Goal: Task Accomplishment & Management: Complete application form

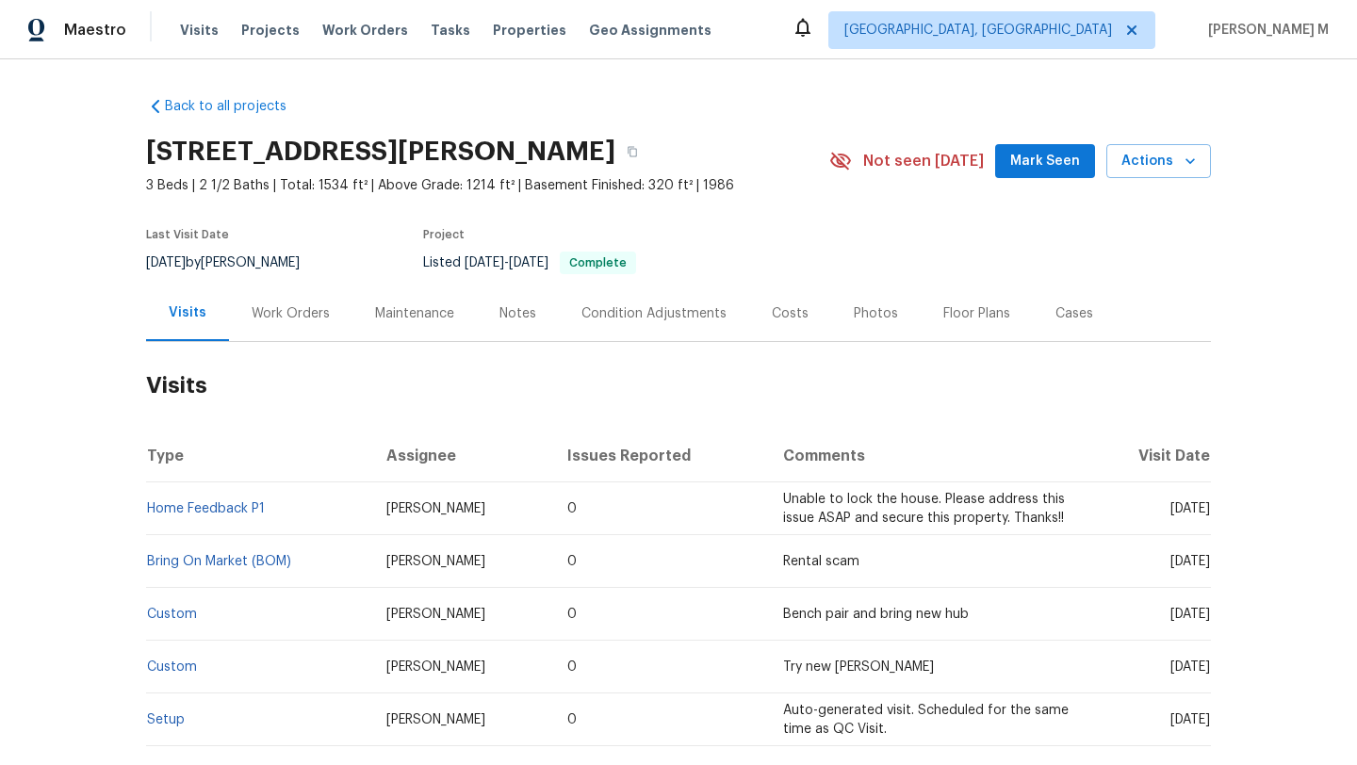
drag, startPoint x: 1130, startPoint y: 510, endPoint x: 1171, endPoint y: 513, distance: 40.6
click at [1171, 513] on span "Mon, Aug 11 2025" at bounding box center [1191, 508] width 40 height 13
copy span "Aug 11"
click at [254, 306] on div "Work Orders" at bounding box center [291, 313] width 78 height 19
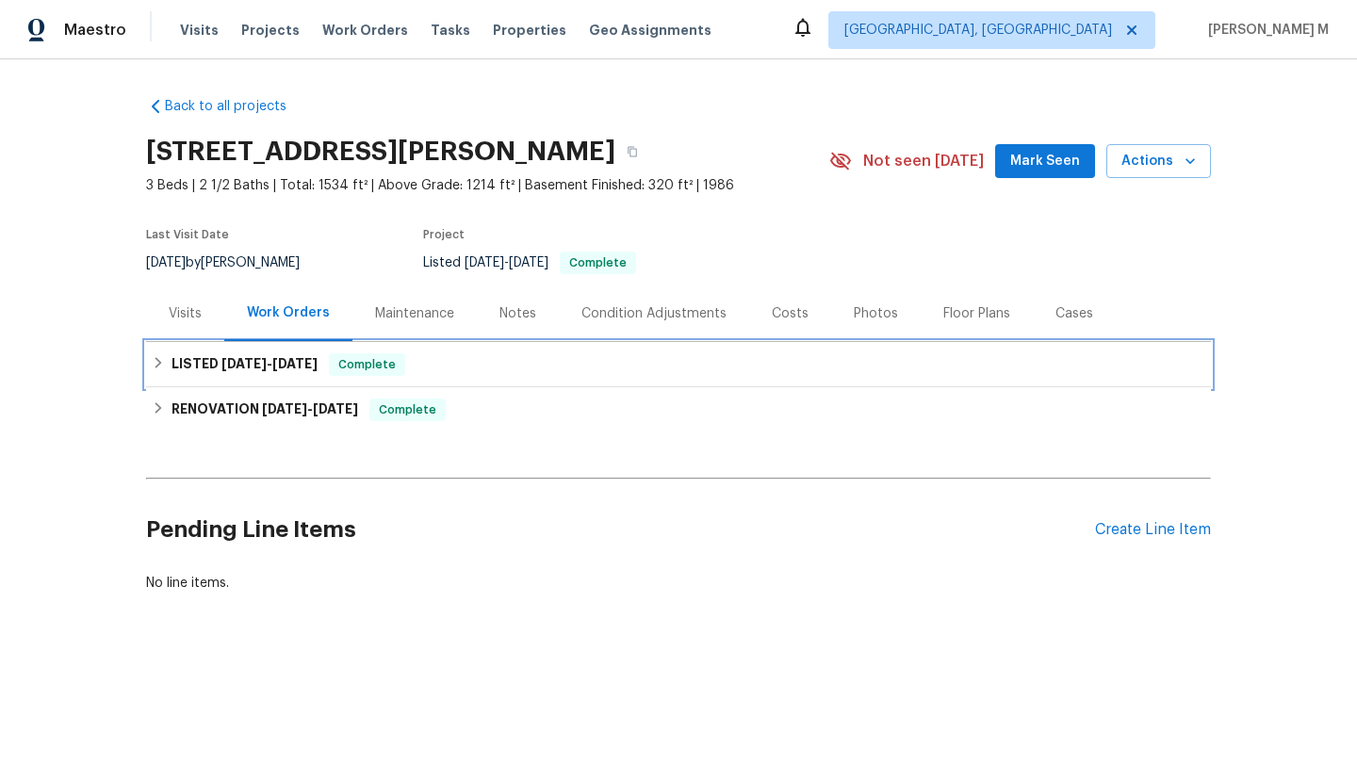
click at [257, 345] on div "LISTED 6/24/25 - 7/4/25 Complete" at bounding box center [678, 364] width 1065 height 45
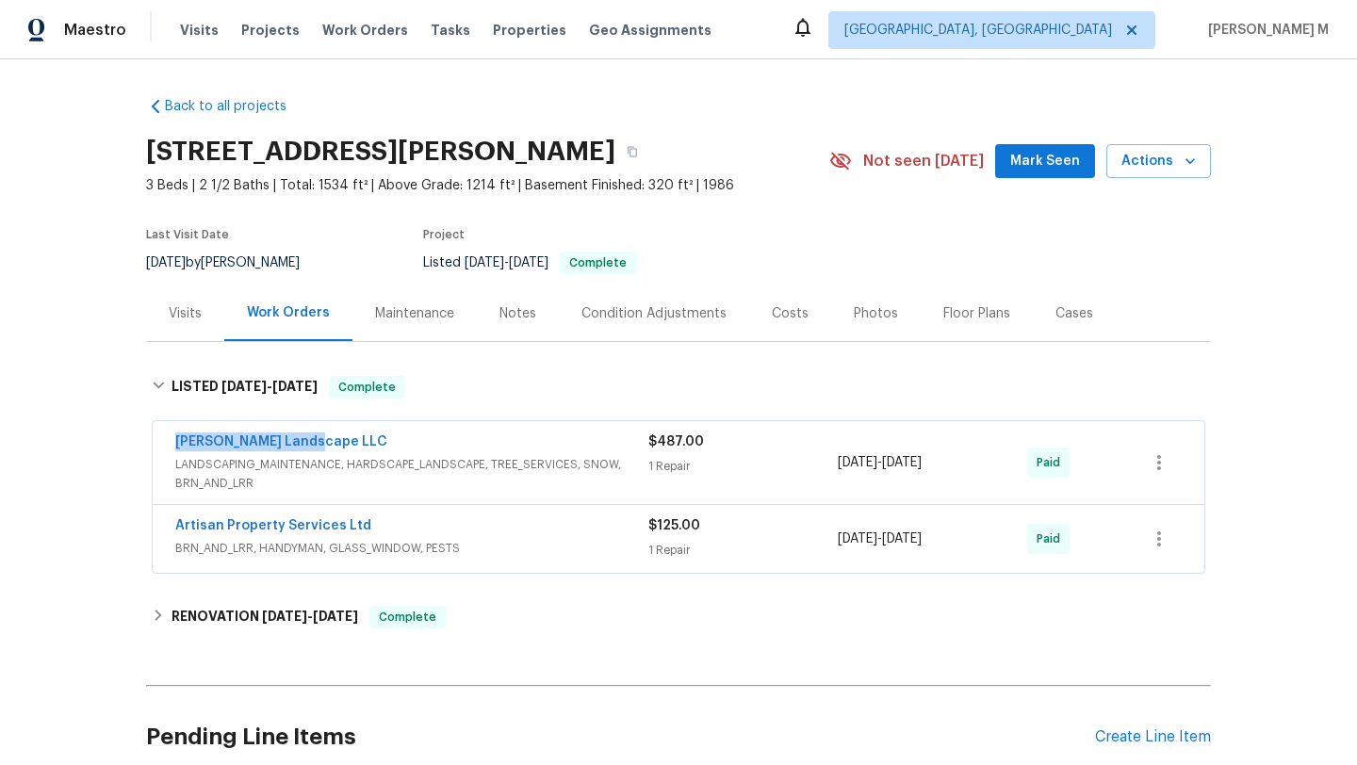
drag, startPoint x: 336, startPoint y: 436, endPoint x: 395, endPoint y: 436, distance: 59.4
click at [395, 436] on div "Dalia Landscape LLC LANDSCAPING_MAINTENANCE, HARDSCAPE_LANDSCAPE, TREE_SERVICES…" at bounding box center [679, 462] width 1052 height 83
copy link "Dalia Landscape LLC"
click at [634, 461] on span "LANDSCAPING_MAINTENANCE, HARDSCAPE_LANDSCAPE, TREE_SERVICES, SNOW, BRN_AND_LRR" at bounding box center [411, 474] width 473 height 38
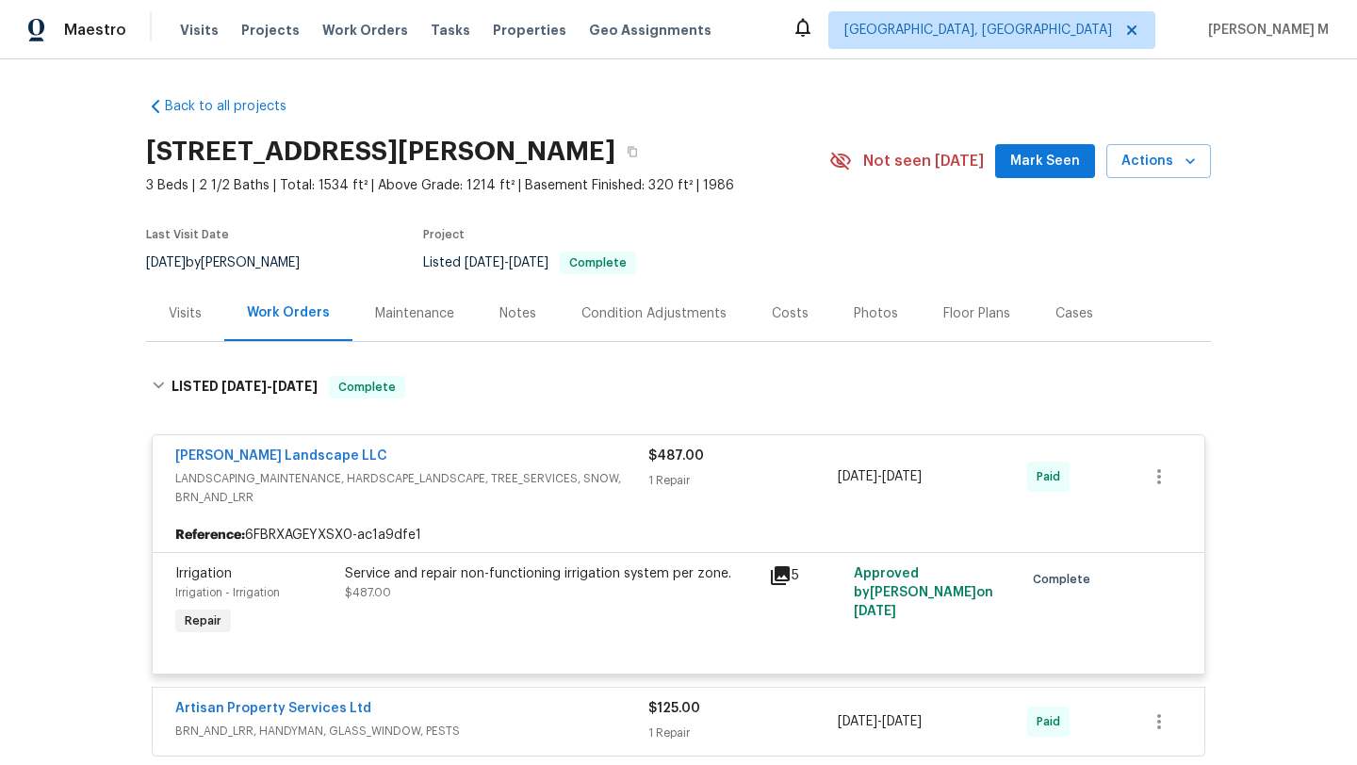
drag, startPoint x: 833, startPoint y: 476, endPoint x: 962, endPoint y: 477, distance: 129.1
click at [962, 477] on div "6/30/2025 - 7/4/2025" at bounding box center [932, 477] width 189 height 60
copy span "6/30/2025 - 7/4/2025"
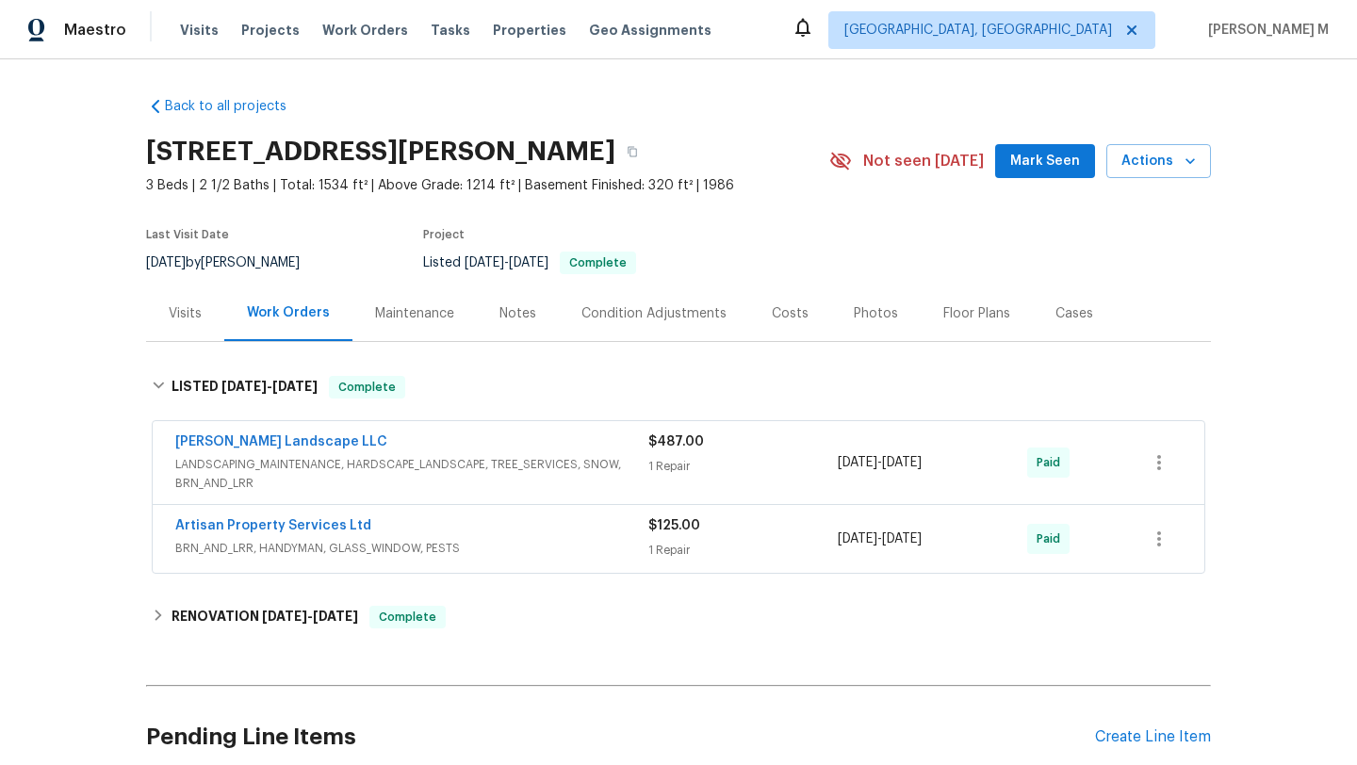
click at [379, 441] on div "Dalia Landscape LLC" at bounding box center [411, 444] width 473 height 23
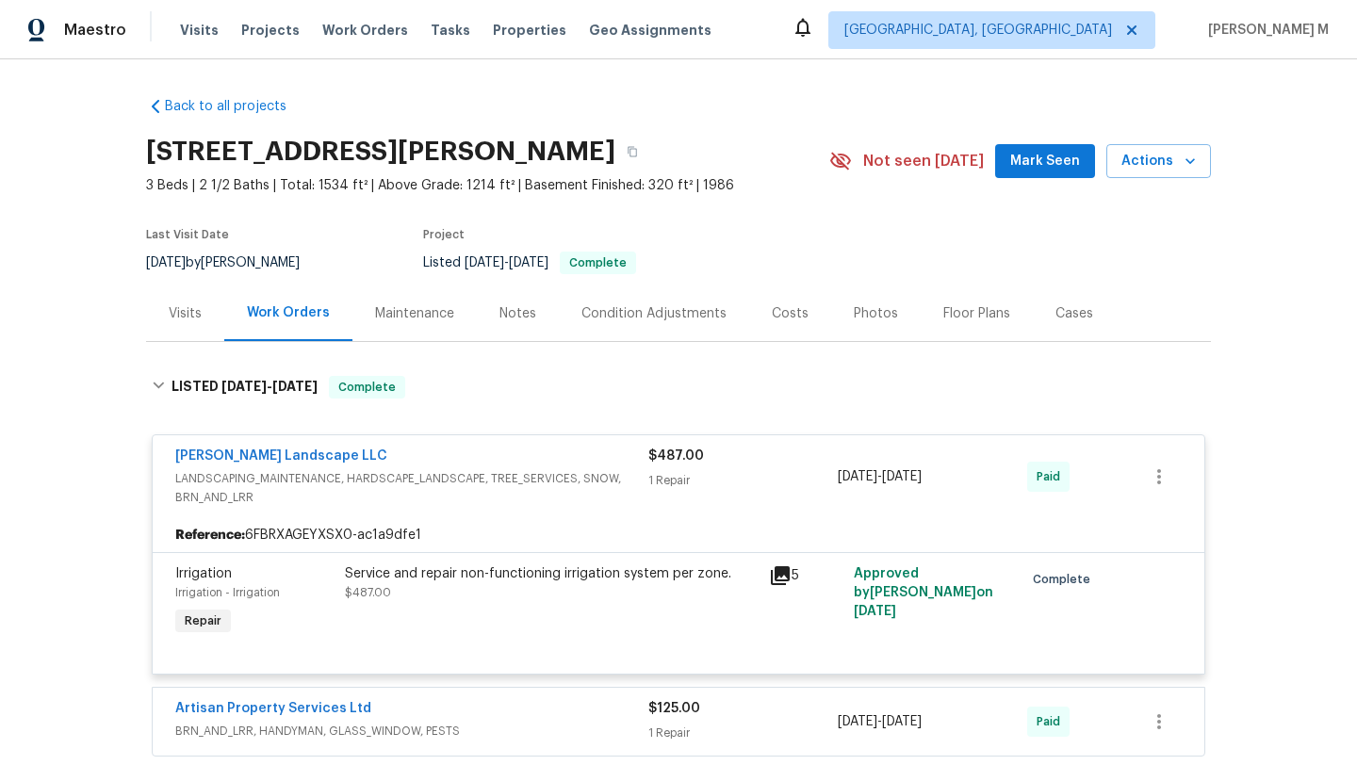
click at [357, 447] on div "Dalia Landscape LLC" at bounding box center [411, 458] width 473 height 23
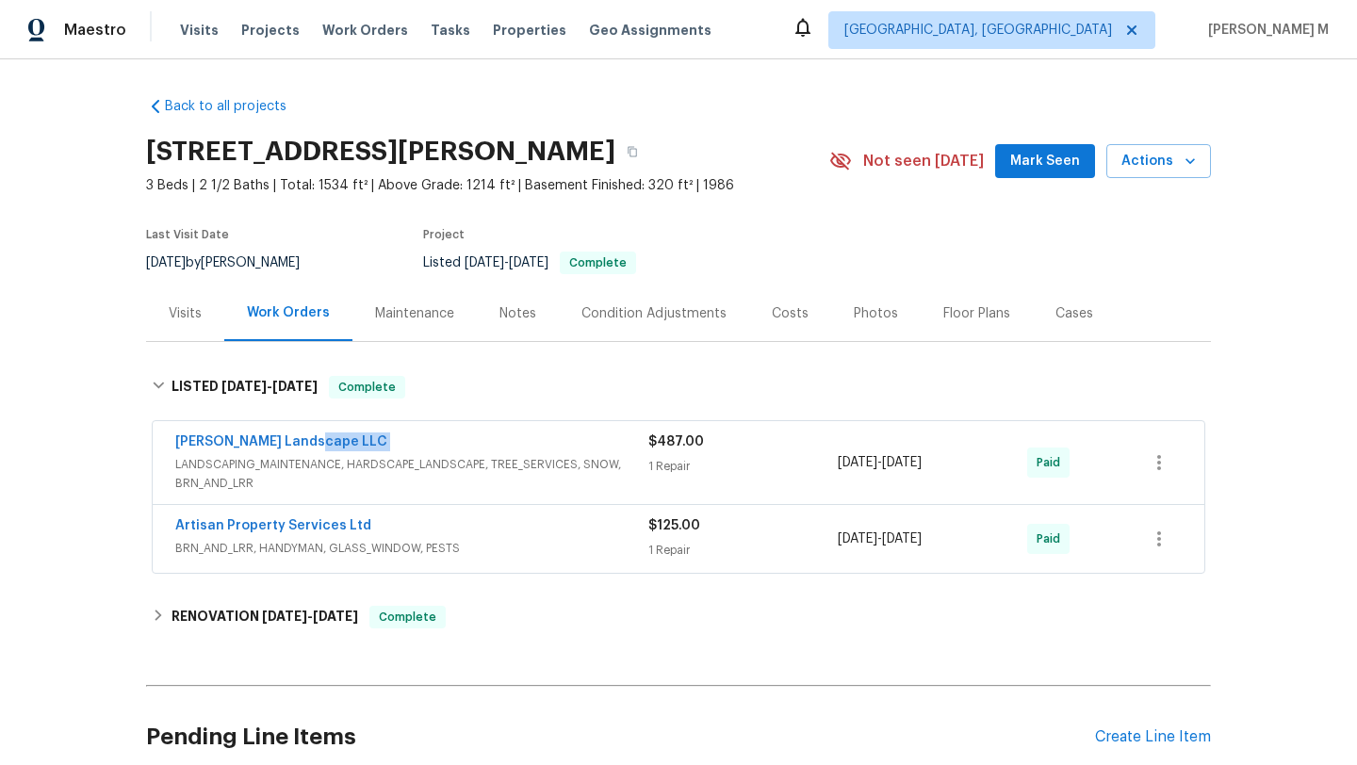
click at [357, 447] on div "Dalia Landscape LLC" at bounding box center [411, 444] width 473 height 23
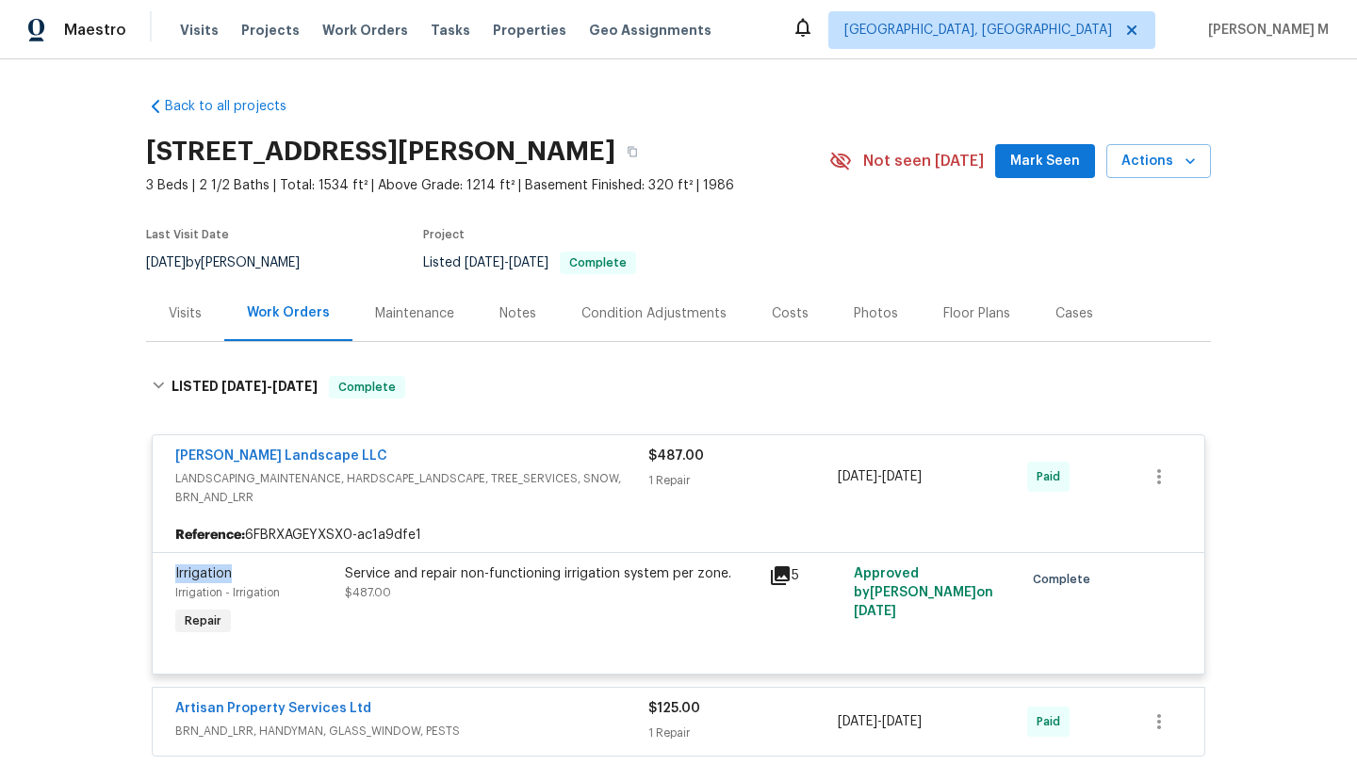
copy span "Irrigation"
drag, startPoint x: 162, startPoint y: 579, endPoint x: 275, endPoint y: 579, distance: 113.1
click at [275, 579] on div "Irrigation Irrigation - Irrigation Repair" at bounding box center [255, 602] width 170 height 87
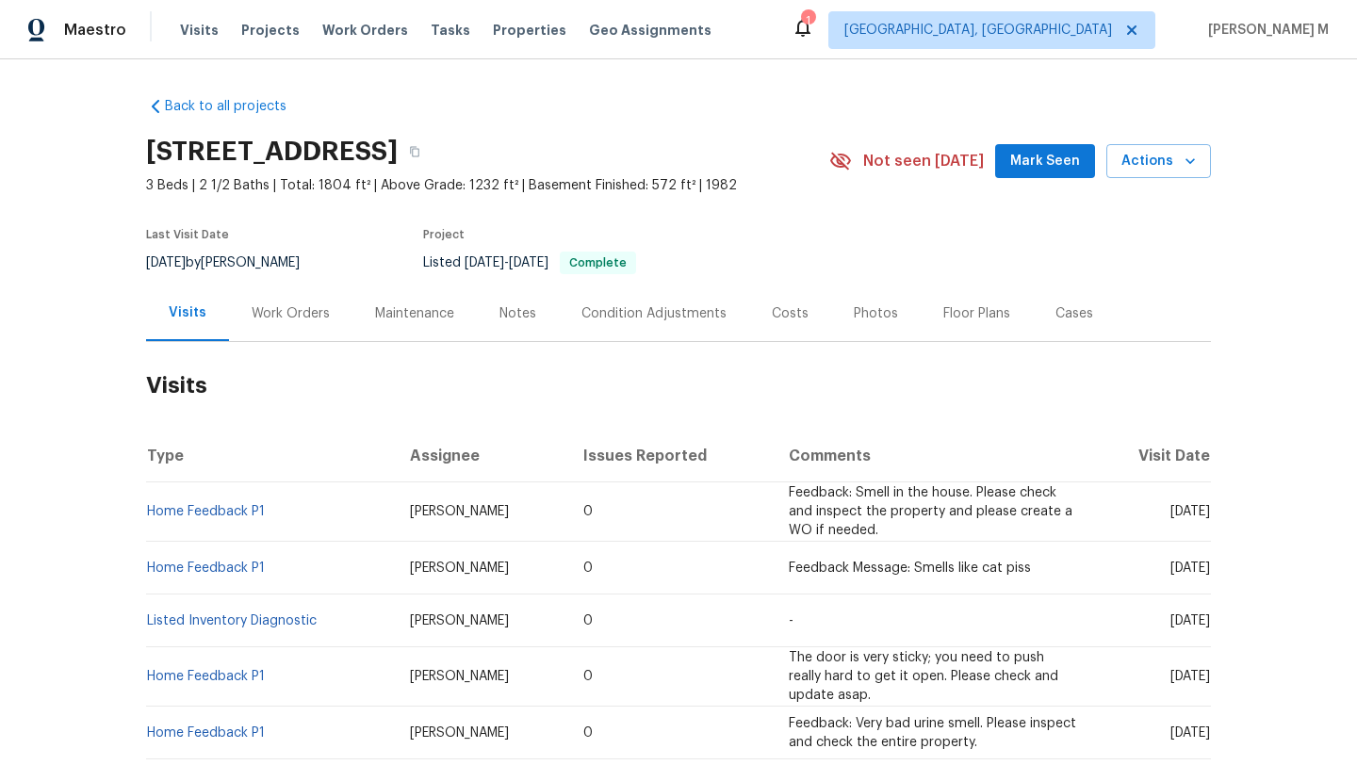
click at [266, 314] on div "Work Orders" at bounding box center [291, 313] width 78 height 19
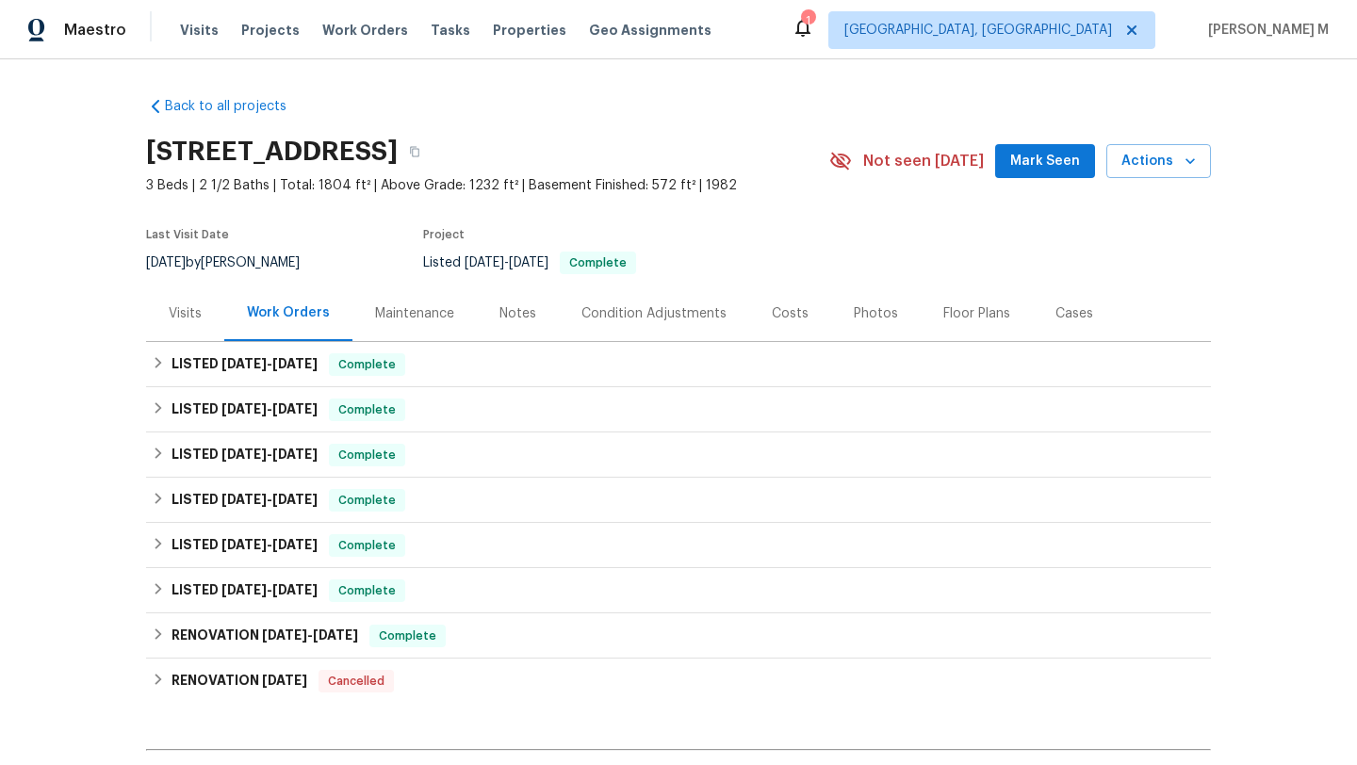
click at [179, 318] on div "Visits" at bounding box center [185, 313] width 33 height 19
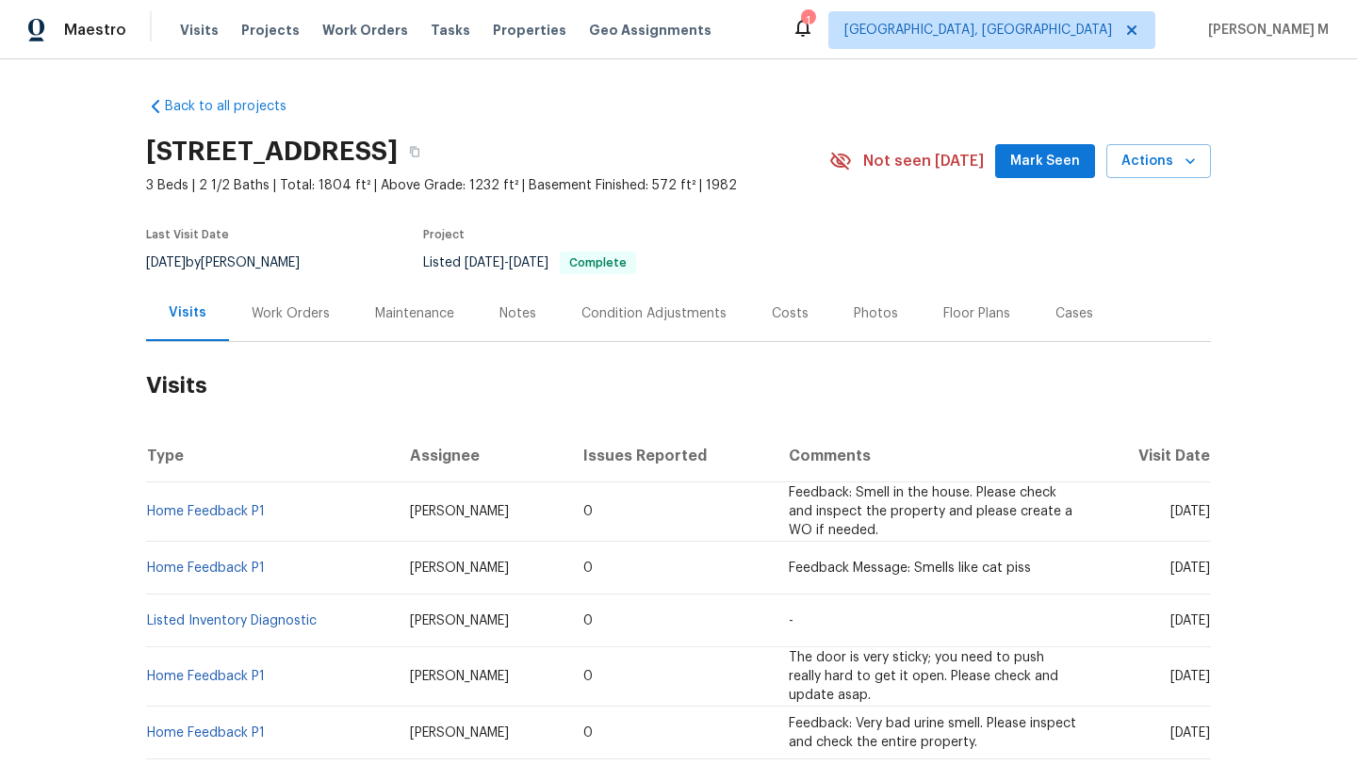
drag, startPoint x: 1130, startPoint y: 513, endPoint x: 1170, endPoint y: 515, distance: 39.6
click at [1171, 515] on span "Mon, Aug 11 2025" at bounding box center [1191, 511] width 40 height 13
copy span "Aug 11"
click at [303, 302] on div "Work Orders" at bounding box center [290, 314] width 123 height 56
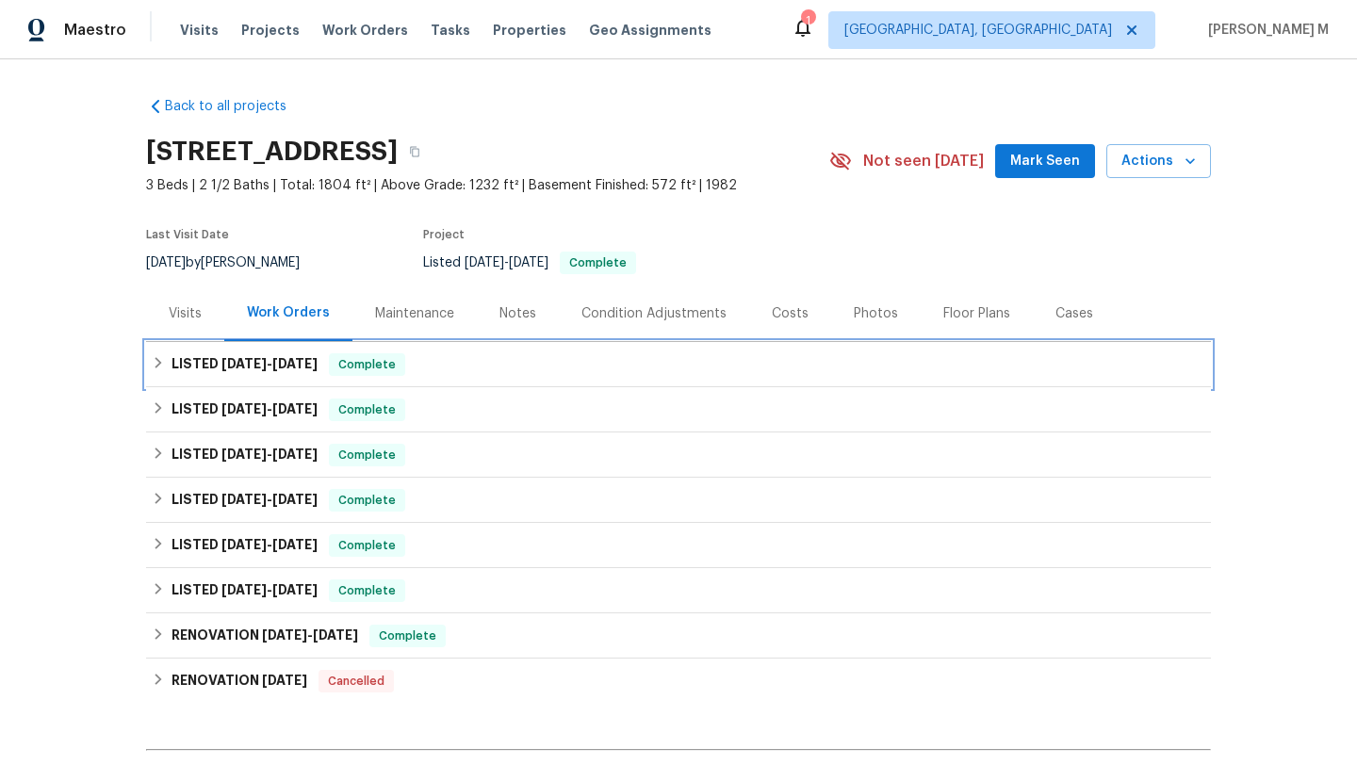
click at [258, 372] on h6 "LISTED 8/12/25 - 8/12/25" at bounding box center [245, 364] width 146 height 23
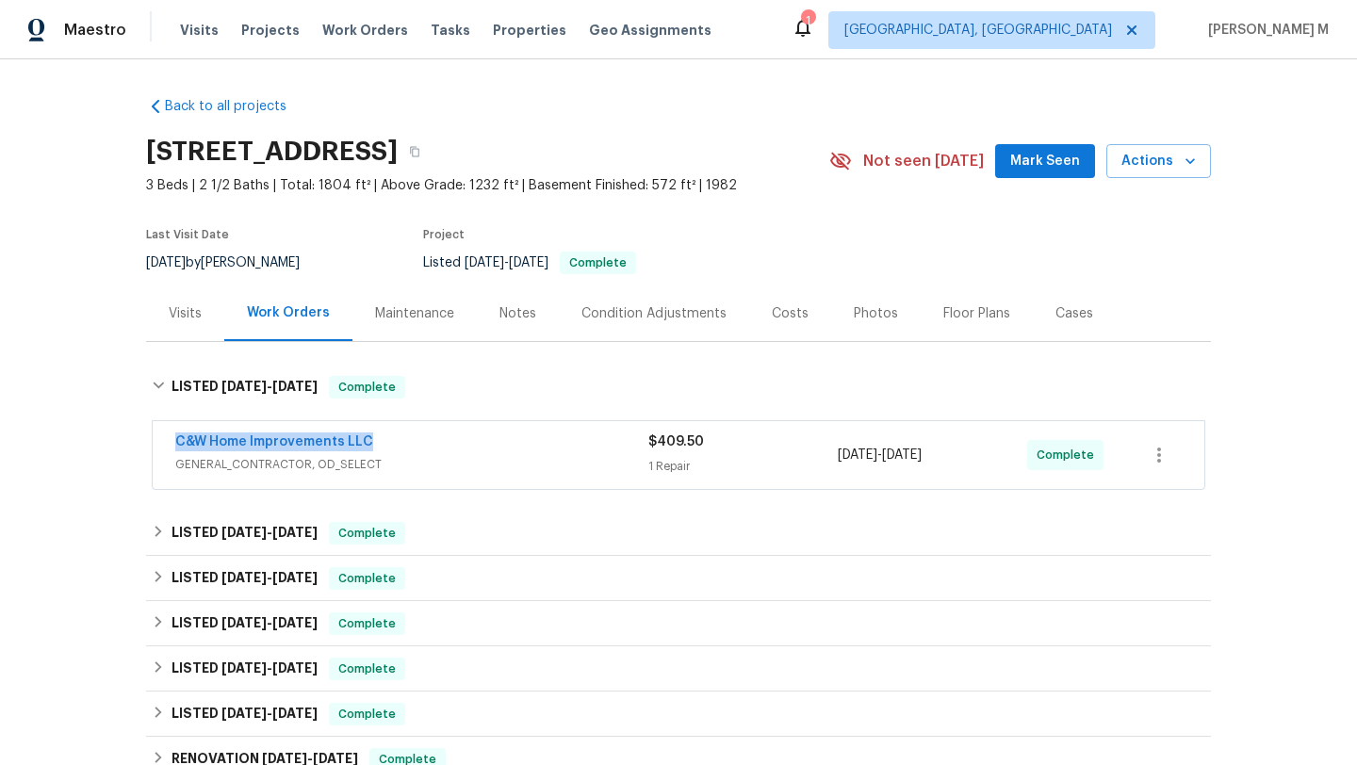
drag, startPoint x: 155, startPoint y: 444, endPoint x: 416, endPoint y: 444, distance: 261.1
click at [418, 444] on div "C&W Home Improvements LLC GENERAL_CONTRACTOR, OD_SELECT $409.50 1 Repair 8/12/2…" at bounding box center [679, 455] width 1052 height 68
copy link "C&W Home Improvements LLC"
click at [588, 484] on div "C&W Home Improvements LLC GENERAL_CONTRACTOR, OD_SELECT $409.50 1 Repair 8/12/2…" at bounding box center [679, 455] width 1052 height 68
click at [593, 464] on span "GENERAL_CONTRACTOR, OD_SELECT" at bounding box center [411, 464] width 473 height 19
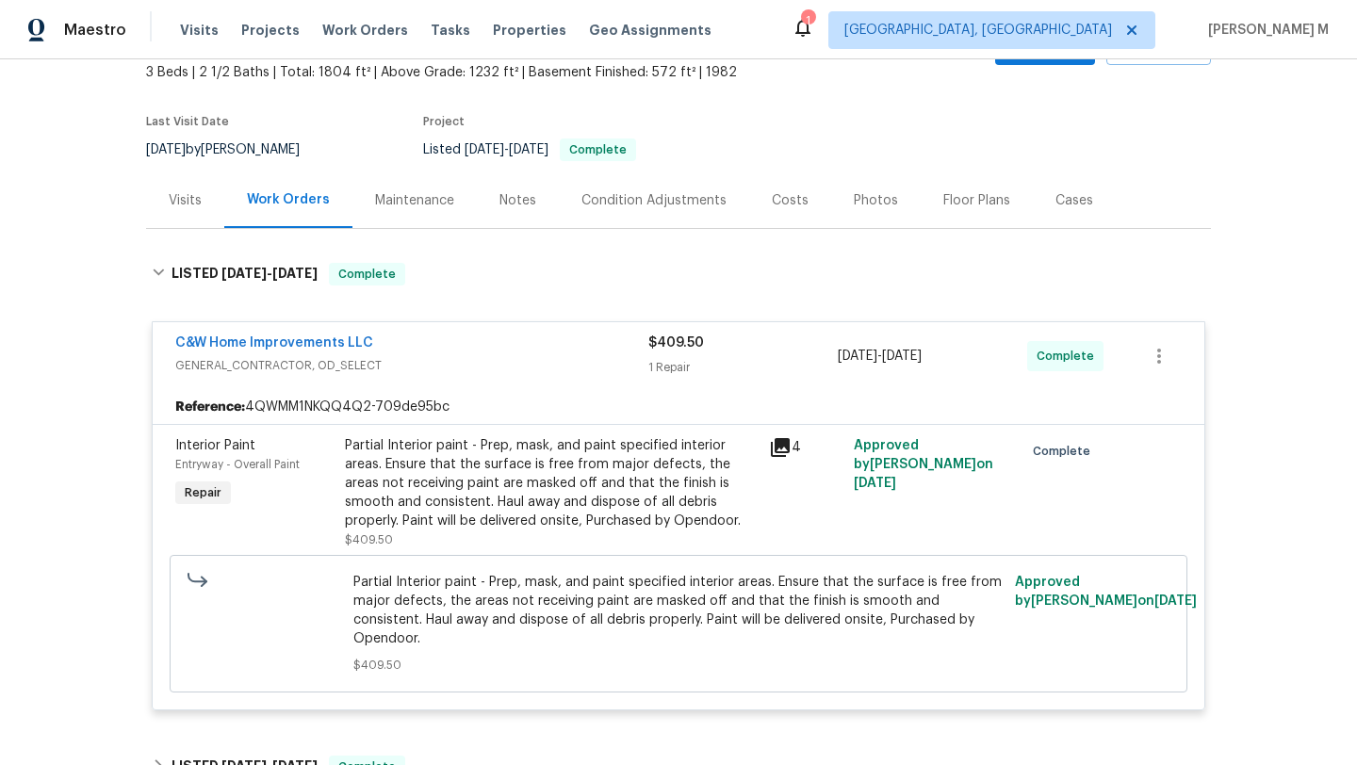
scroll to position [114, 0]
drag, startPoint x: 828, startPoint y: 351, endPoint x: 976, endPoint y: 351, distance: 147.0
click at [976, 351] on div "C&W Home Improvements LLC GENERAL_CONTRACTOR, OD_SELECT $409.50 1 Repair 8/12/2…" at bounding box center [655, 355] width 961 height 45
click at [976, 351] on div "8/12/2025 - 8/12/2025" at bounding box center [932, 355] width 189 height 45
drag, startPoint x: 828, startPoint y: 354, endPoint x: 952, endPoint y: 354, distance: 123.5
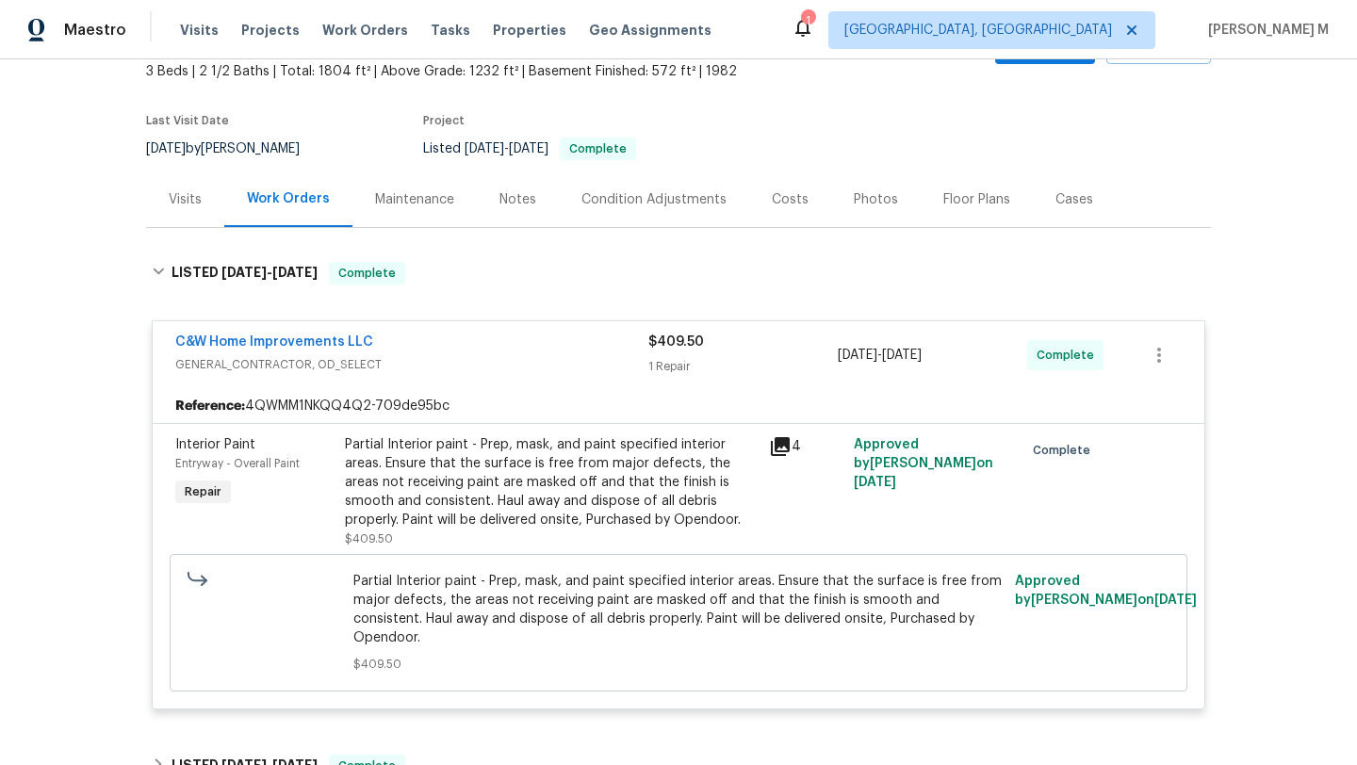
click at [952, 354] on div "C&W Home Improvements LLC GENERAL_CONTRACTOR, OD_SELECT $409.50 1 Repair 8/12/2…" at bounding box center [655, 355] width 961 height 45
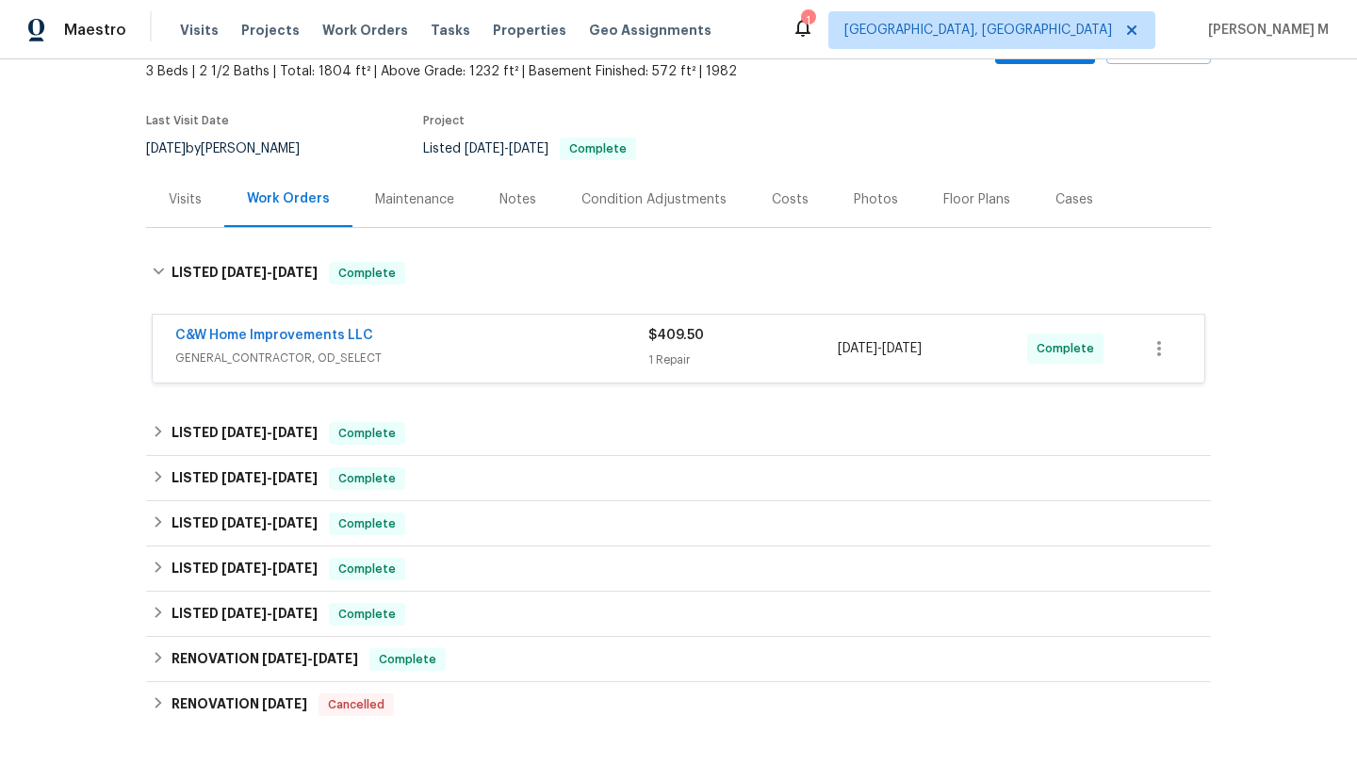
click at [952, 354] on div "8/12/2025 - 8/12/2025" at bounding box center [932, 348] width 189 height 45
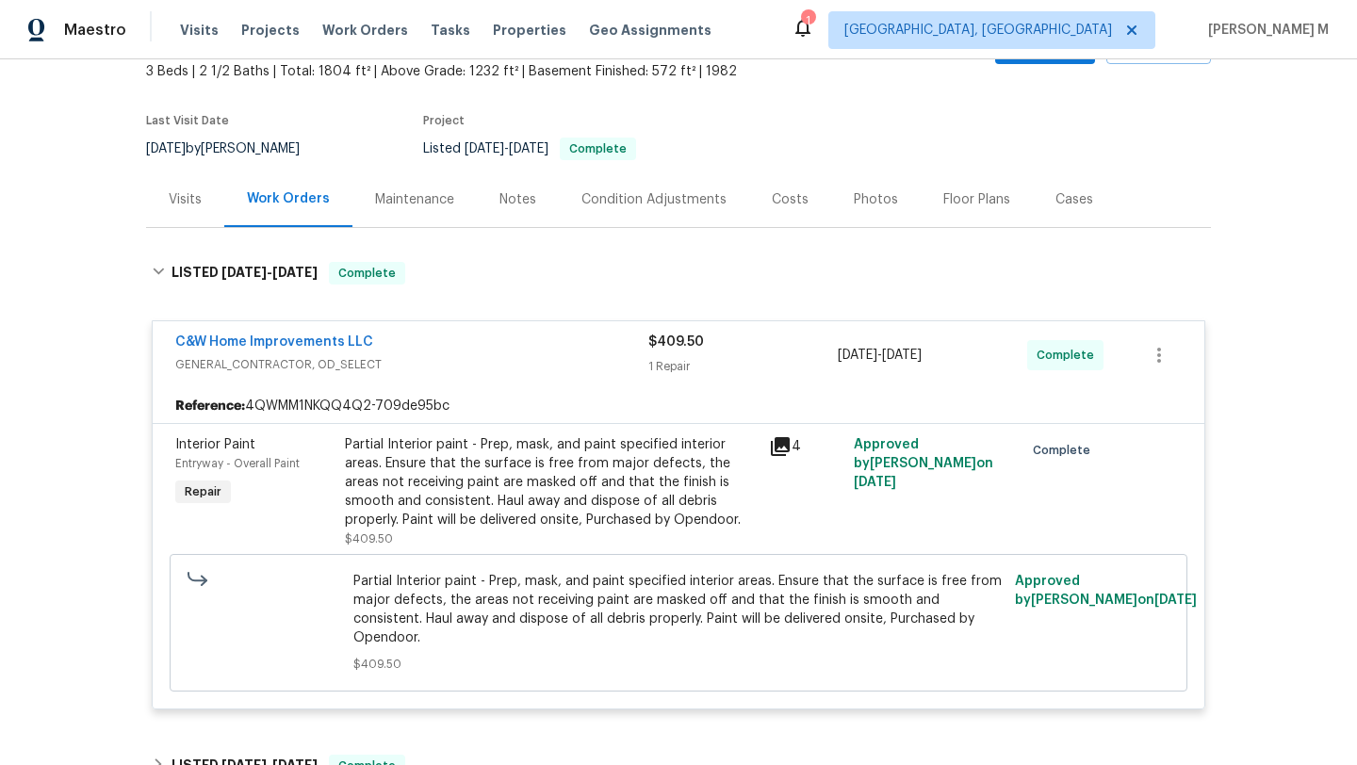
copy span "8/12/2025 - 8/12/2025"
drag, startPoint x: 832, startPoint y: 353, endPoint x: 962, endPoint y: 353, distance: 130.1
click at [922, 353] on span "8/12/2025 - 8/12/2025" at bounding box center [880, 355] width 84 height 19
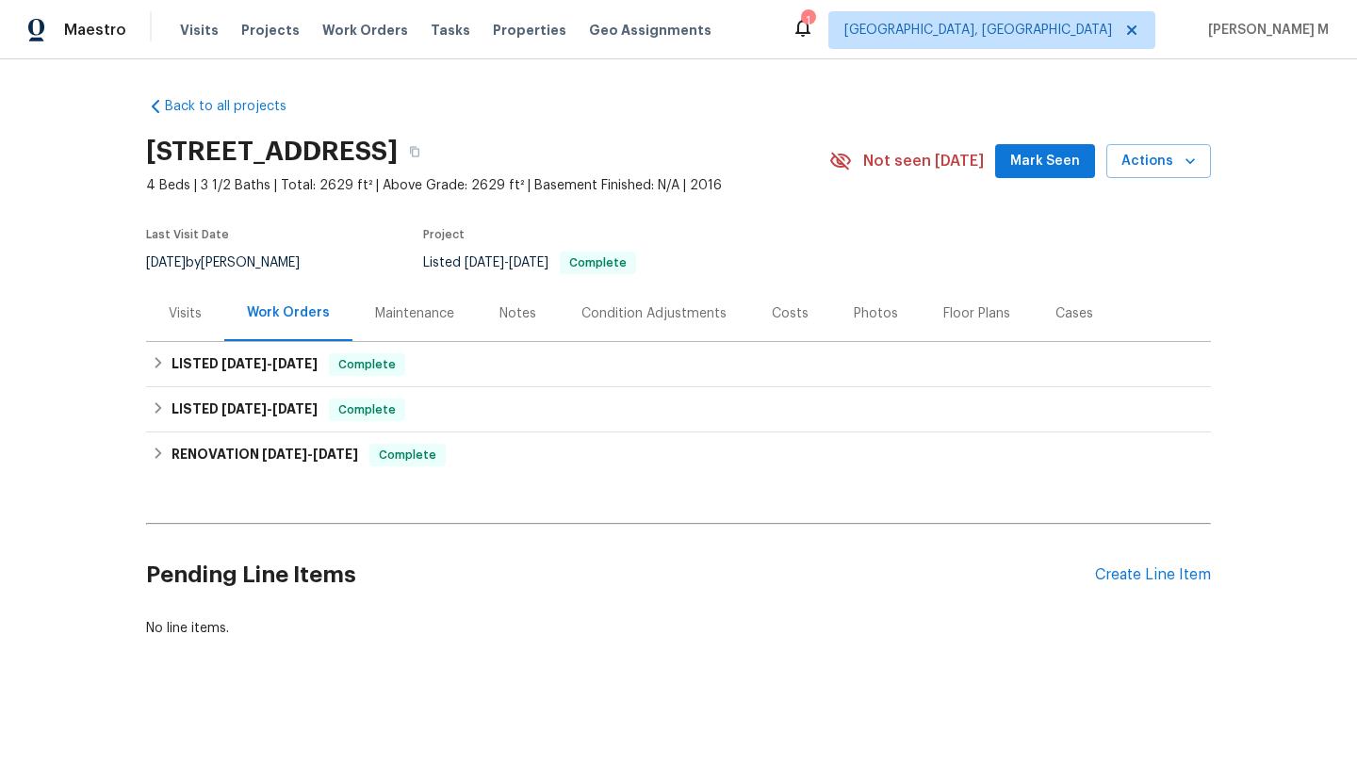
click at [191, 316] on div "Visits" at bounding box center [185, 313] width 33 height 19
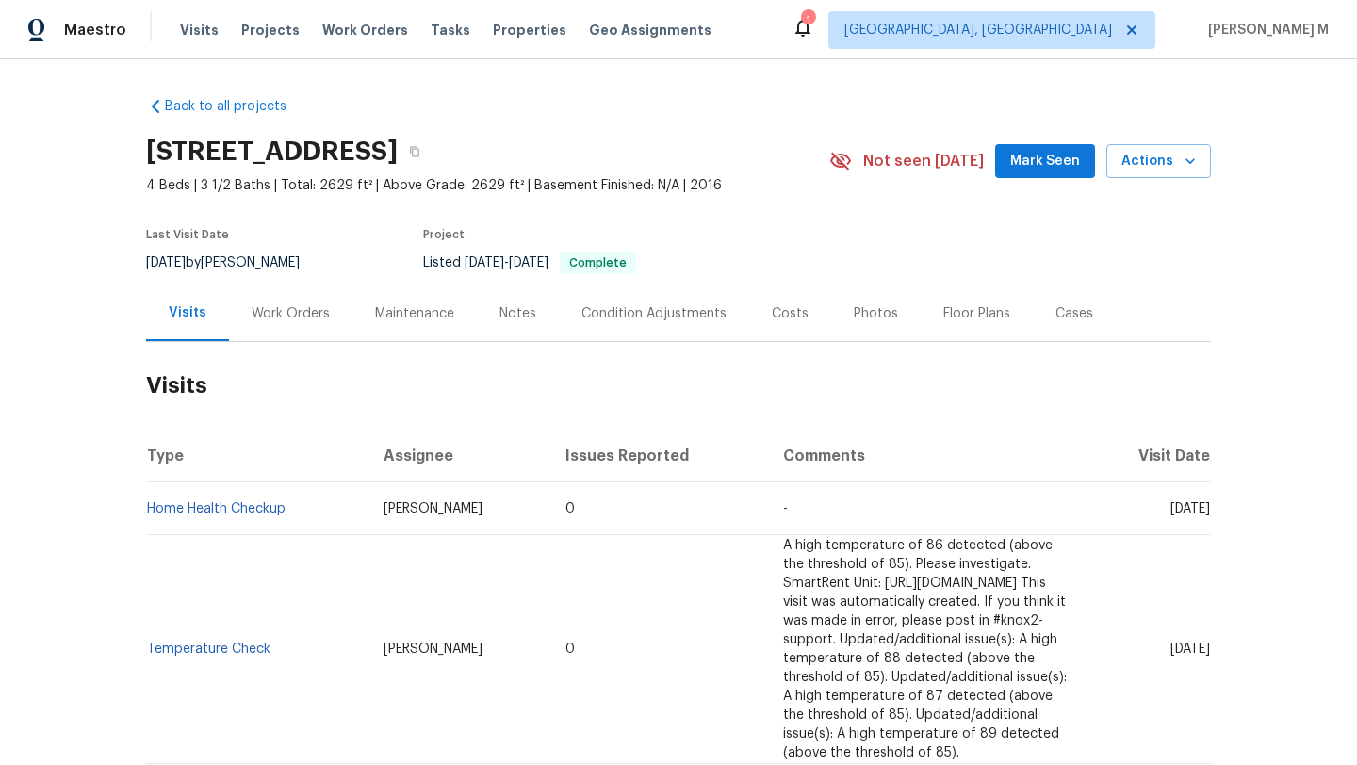
drag, startPoint x: 1127, startPoint y: 508, endPoint x: 1169, endPoint y: 508, distance: 41.5
click at [1171, 508] on span "[DATE]" at bounding box center [1191, 508] width 40 height 13
copy span "[DATE]"
click at [283, 304] on div "Work Orders" at bounding box center [291, 313] width 78 height 19
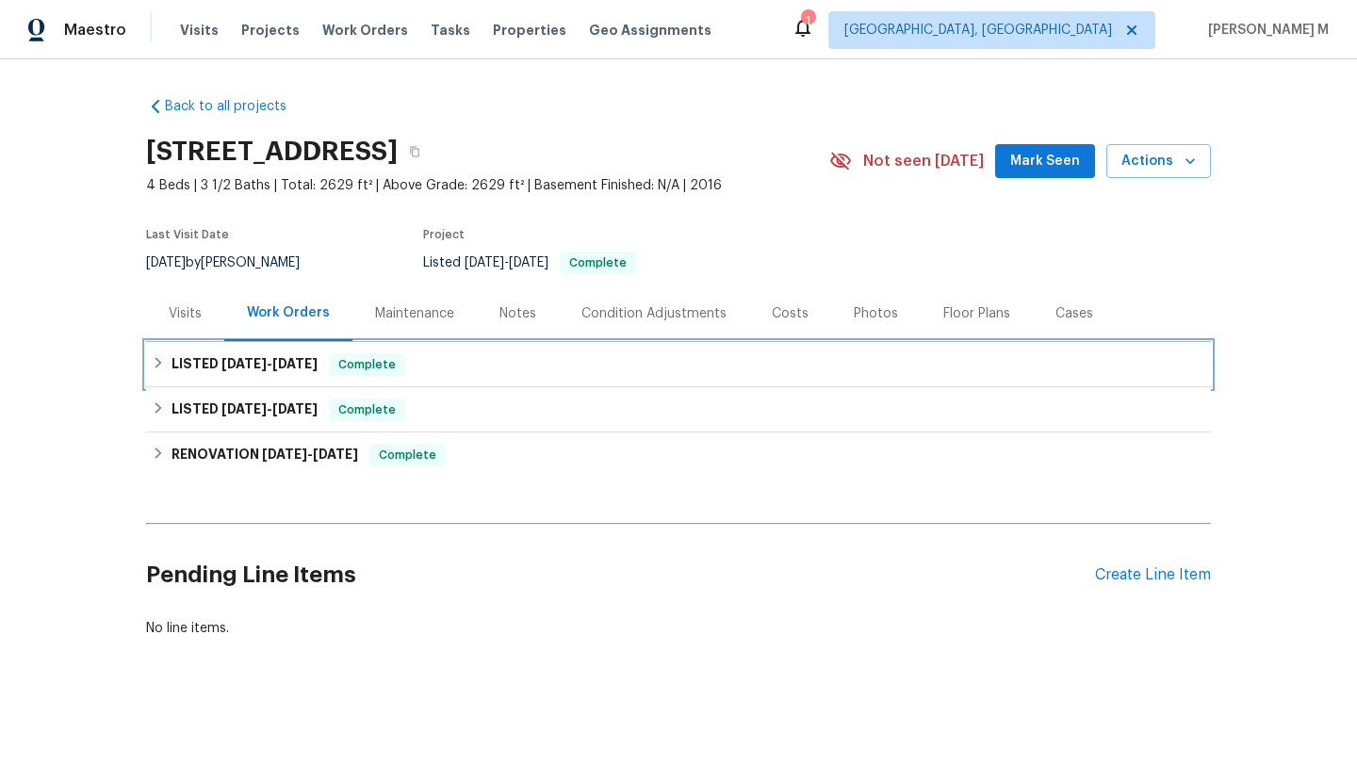
click at [293, 355] on h6 "LISTED 7/10/25 - 7/25/25" at bounding box center [245, 364] width 146 height 23
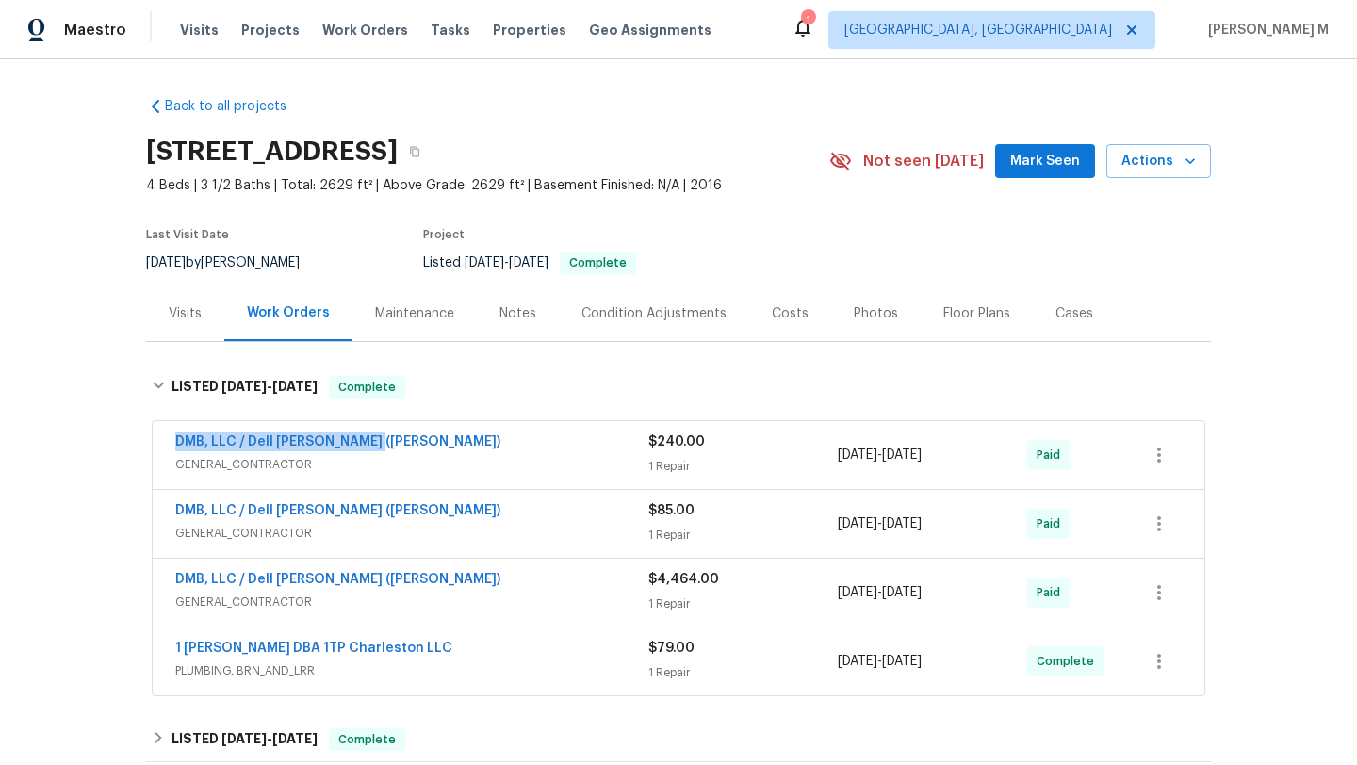
drag, startPoint x: 165, startPoint y: 444, endPoint x: 393, endPoint y: 444, distance: 228.1
click at [393, 444] on div "DMB, LLC / Dell Bryson (Heise) GENERAL_CONTRACTOR $240.00 1 Repair 7/14/2025 - …" at bounding box center [679, 455] width 1052 height 68
copy link "DMB, LLC / Dell Bryson (Heise)"
click at [755, 467] on div "1 Repair" at bounding box center [742, 466] width 189 height 19
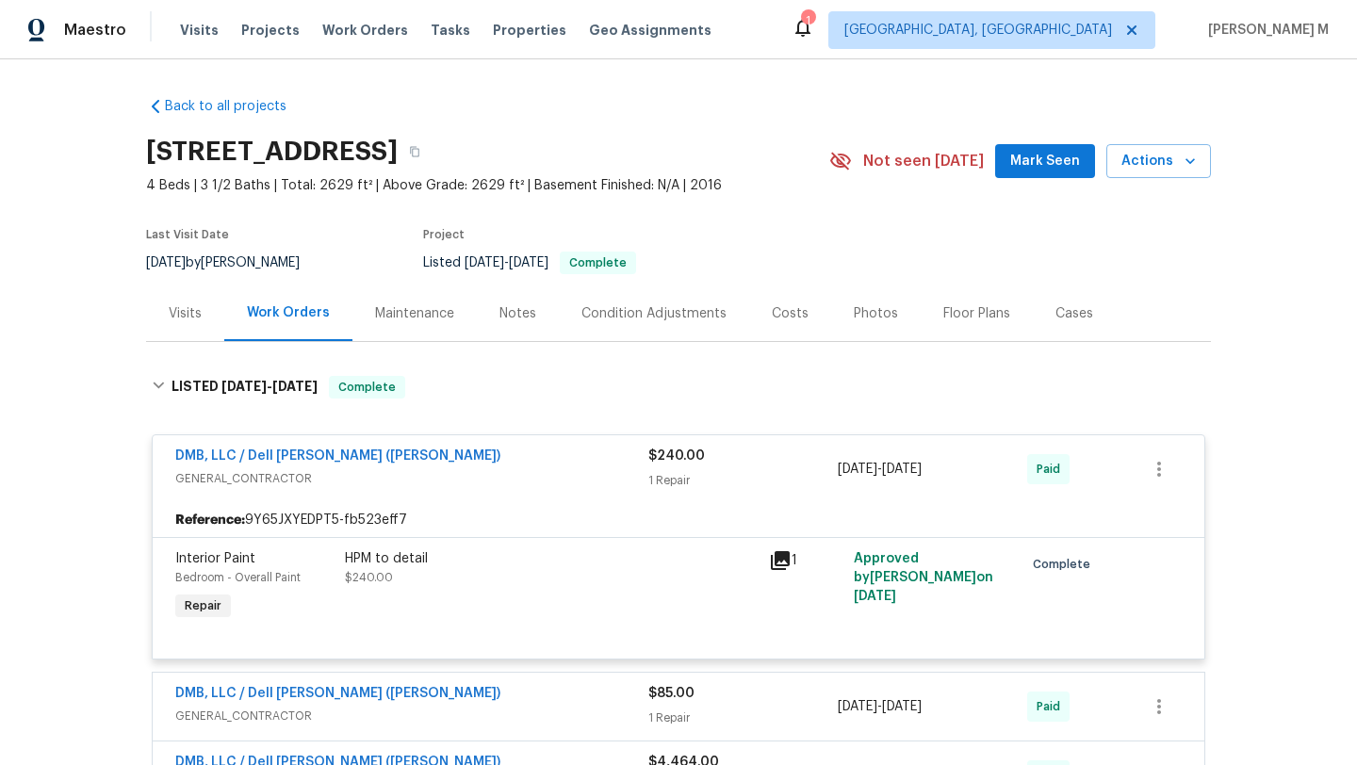
drag, startPoint x: 831, startPoint y: 467, endPoint x: 961, endPoint y: 467, distance: 130.1
click at [922, 467] on span "7/14/2025 - 7/14/2025" at bounding box center [880, 469] width 84 height 19
copy span "7/14/2025 - 7/14/2025"
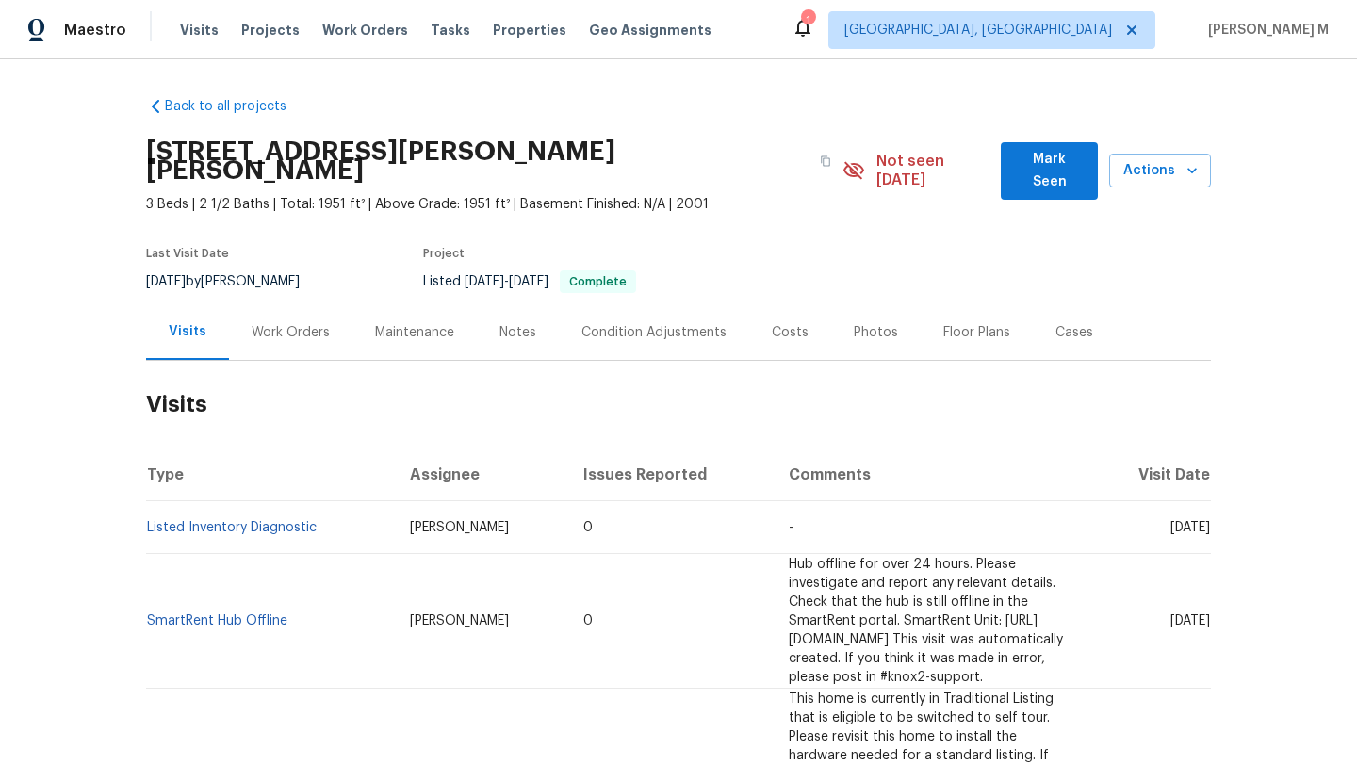
drag, startPoint x: 1129, startPoint y: 512, endPoint x: 1168, endPoint y: 511, distance: 38.7
click at [1171, 521] on span "[DATE]" at bounding box center [1191, 527] width 40 height 13
copy span "[DATE]"
click at [300, 304] on div "Work Orders" at bounding box center [290, 332] width 123 height 56
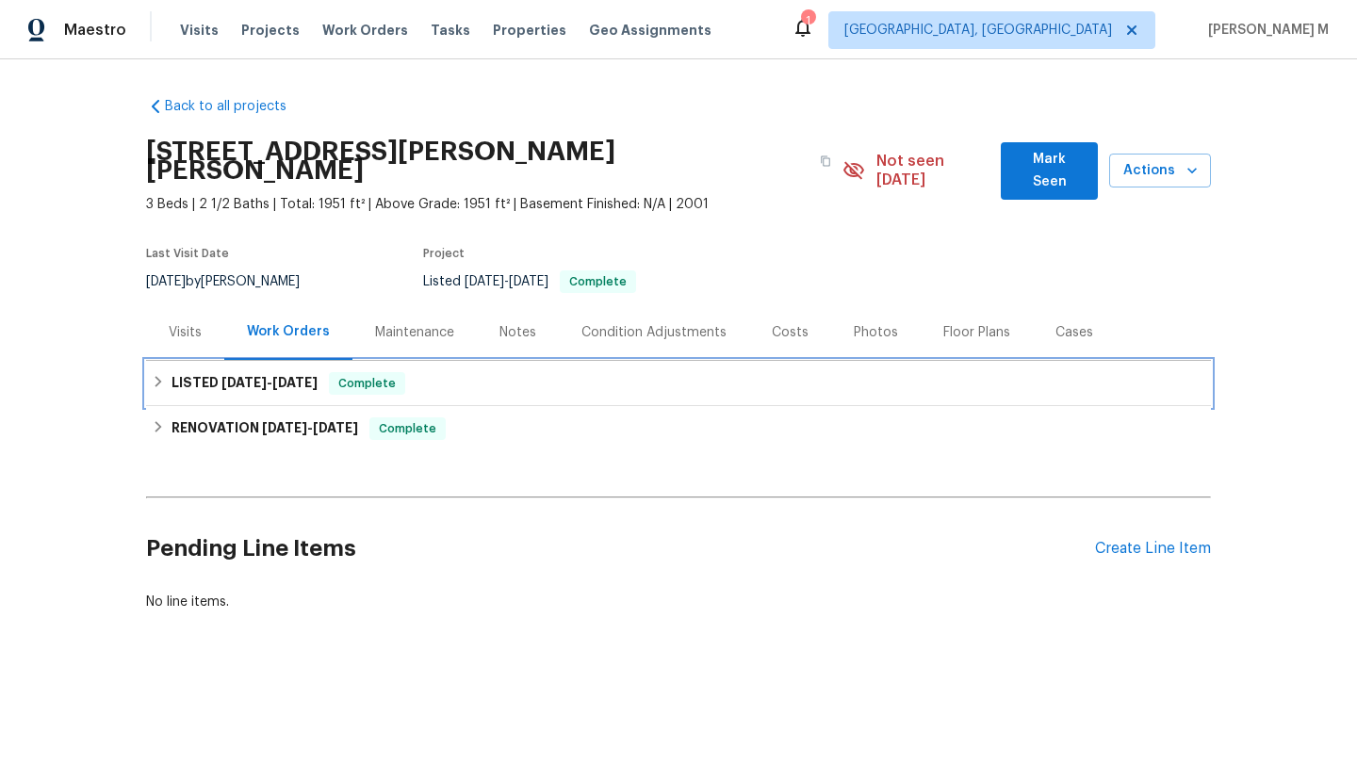
click at [302, 376] on span "[DATE]" at bounding box center [294, 382] width 45 height 13
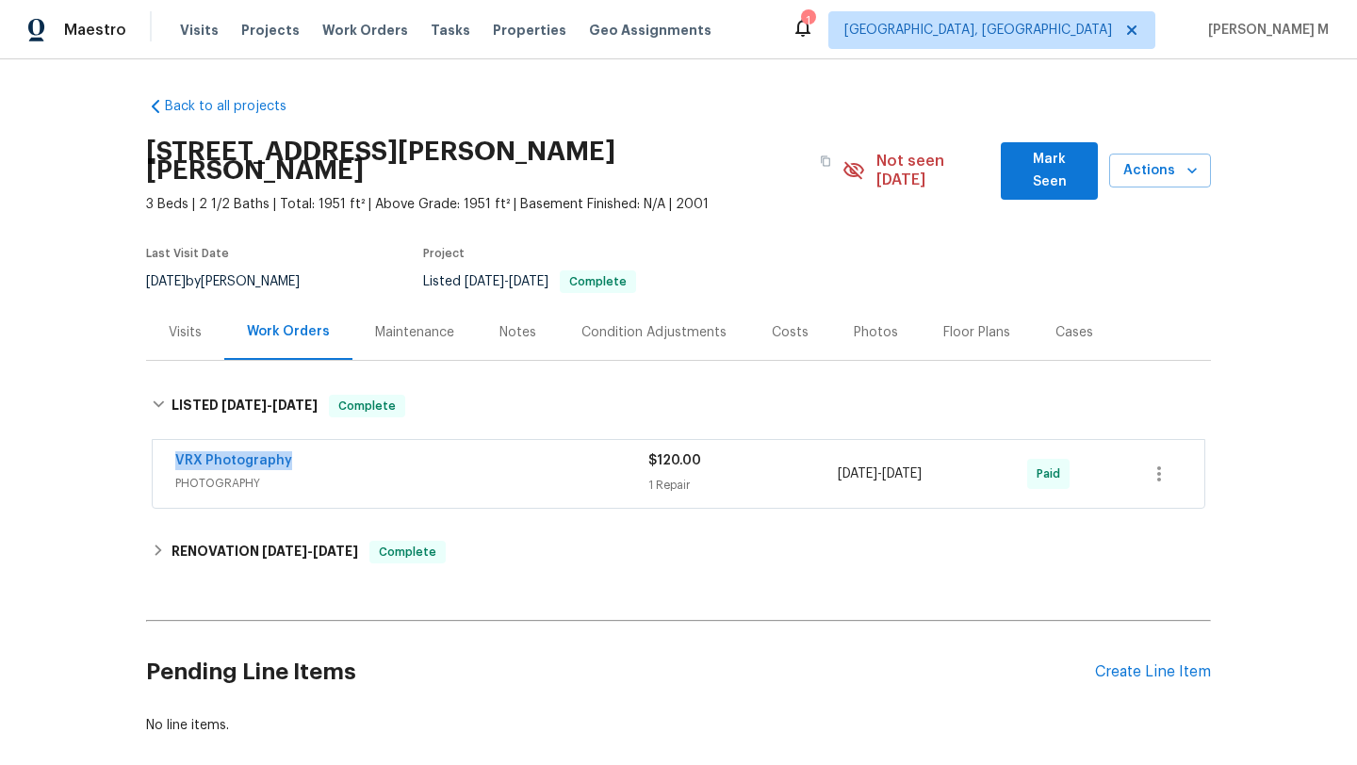
drag, startPoint x: 154, startPoint y: 441, endPoint x: 370, endPoint y: 441, distance: 216.8
click at [370, 441] on div "VRX Photography PHOTOGRAPHY $120.00 1 Repair [DATE] - [DATE] Paid" at bounding box center [679, 474] width 1052 height 68
copy link "VRX Photography"
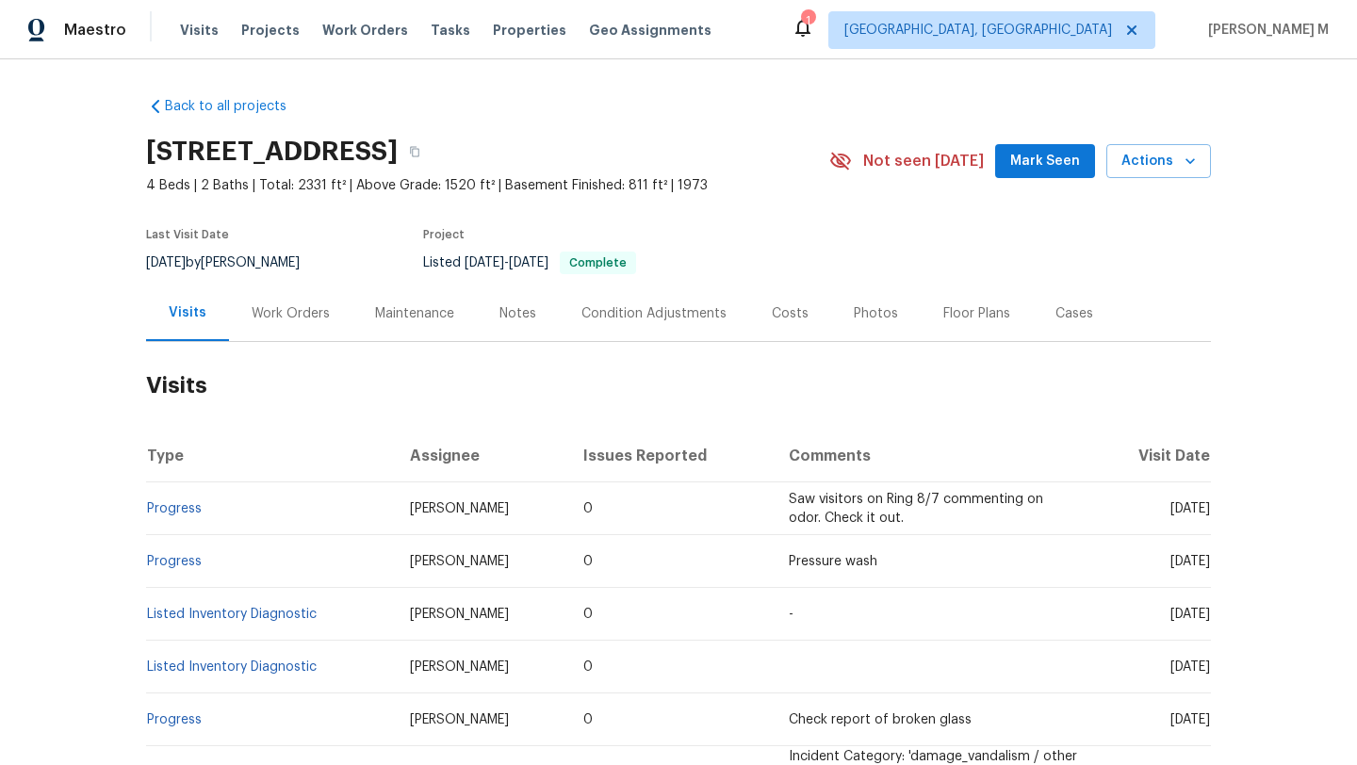
click at [266, 323] on div "Work Orders" at bounding box center [290, 314] width 123 height 56
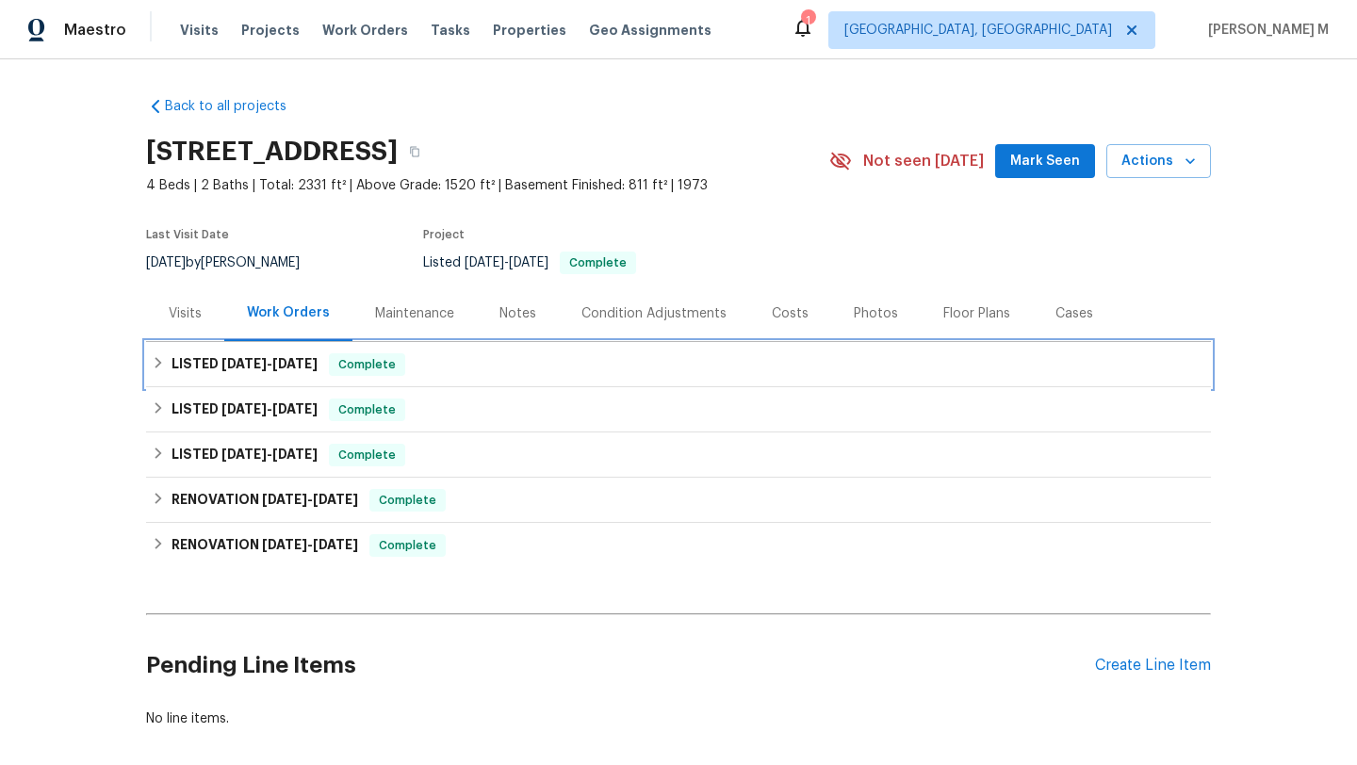
click at [268, 354] on h6 "LISTED [DATE] - [DATE]" at bounding box center [245, 364] width 146 height 23
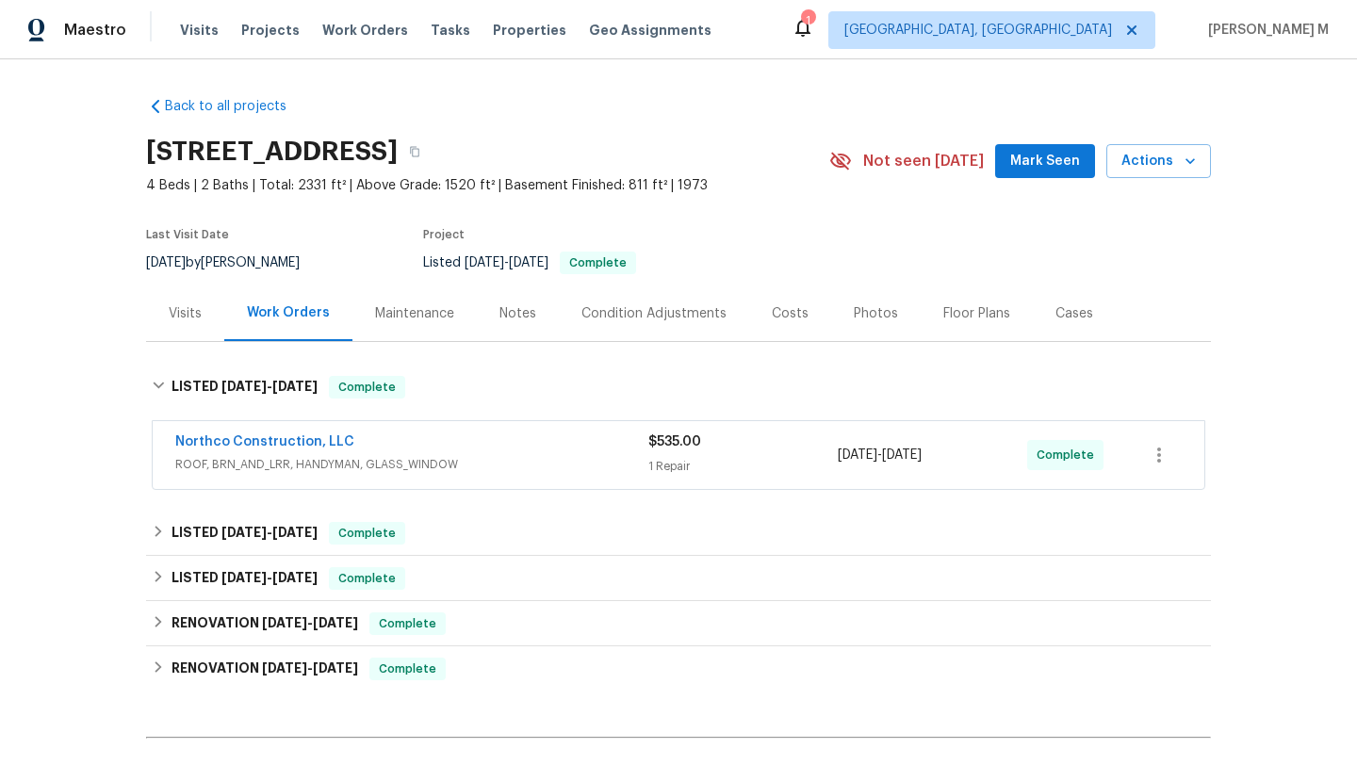
click at [442, 455] on span "ROOF, BRN_AND_LRR, HANDYMAN, GLASS_WINDOW" at bounding box center [411, 464] width 473 height 19
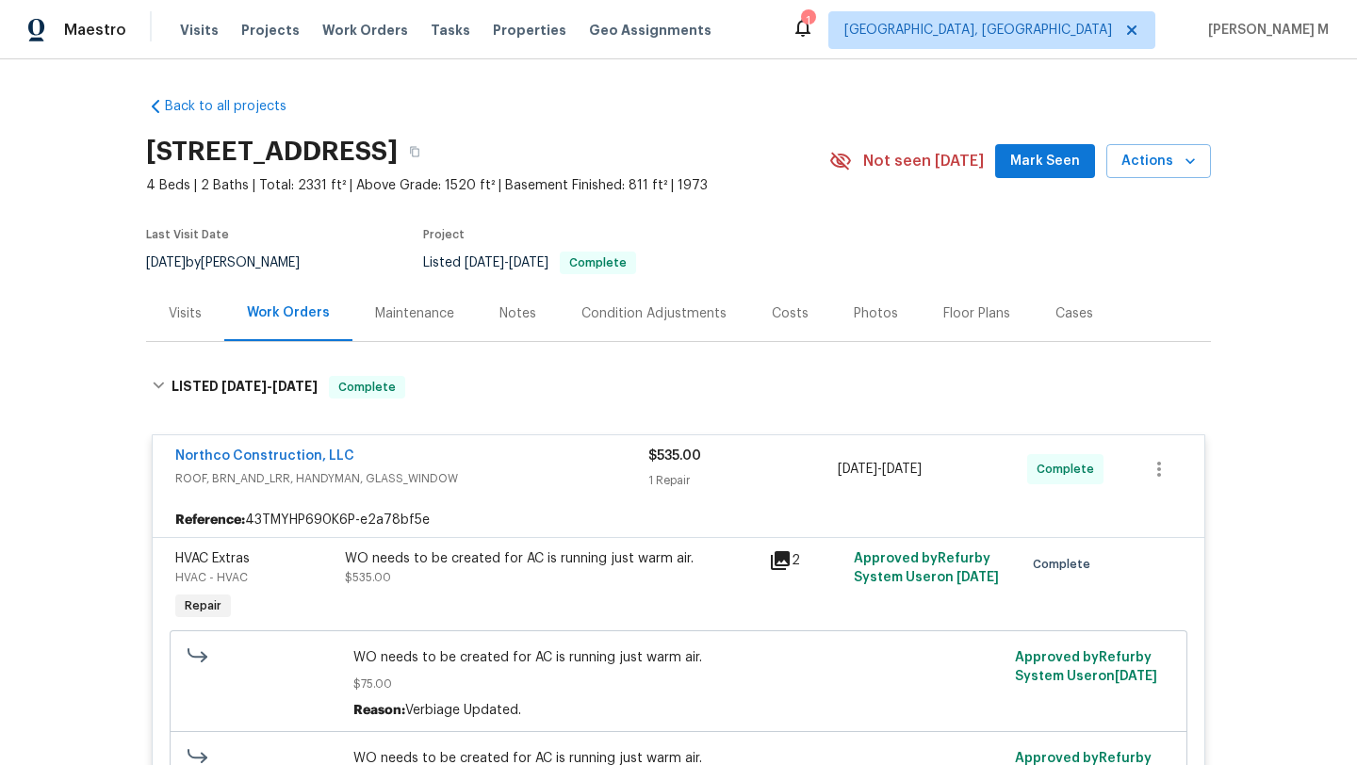
click at [191, 323] on div "Visits" at bounding box center [185, 314] width 78 height 56
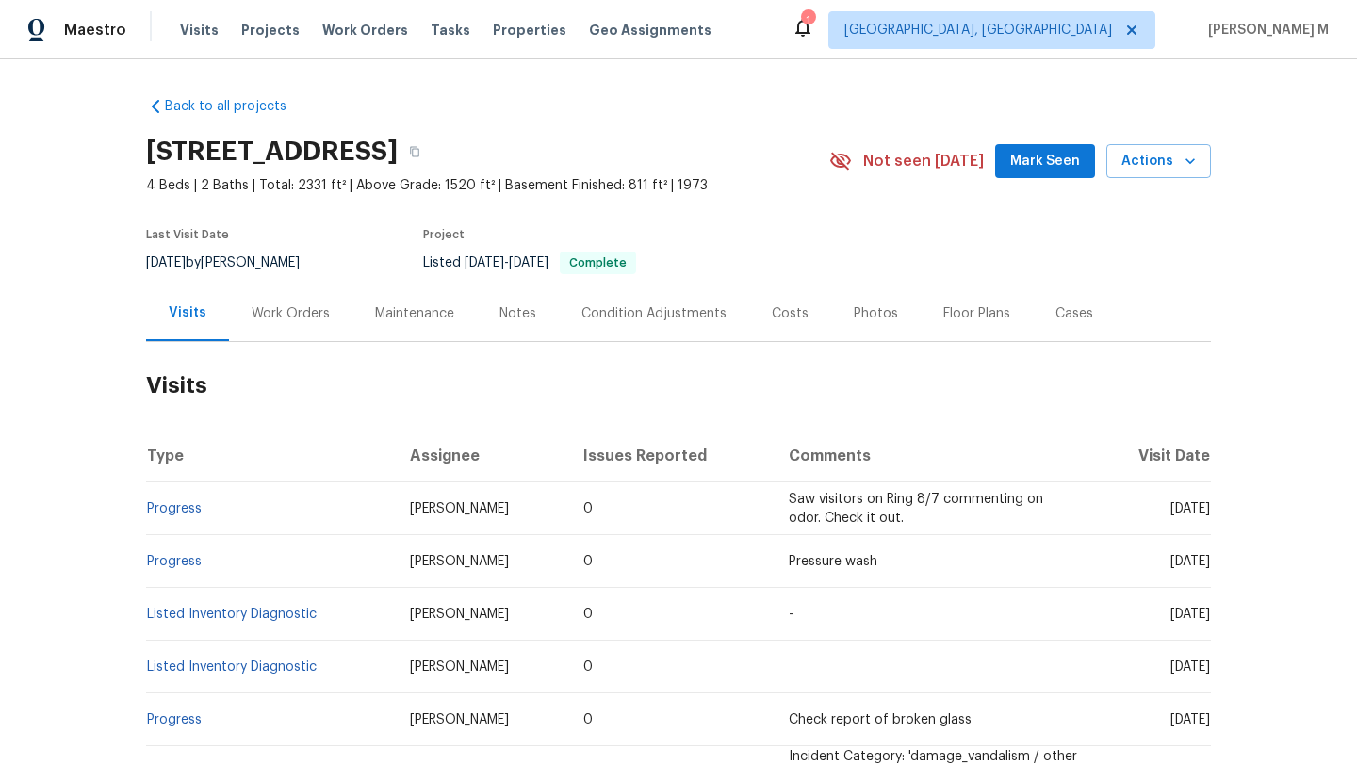
drag, startPoint x: 1125, startPoint y: 511, endPoint x: 1170, endPoint y: 512, distance: 44.3
click at [1171, 511] on span "[DATE]" at bounding box center [1191, 508] width 40 height 13
copy span "Aug 08"
click at [295, 294] on div "Work Orders" at bounding box center [290, 314] width 123 height 56
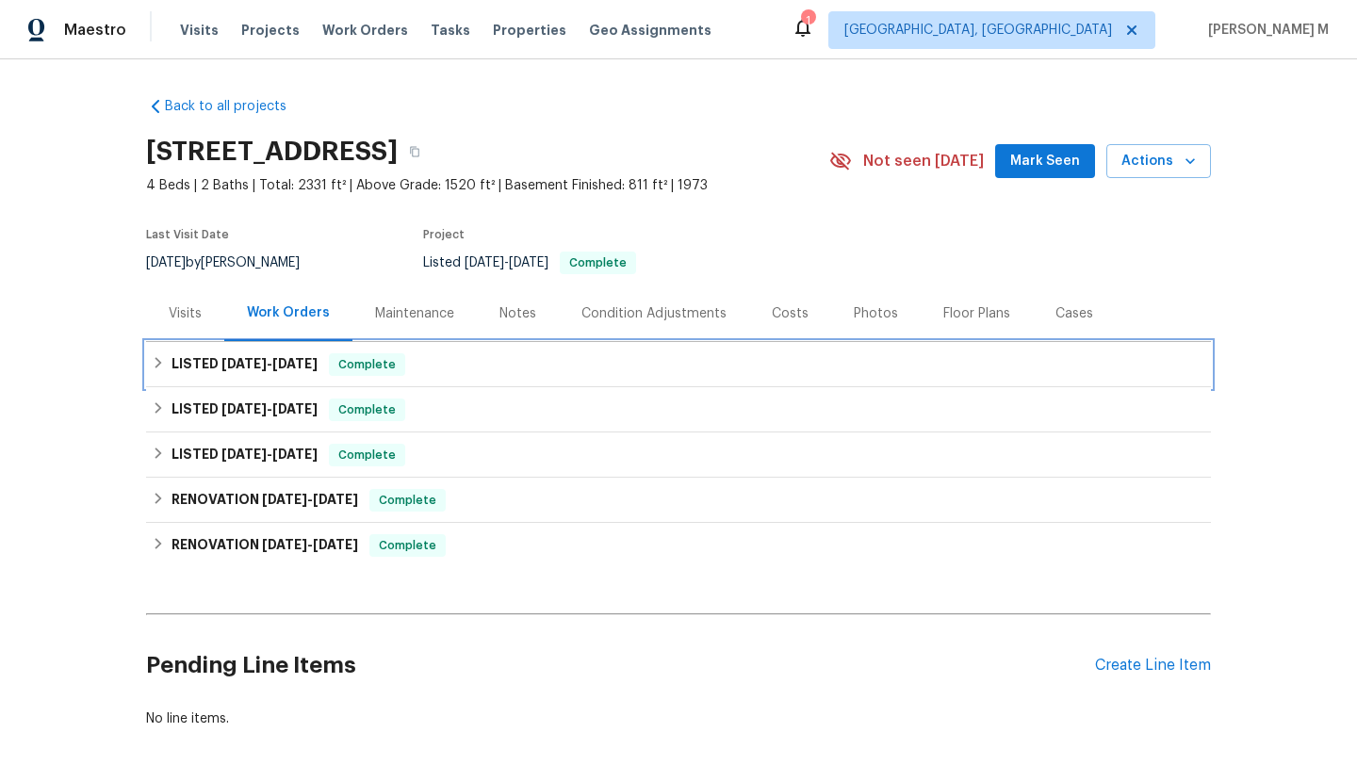
click at [269, 357] on span "7/16/25 - 7/22/25" at bounding box center [269, 363] width 96 height 13
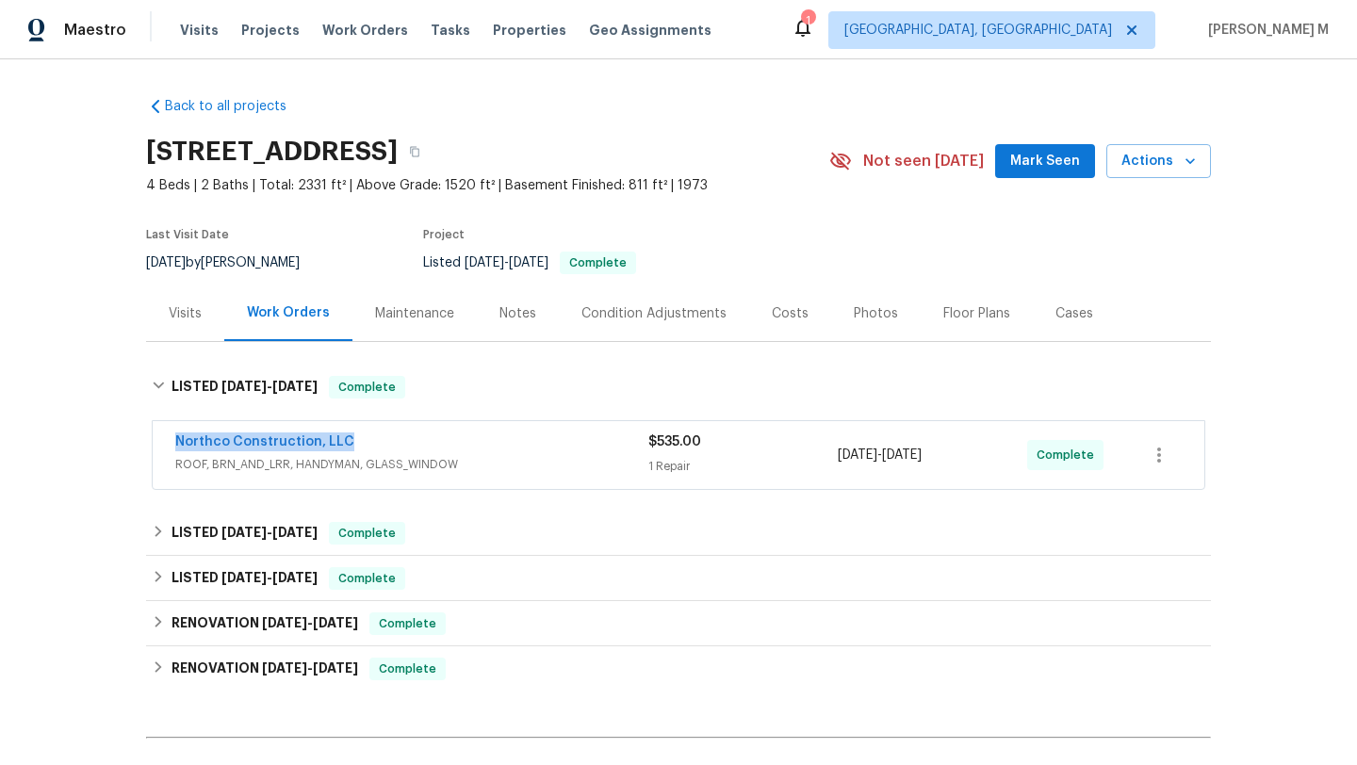
drag, startPoint x: 283, startPoint y: 440, endPoint x: 407, endPoint y: 440, distance: 124.4
click at [407, 440] on div "Northco Construction, LLC ROOF, BRN_AND_LRR, HANDYMAN, GLASS_WINDOW $535.00 1 R…" at bounding box center [679, 455] width 1052 height 68
copy link "Northco Construction, LLC"
click at [504, 443] on div "Northco Construction, LLC" at bounding box center [411, 444] width 473 height 23
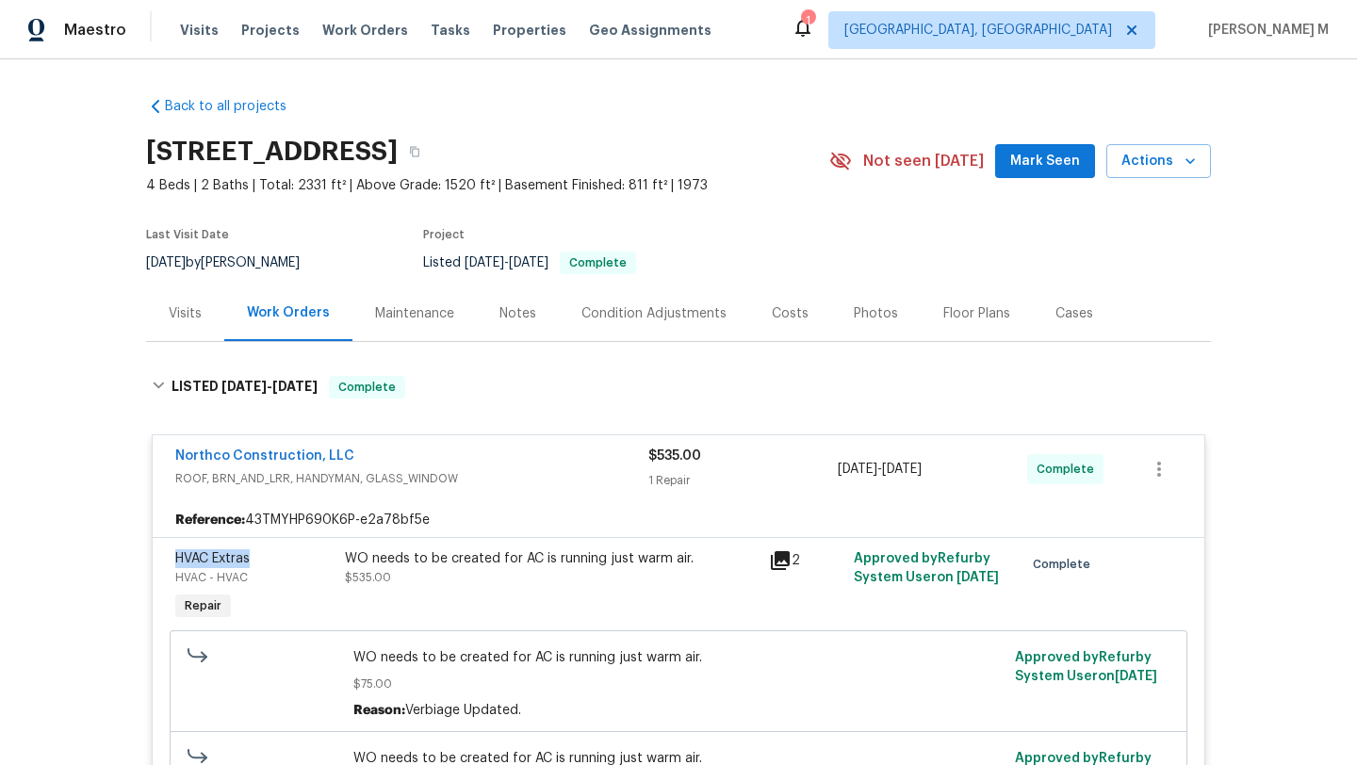
drag, startPoint x: 160, startPoint y: 559, endPoint x: 258, endPoint y: 559, distance: 98.0
click at [258, 559] on div "HVAC Extras HVAC - HVAC Repair WO needs to be created for AC is running just wa…" at bounding box center [679, 696] width 1052 height 319
copy span "HVAC Extras"
drag, startPoint x: 828, startPoint y: 469, endPoint x: 950, endPoint y: 468, distance: 121.6
click at [950, 468] on div "Northco Construction, LLC ROOF, BRN_AND_LRR, HANDYMAN, GLASS_WINDOW $535.00 1 R…" at bounding box center [655, 469] width 961 height 45
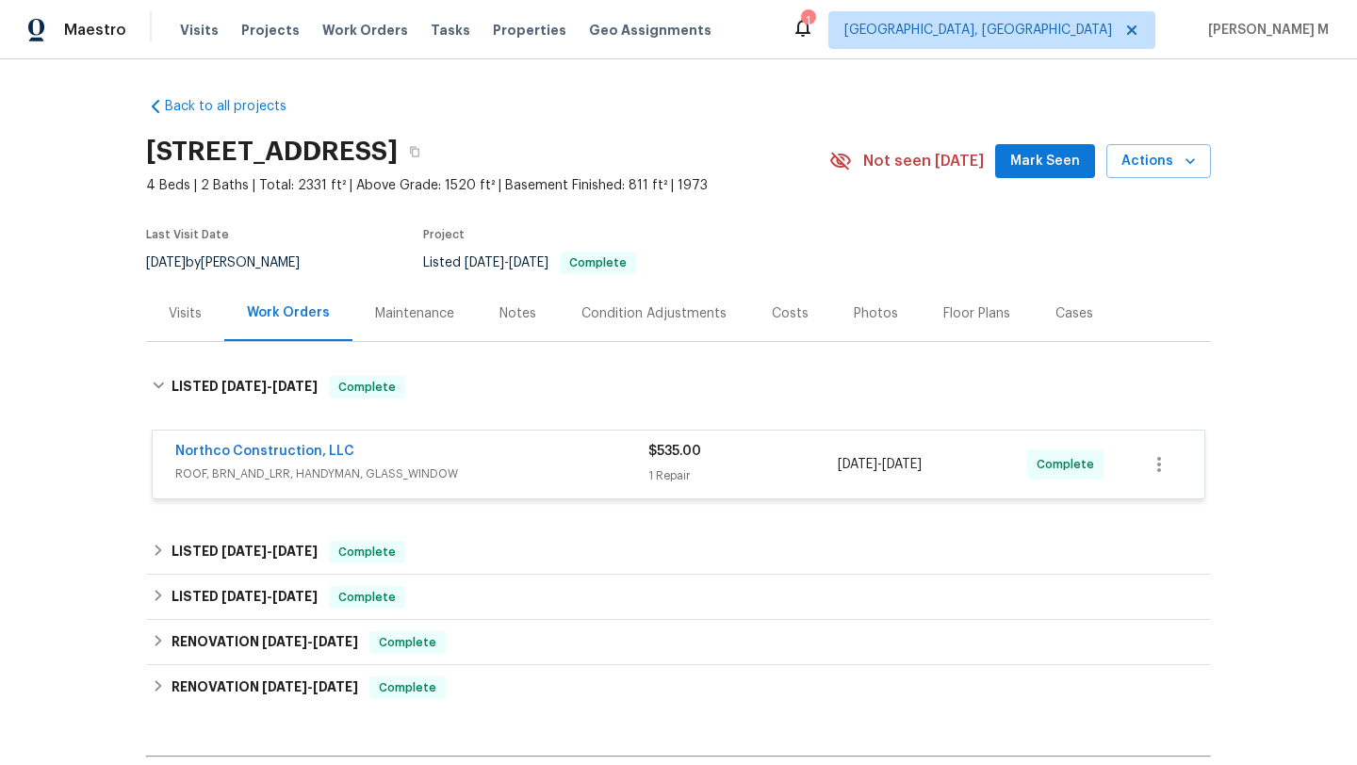
click at [950, 468] on div "7/21/2025 - 7/22/2025" at bounding box center [932, 464] width 189 height 45
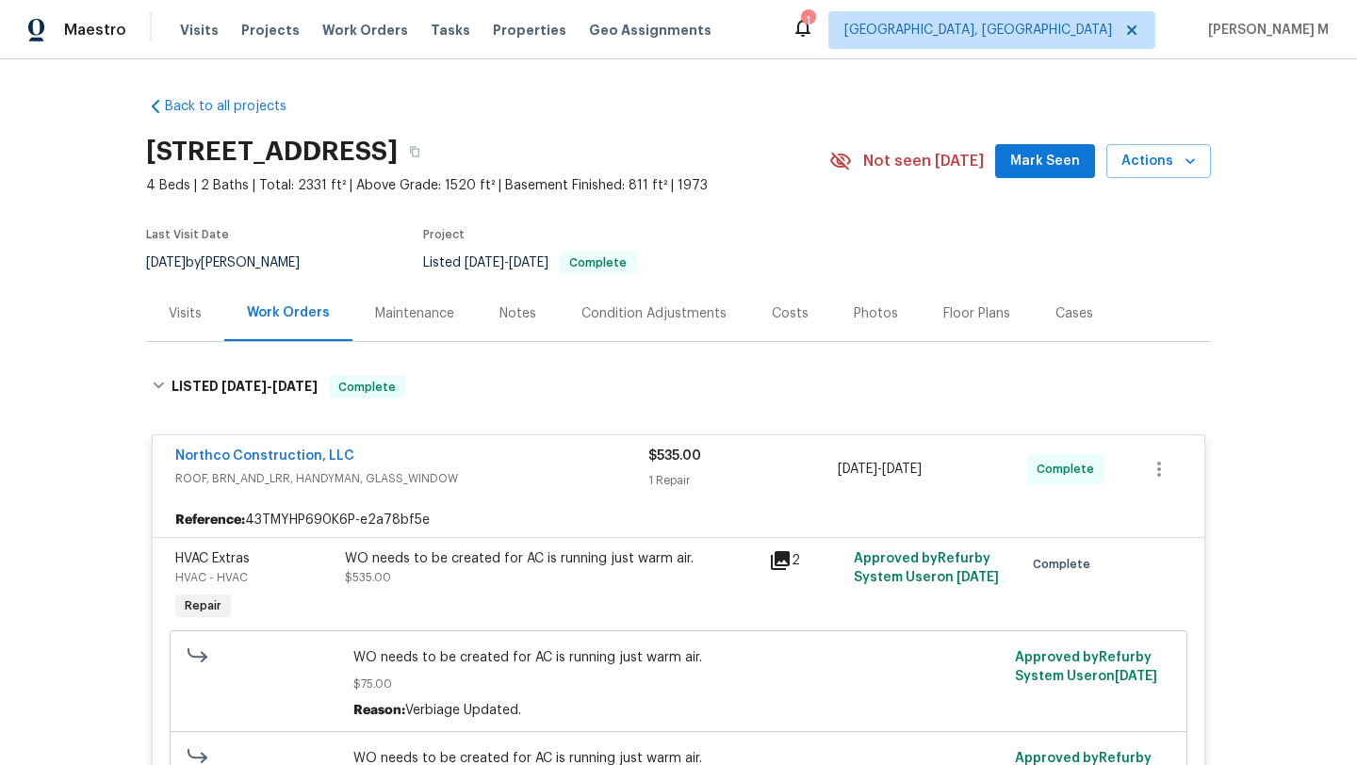
copy span "7/21/2025 - 7/22/2025"
drag, startPoint x: 831, startPoint y: 470, endPoint x: 973, endPoint y: 470, distance: 141.4
click at [973, 470] on div "7/21/2025 - 7/22/2025" at bounding box center [932, 469] width 189 height 45
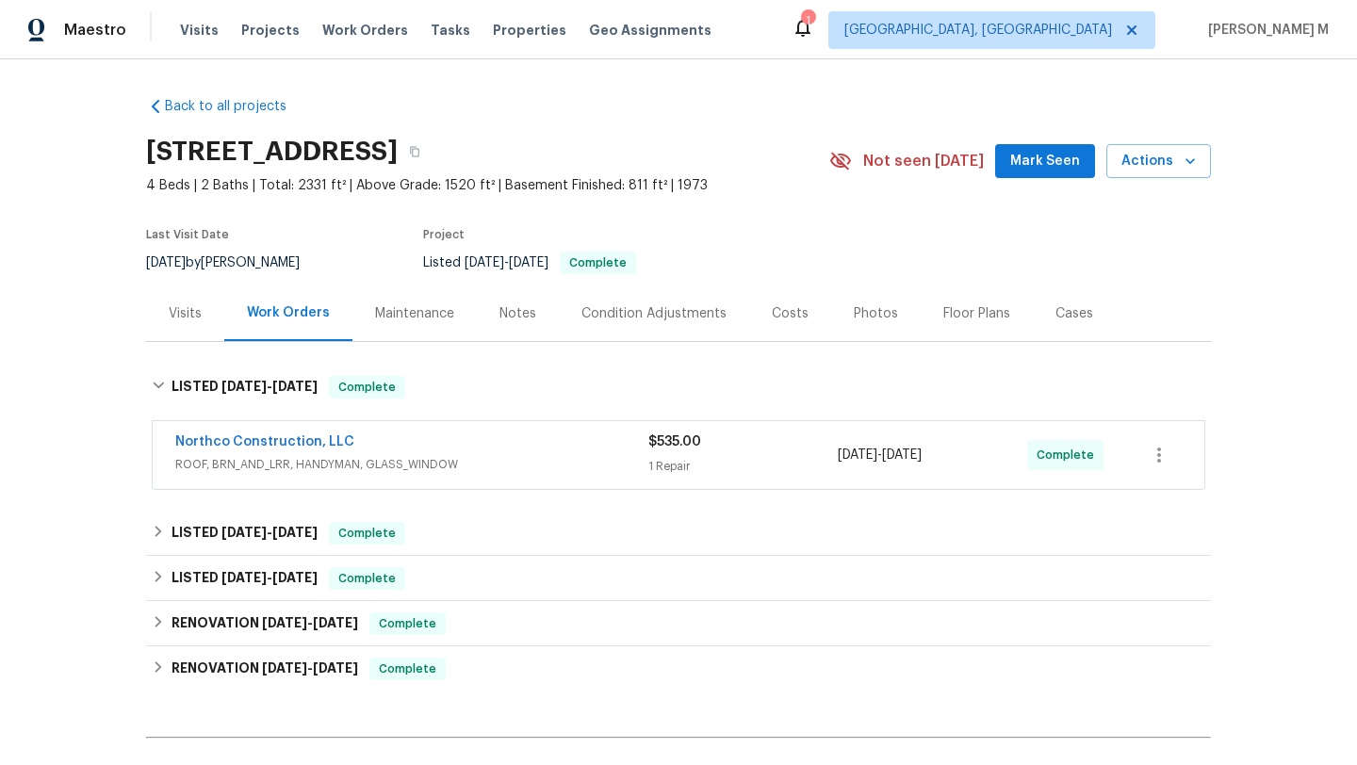
click at [454, 439] on div "Northco Construction, LLC" at bounding box center [411, 444] width 473 height 23
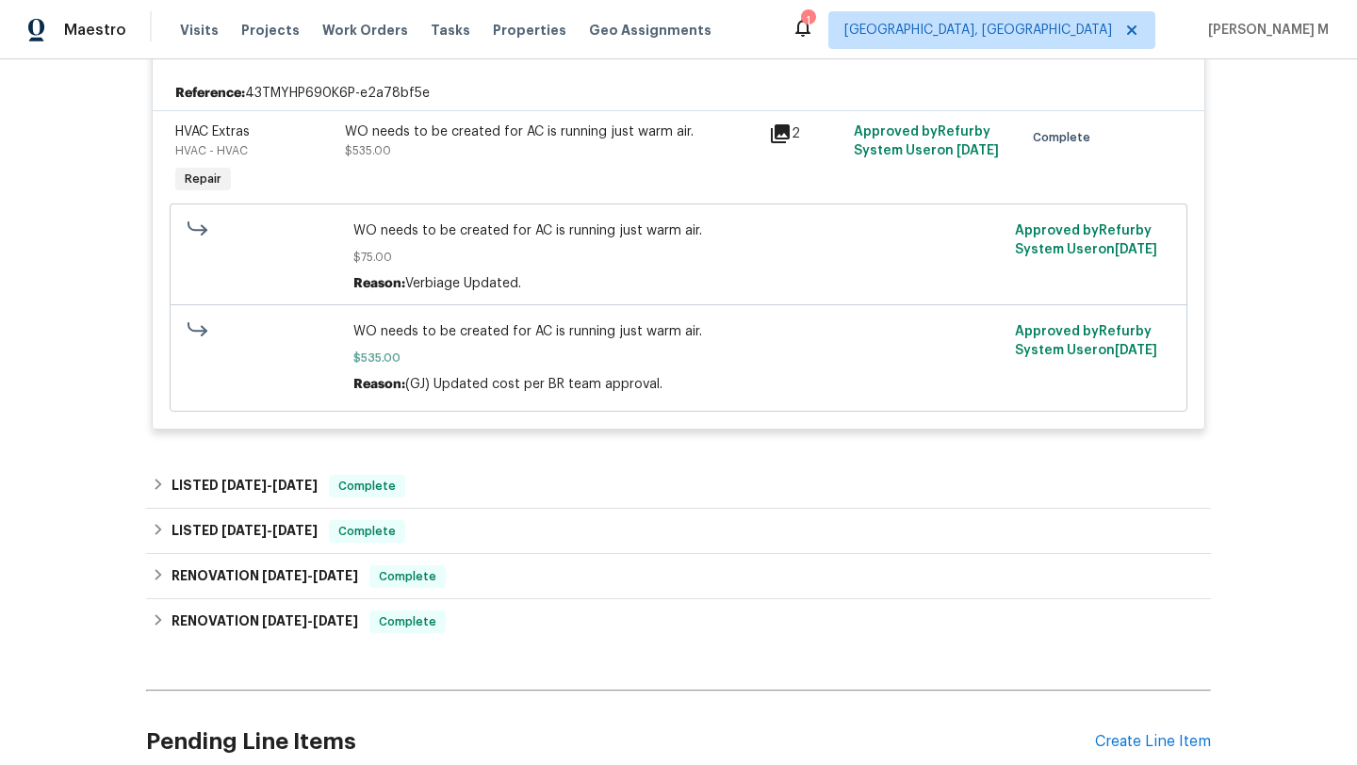
scroll to position [443, 0]
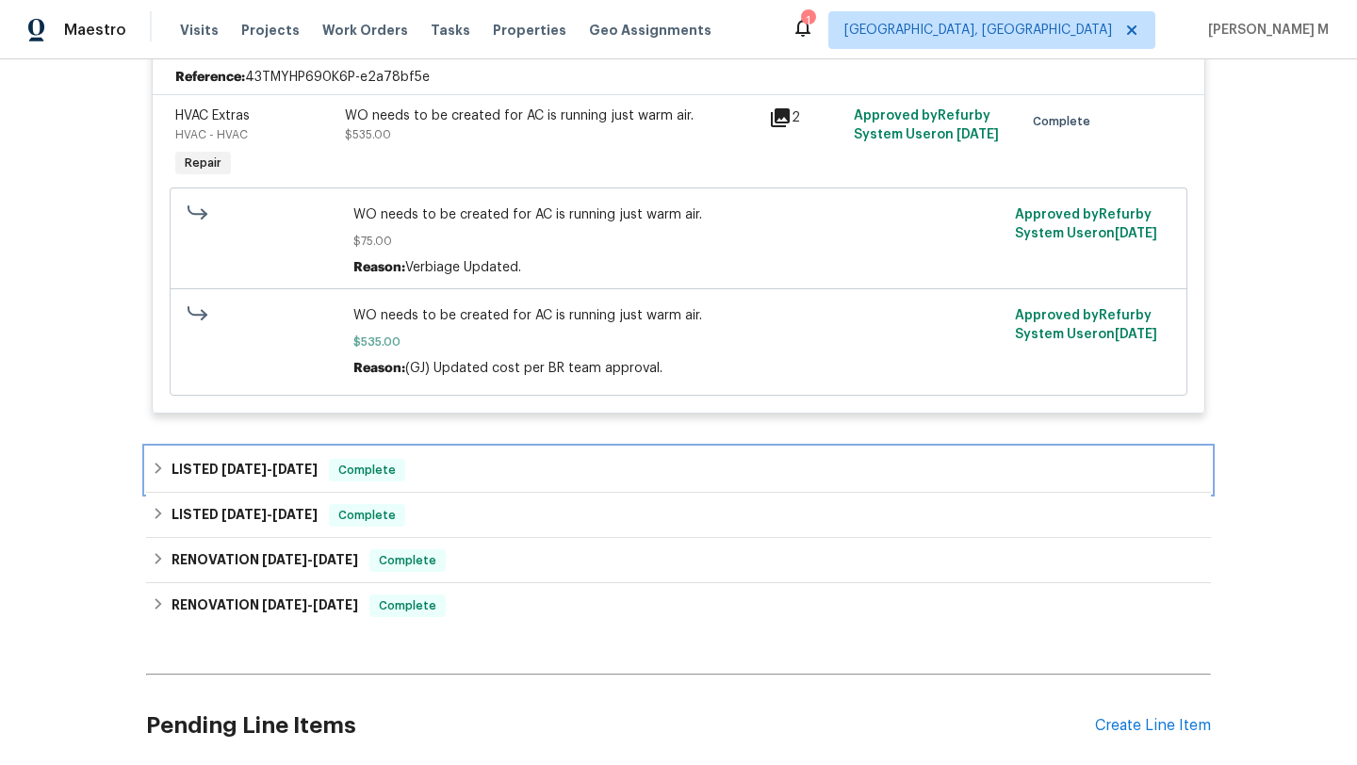
click at [527, 477] on div "LISTED 6/25/25 - 6/26/25 Complete" at bounding box center [679, 470] width 1054 height 23
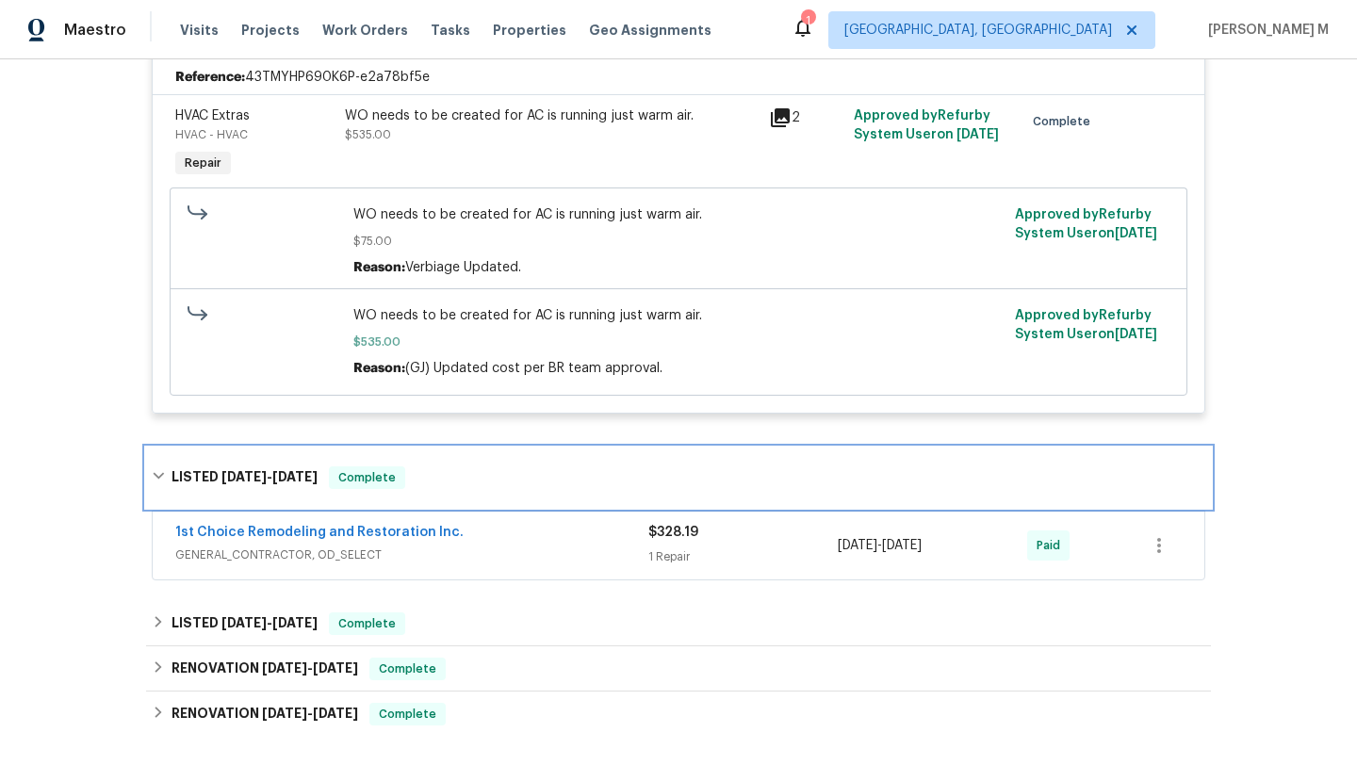
scroll to position [500, 0]
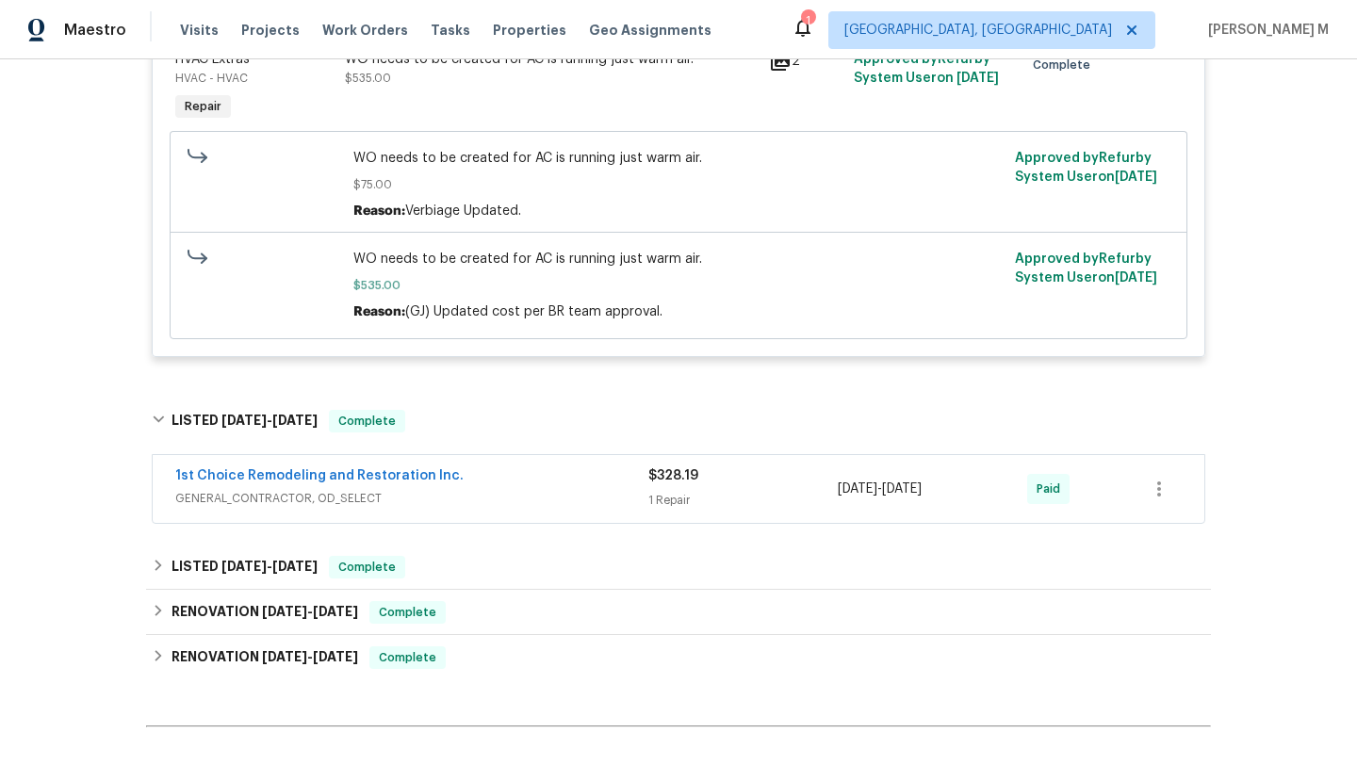
click at [557, 517] on div "1st Choice Remodeling and Restoration Inc. GENERAL_CONTRACTOR, OD_SELECT $328.1…" at bounding box center [679, 489] width 1052 height 68
click at [577, 492] on span "GENERAL_CONTRACTOR, OD_SELECT" at bounding box center [411, 498] width 473 height 19
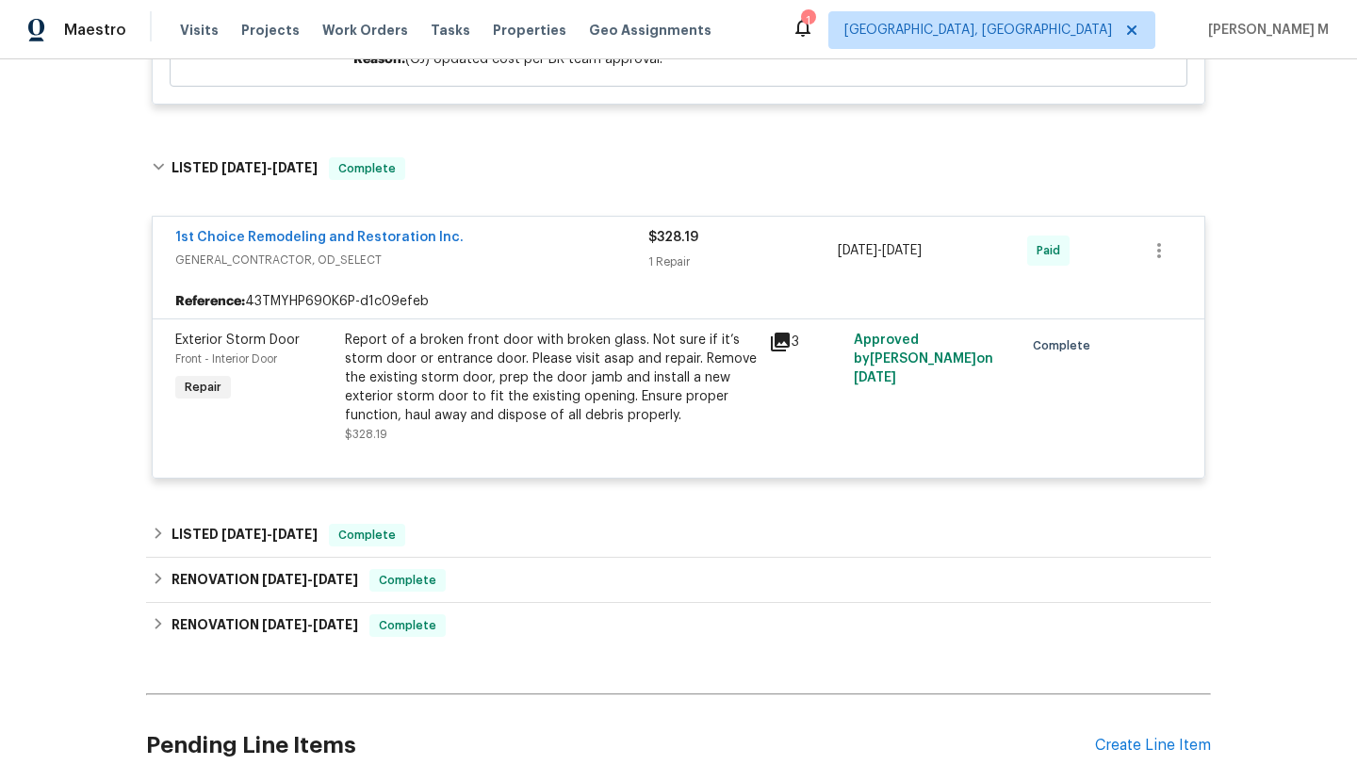
scroll to position [786, 0]
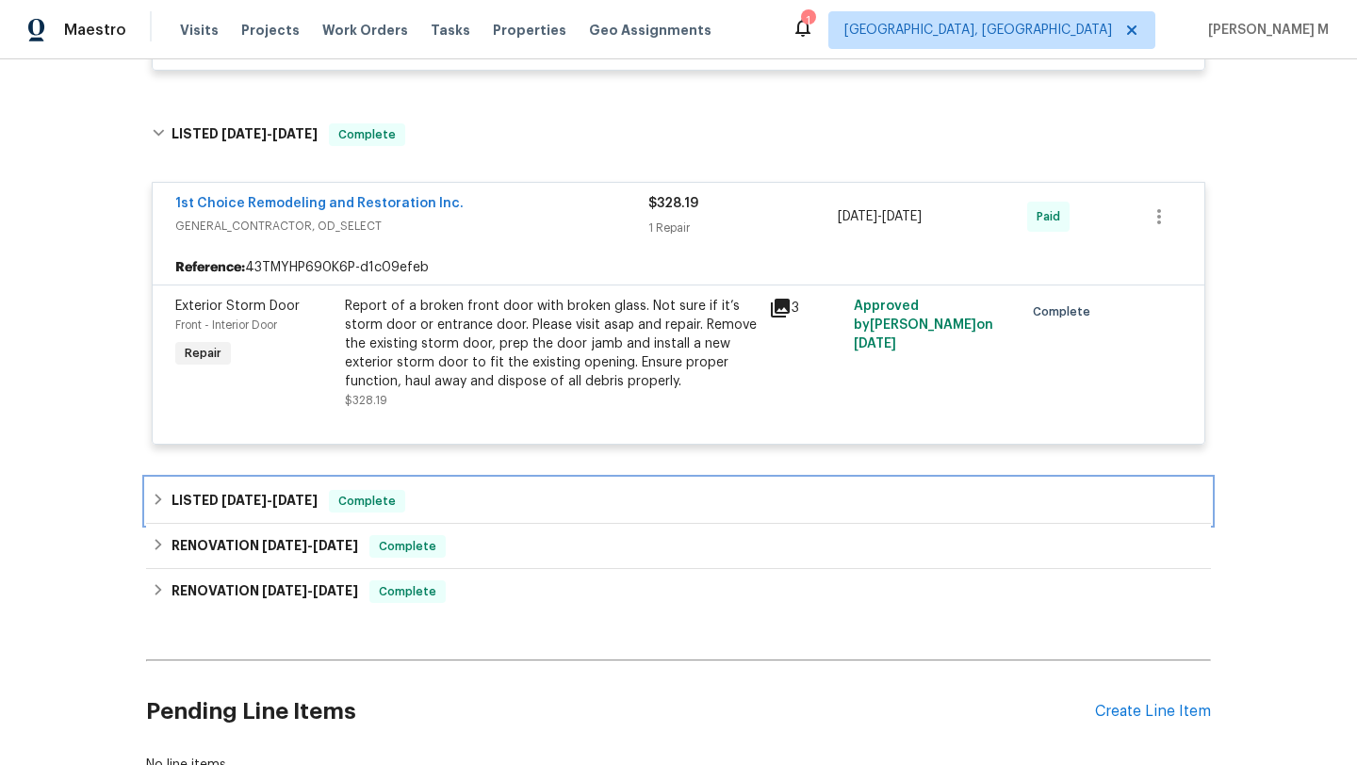
click at [605, 490] on div "LISTED 5/24/25 - 5/26/25 Complete" at bounding box center [678, 501] width 1065 height 45
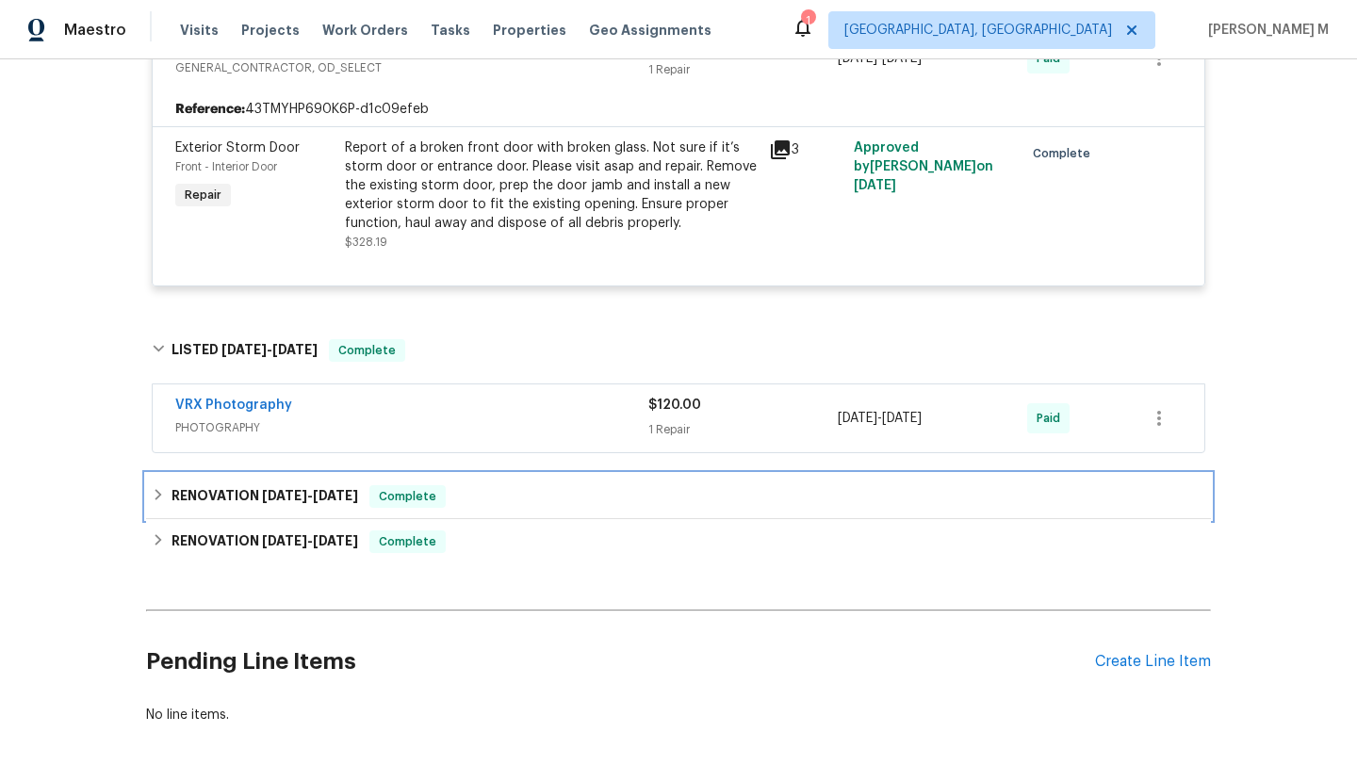
click at [583, 501] on div "RENOVATION 5/22/25 - 5/22/25 Complete" at bounding box center [679, 496] width 1054 height 23
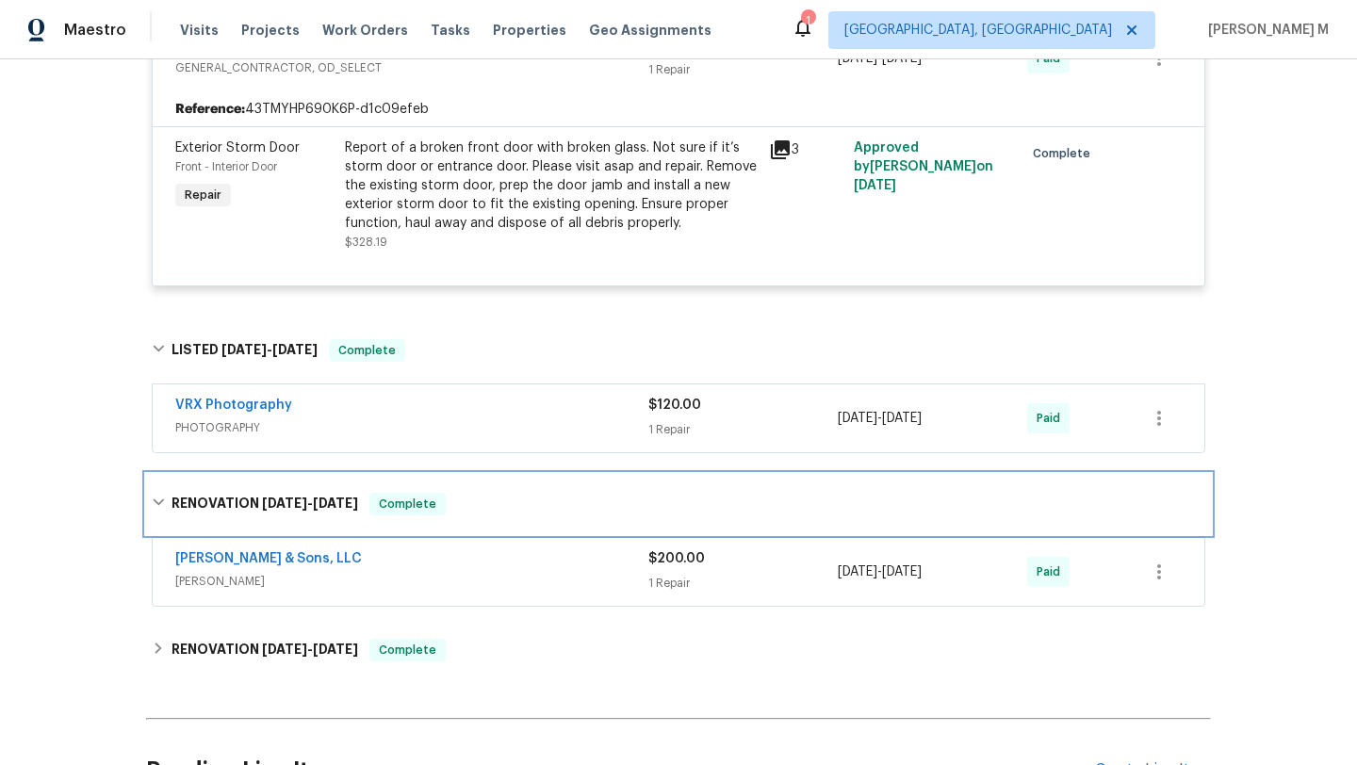
scroll to position [1062, 0]
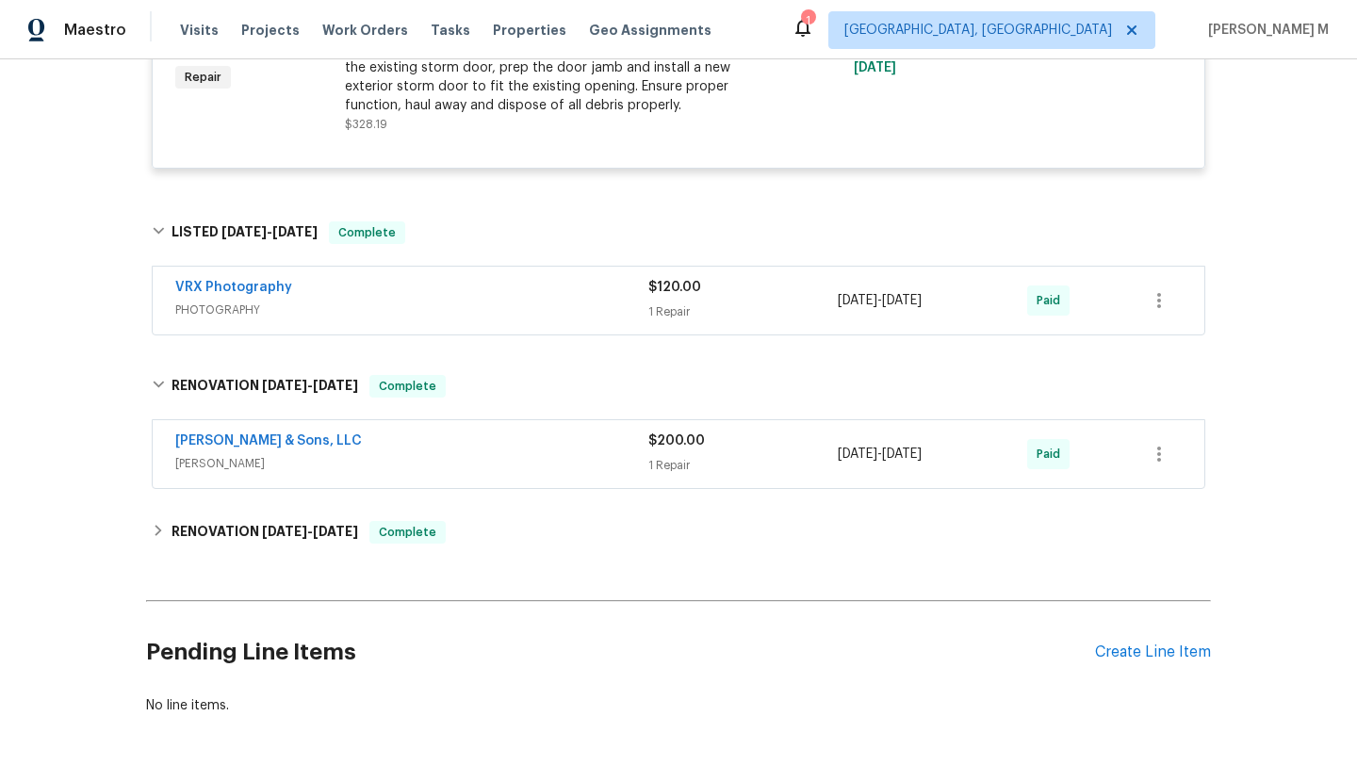
click at [599, 472] on span "WELLS" at bounding box center [411, 463] width 473 height 19
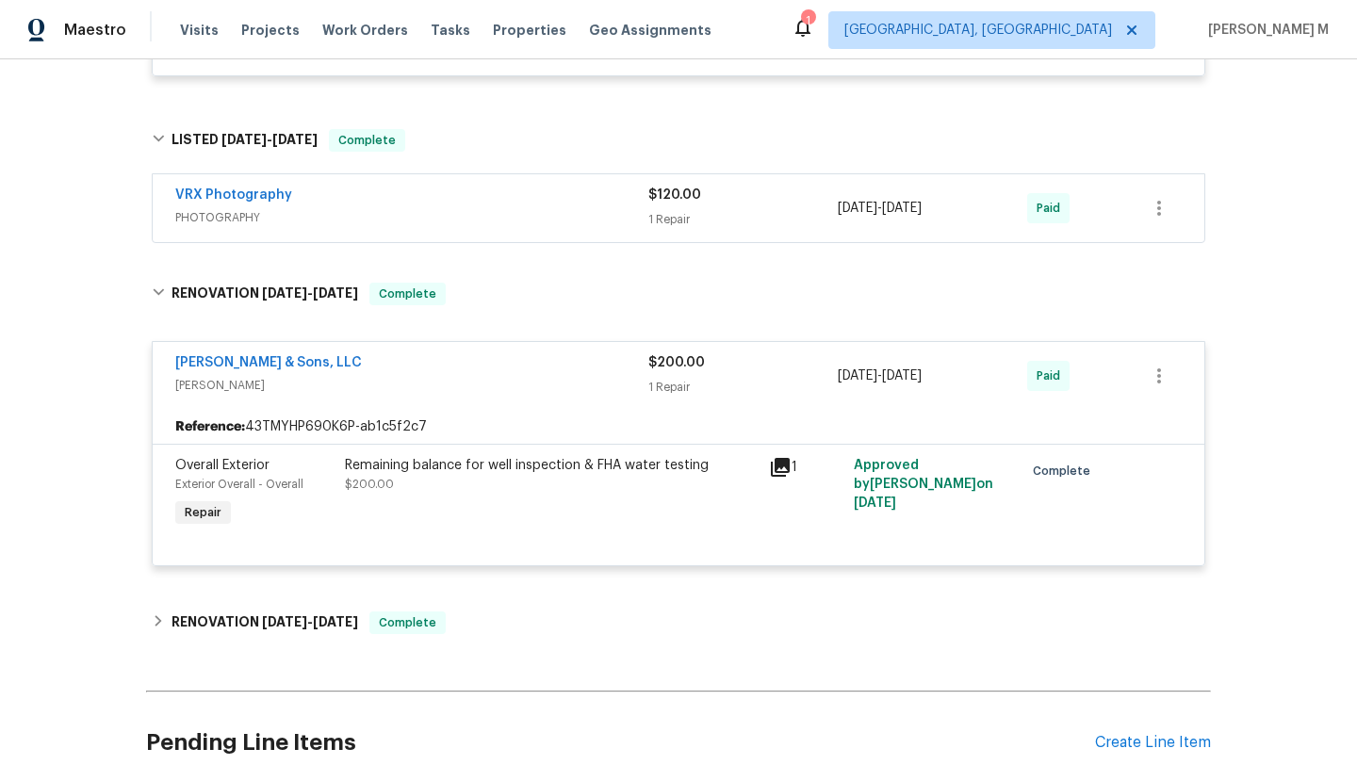
scroll to position [1180, 0]
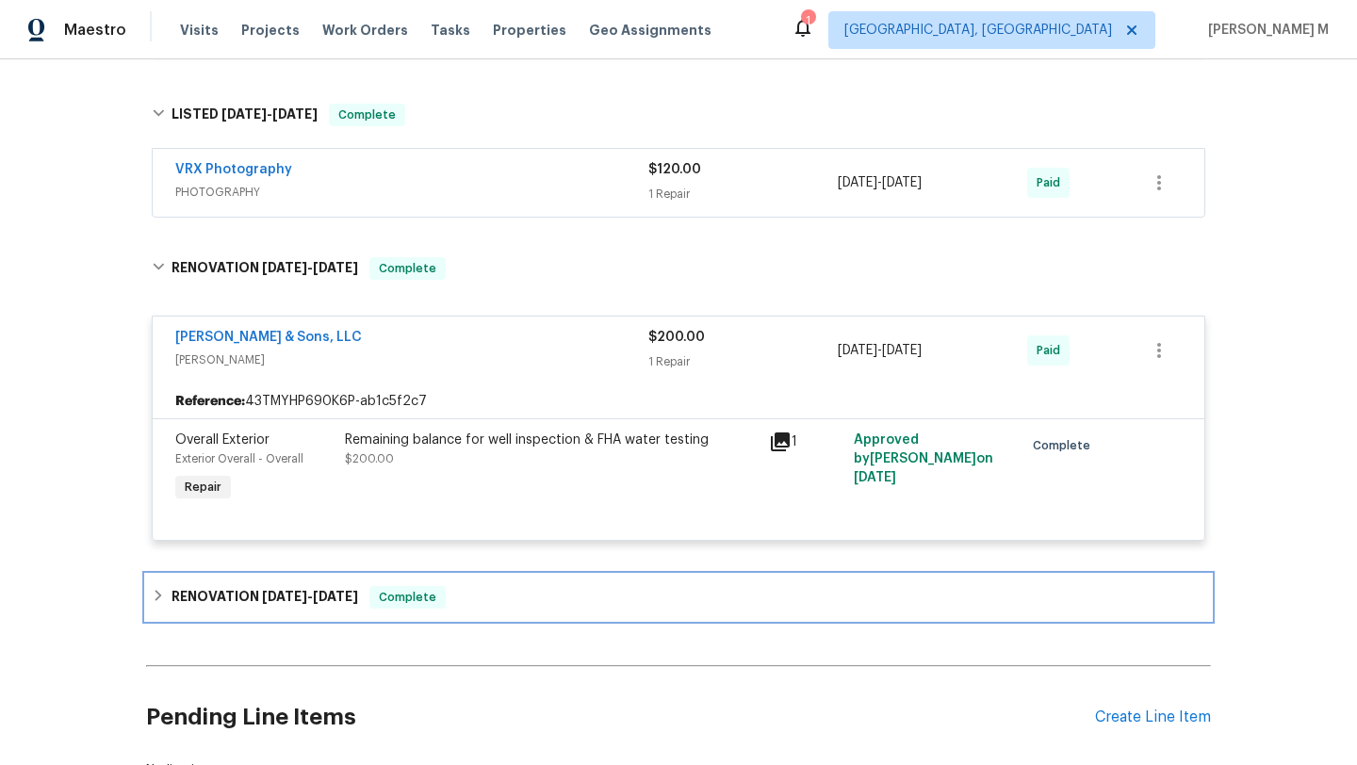
click at [562, 605] on div "RENOVATION 4/24/25 - 5/20/25 Complete" at bounding box center [679, 597] width 1054 height 23
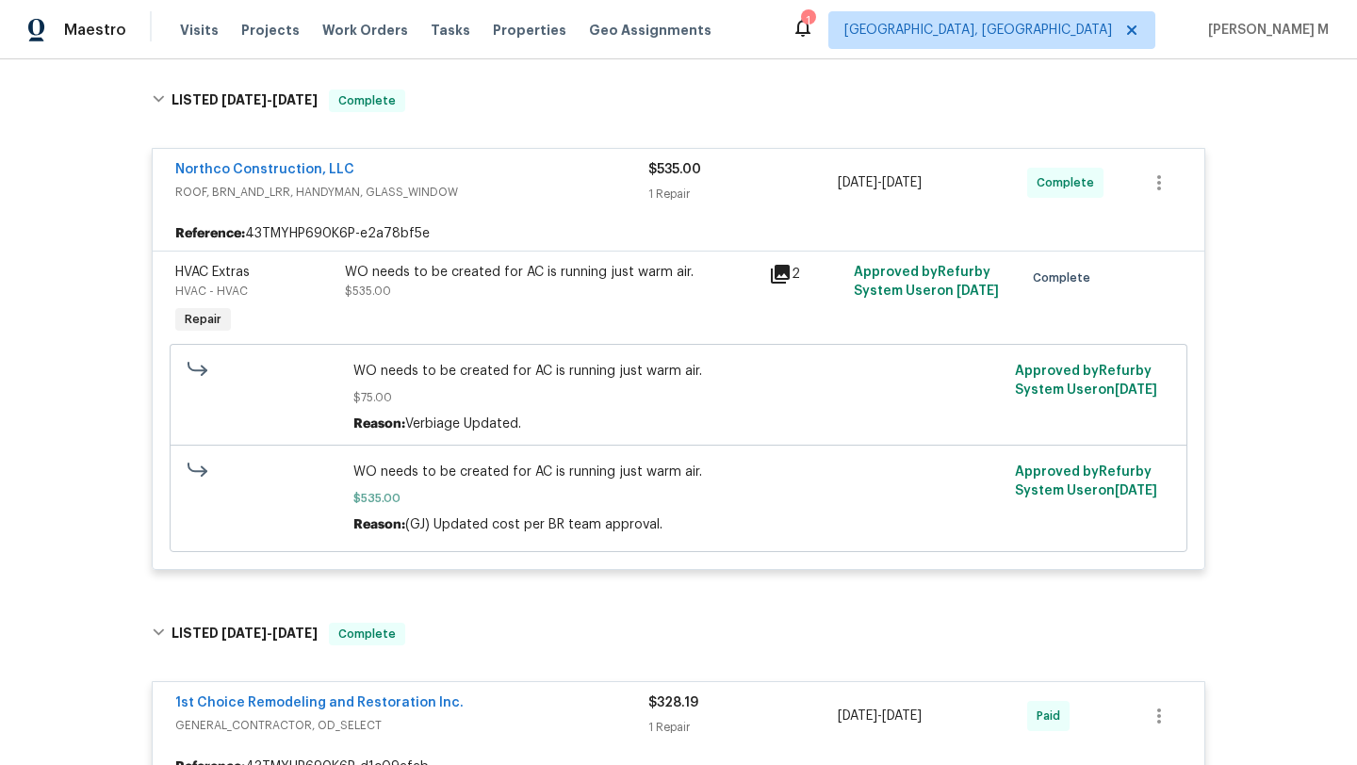
scroll to position [0, 0]
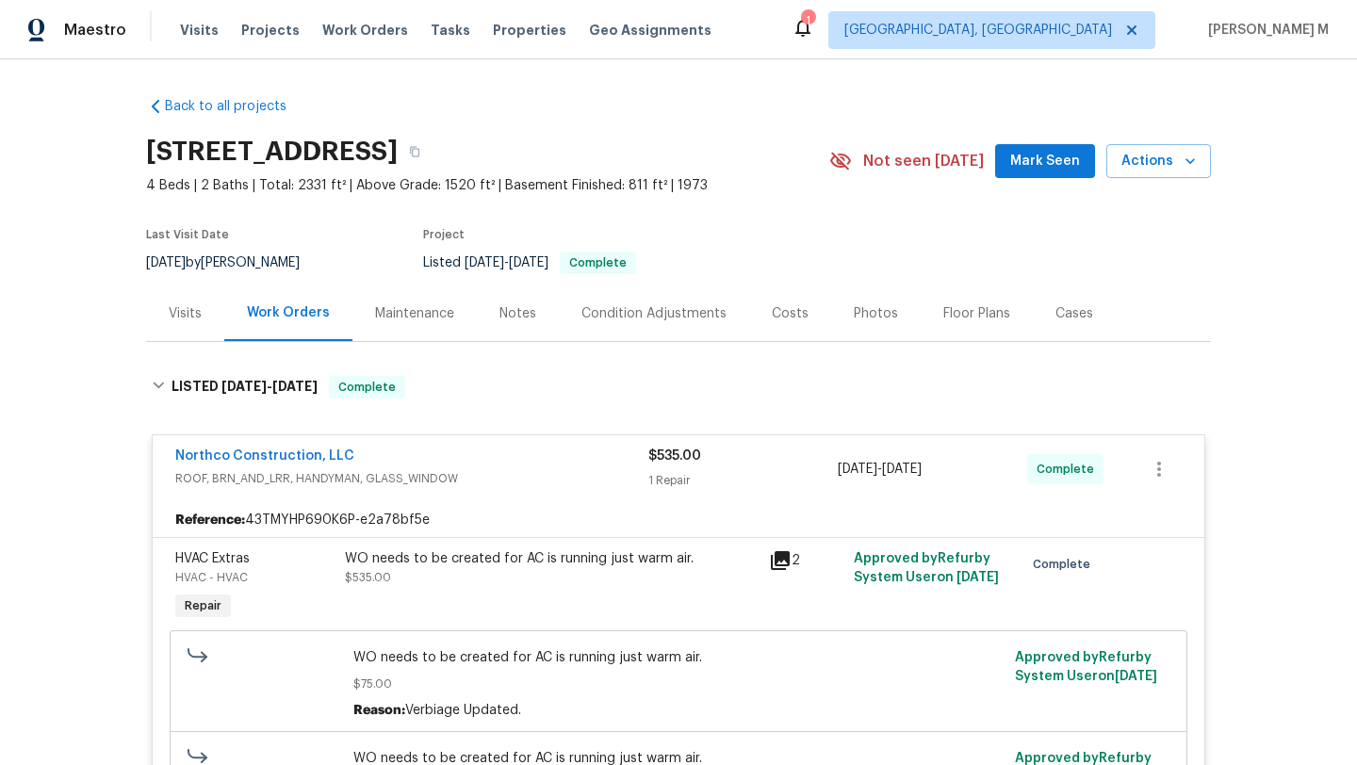
click at [188, 321] on div "Visits" at bounding box center [185, 313] width 33 height 19
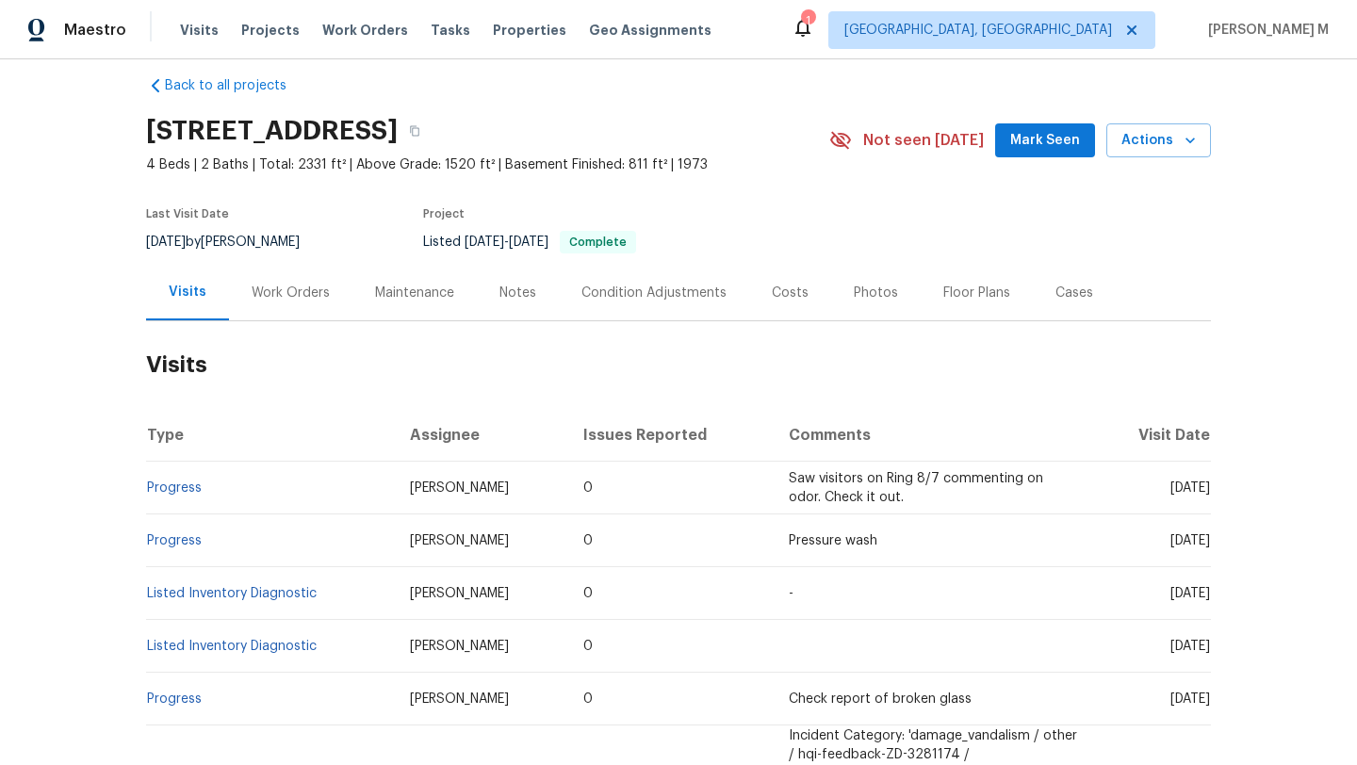
scroll to position [22, 0]
click at [1064, 290] on div "Cases" at bounding box center [1075, 292] width 38 height 19
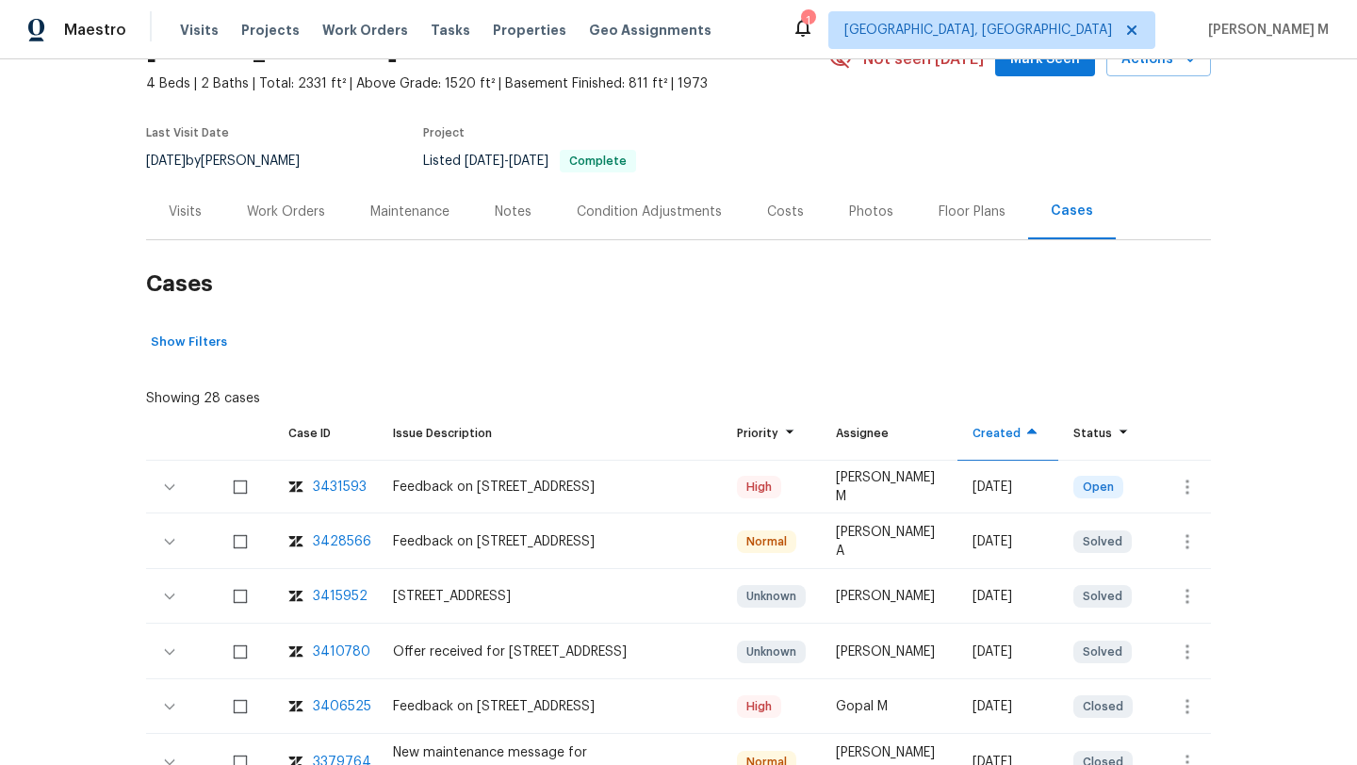
scroll to position [105, 0]
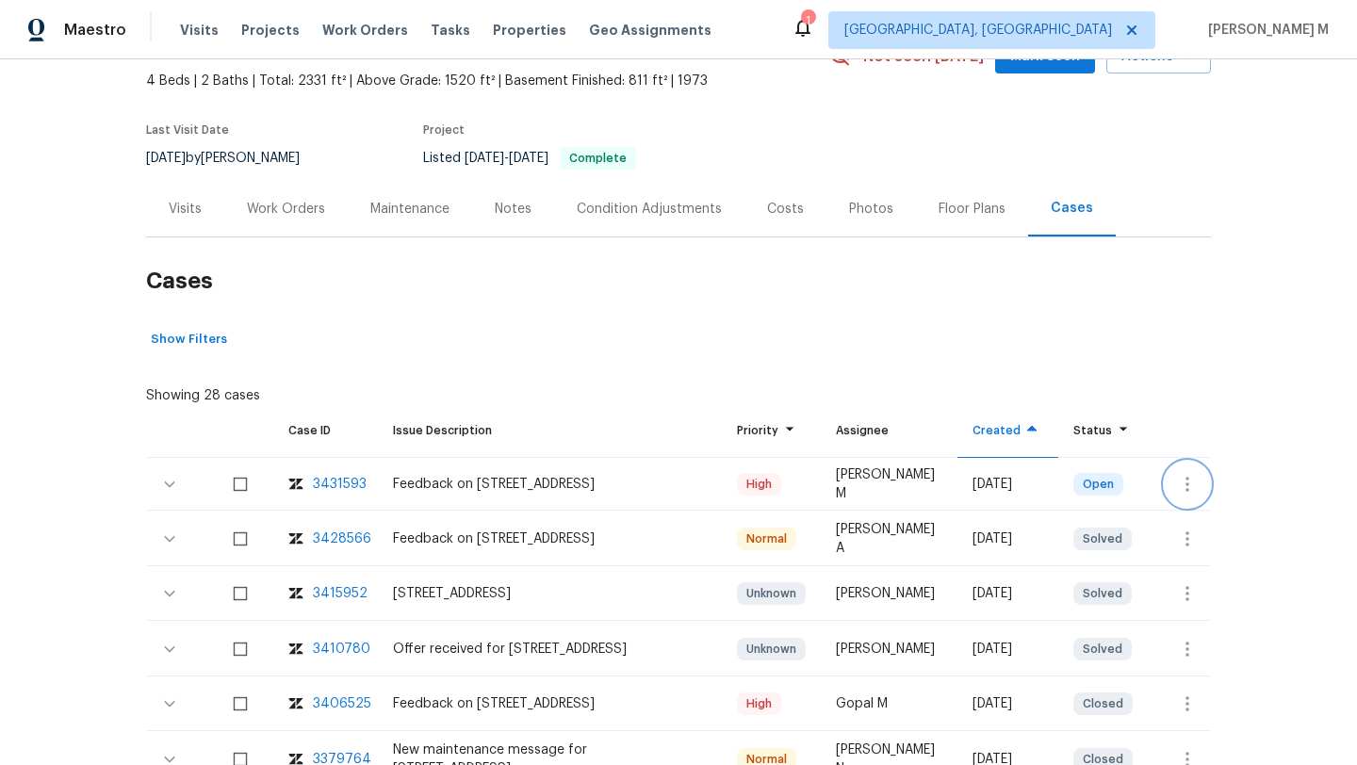
click at [1165, 482] on button "button" at bounding box center [1187, 484] width 45 height 45
click at [1176, 482] on li "Create a visit" at bounding box center [1246, 483] width 195 height 31
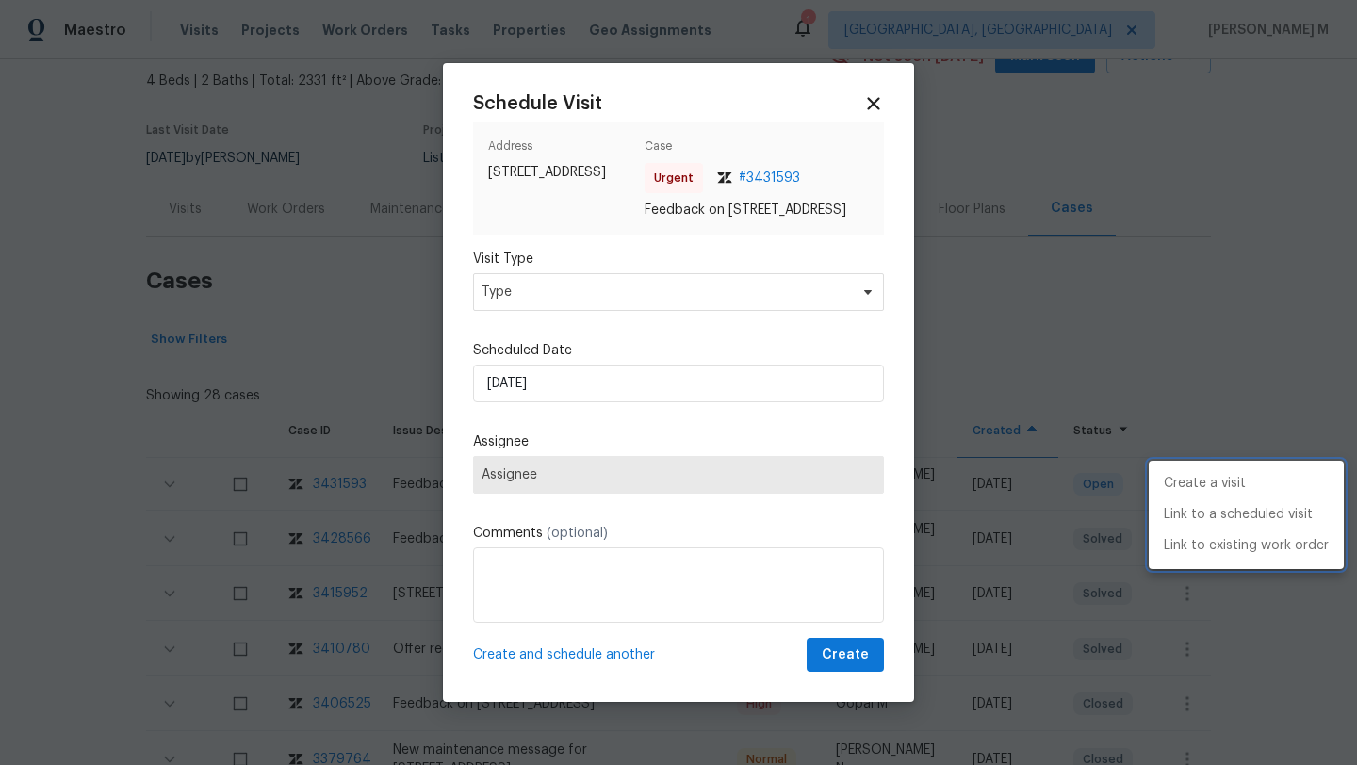
click at [639, 307] on div at bounding box center [678, 382] width 1357 height 765
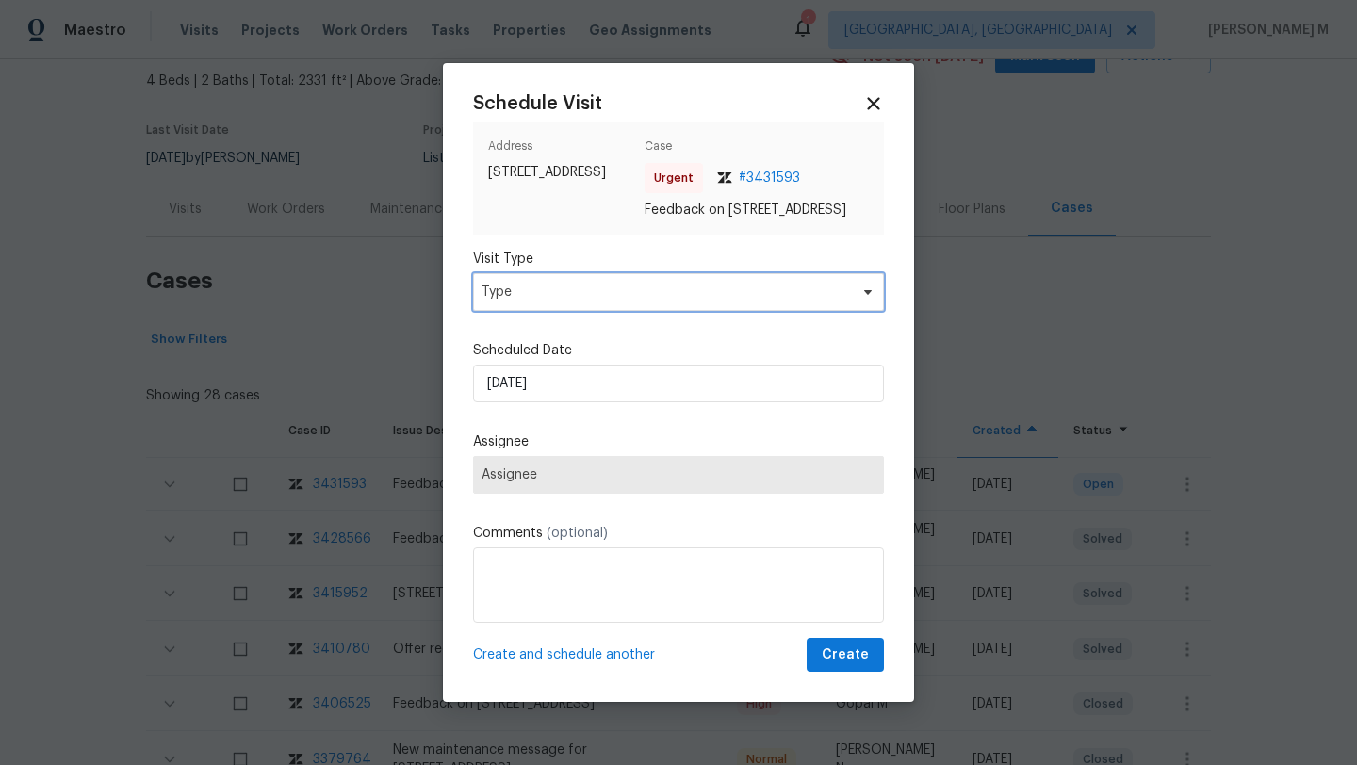
click at [638, 302] on span "Type" at bounding box center [665, 292] width 367 height 19
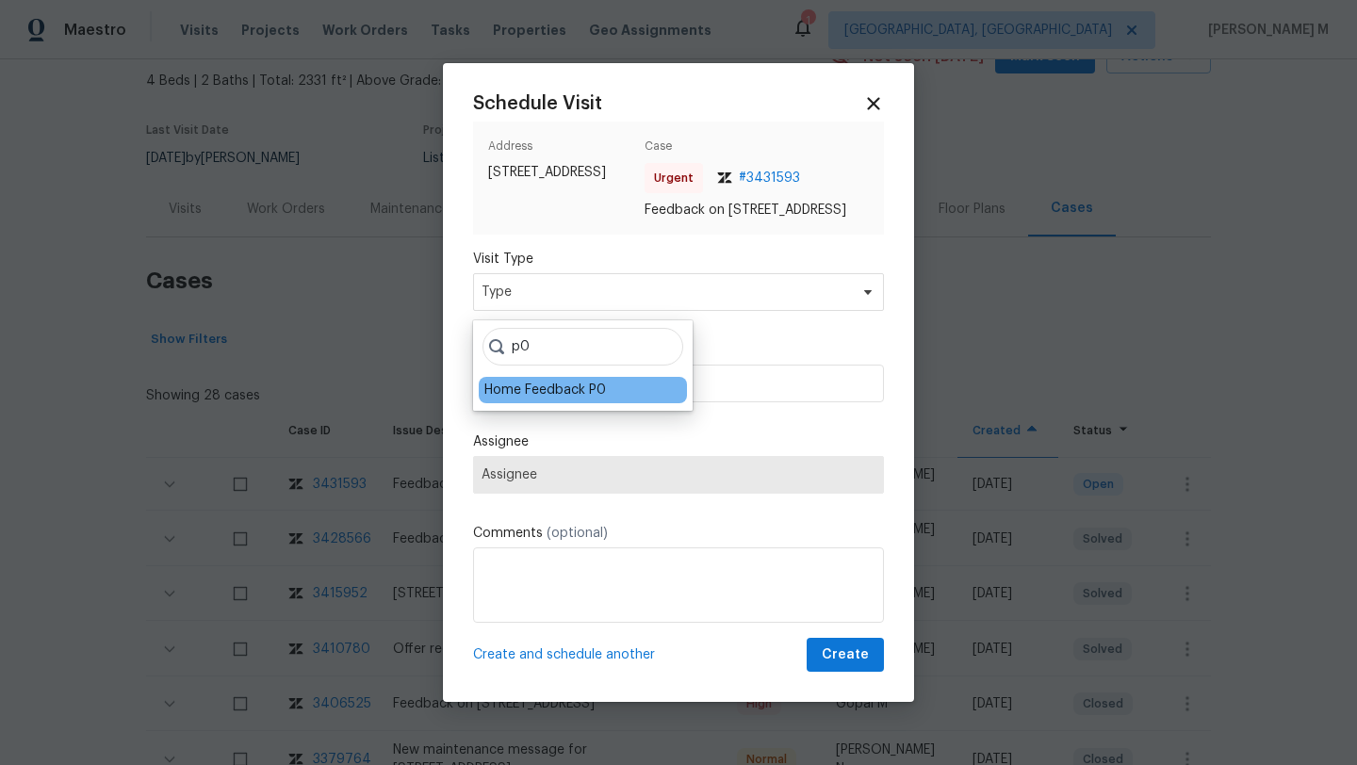
type input "p0"
click at [575, 389] on div "Home Feedback P0" at bounding box center [545, 390] width 122 height 19
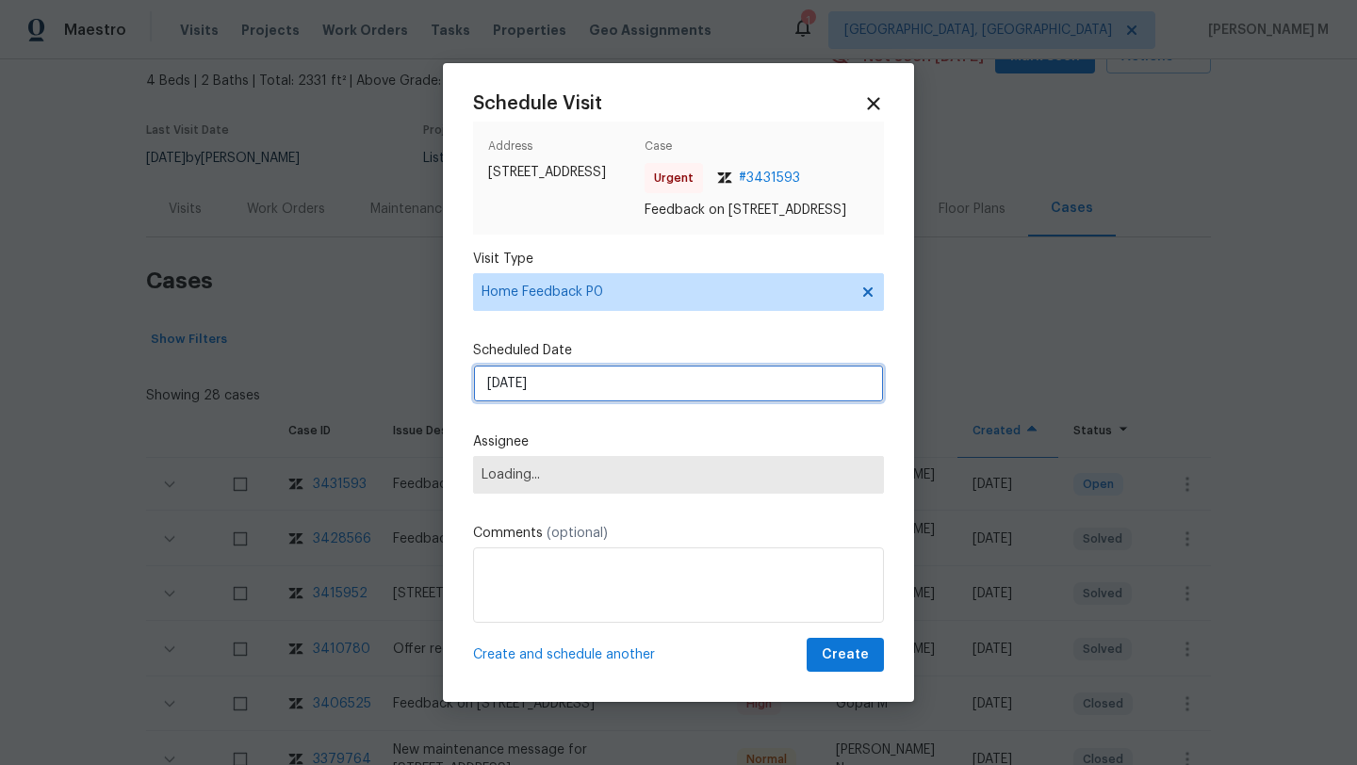
click at [575, 389] on input "21/08/2025" at bounding box center [678, 384] width 411 height 38
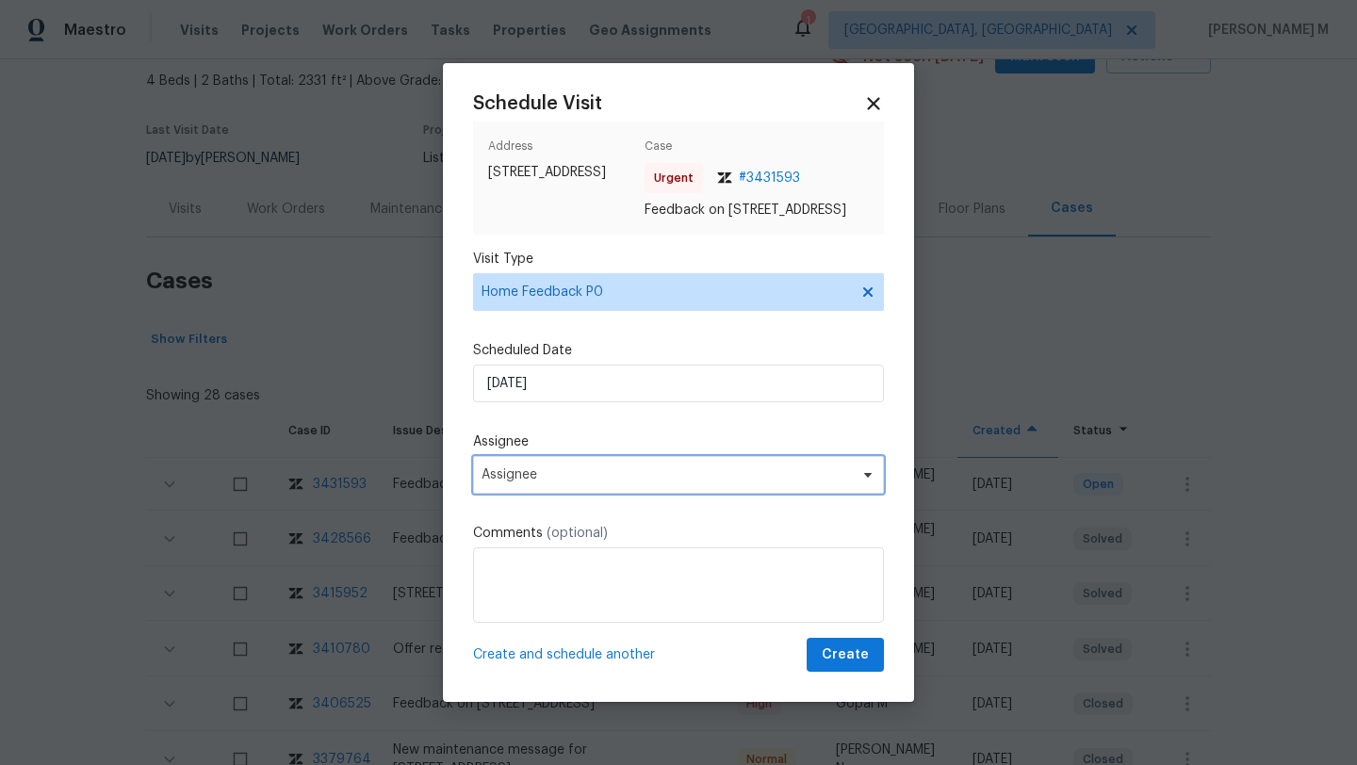
click at [548, 475] on span "Assignee" at bounding box center [678, 475] width 411 height 38
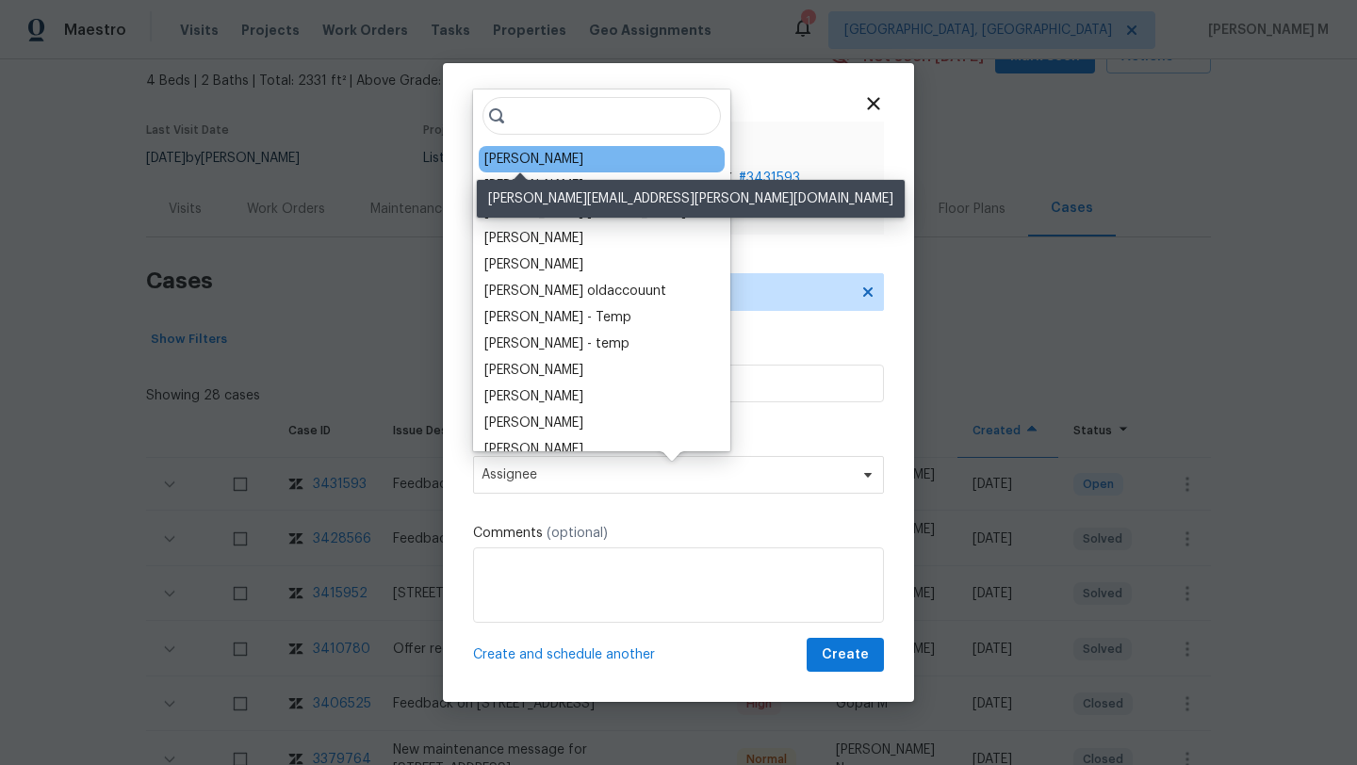
click at [548, 155] on div "Jeffrey Lenz" at bounding box center [533, 159] width 99 height 19
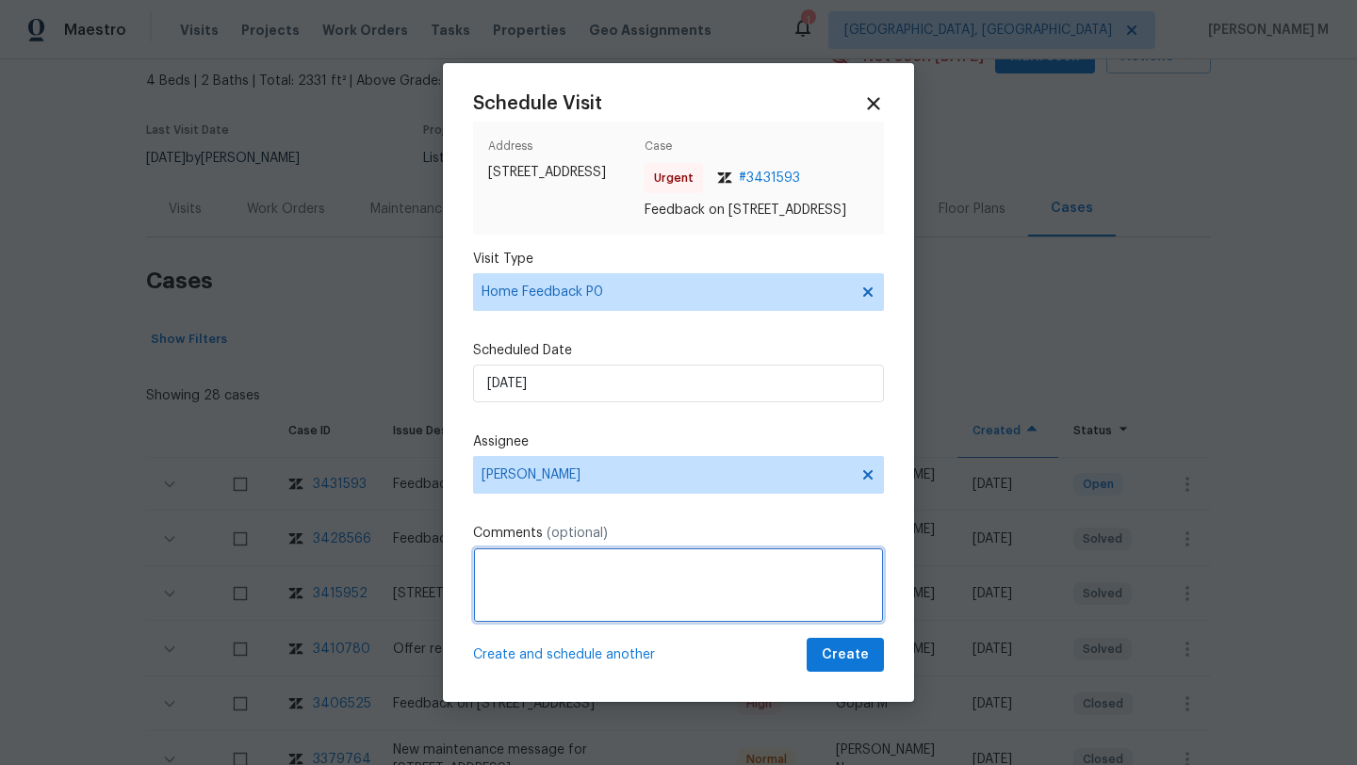
click at [604, 580] on textarea at bounding box center [678, 585] width 411 height 75
paste textarea "Smell of house, most windows need to be replaced."
paste textarea "Kindly complete the visit and update if any WO needs to be created. Thank you"
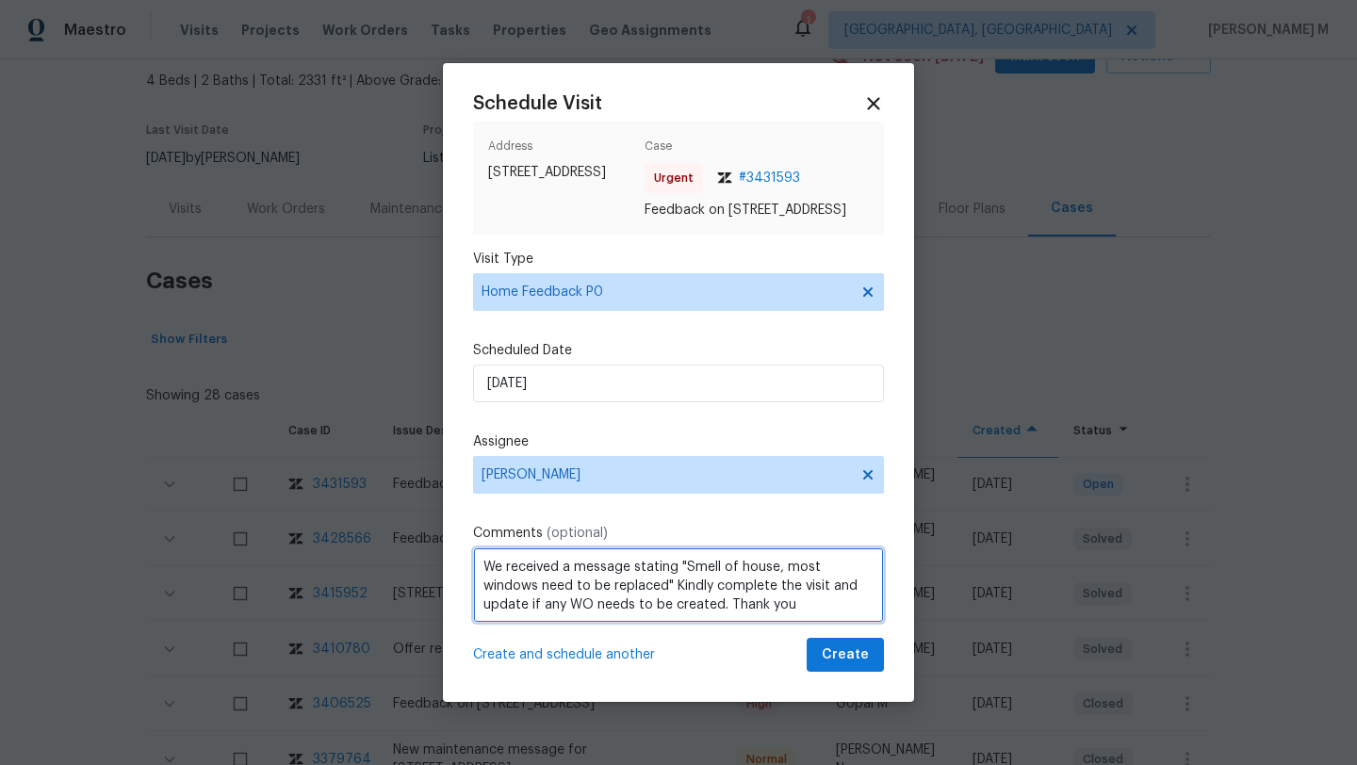
scroll to position [2, 0]
type textarea "We received a message stating "Smell of house, most windows need to be replaced…"
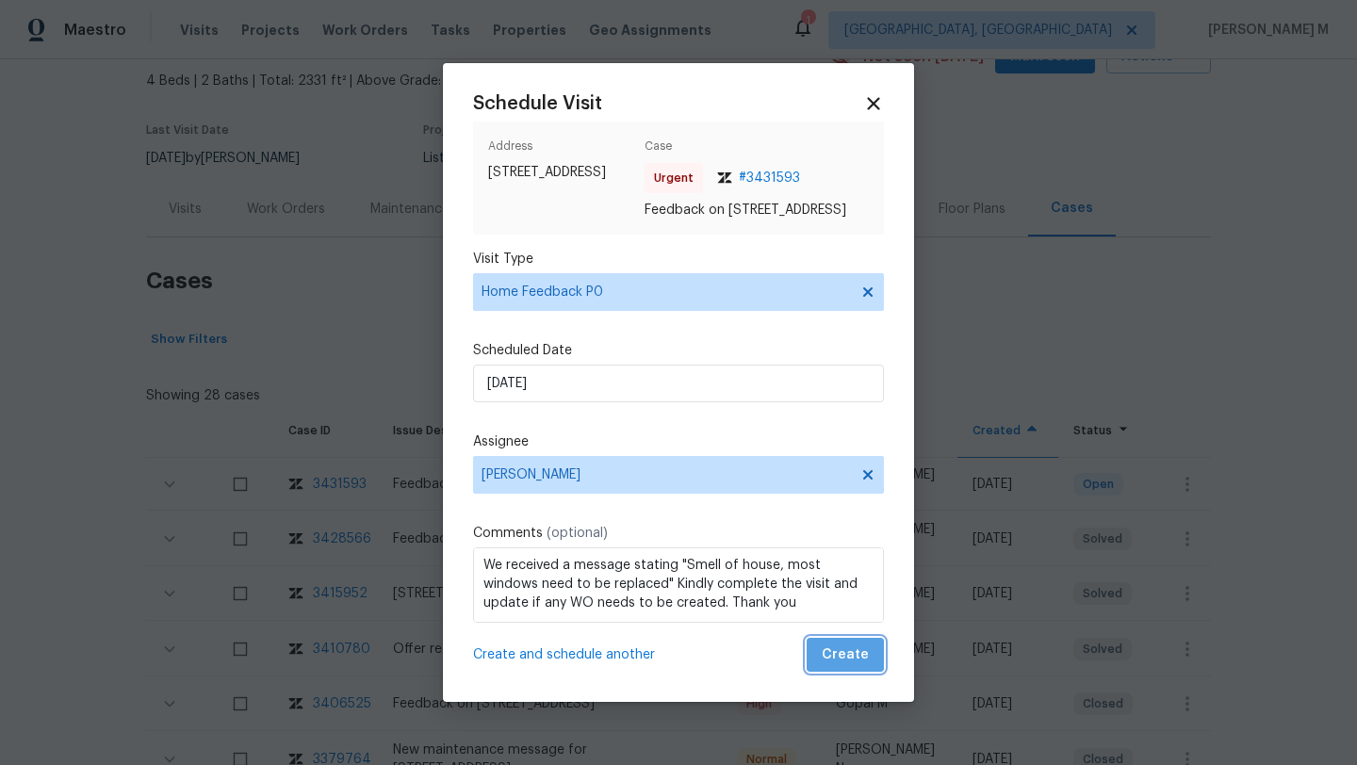
click at [835, 667] on span "Create" at bounding box center [845, 656] width 47 height 24
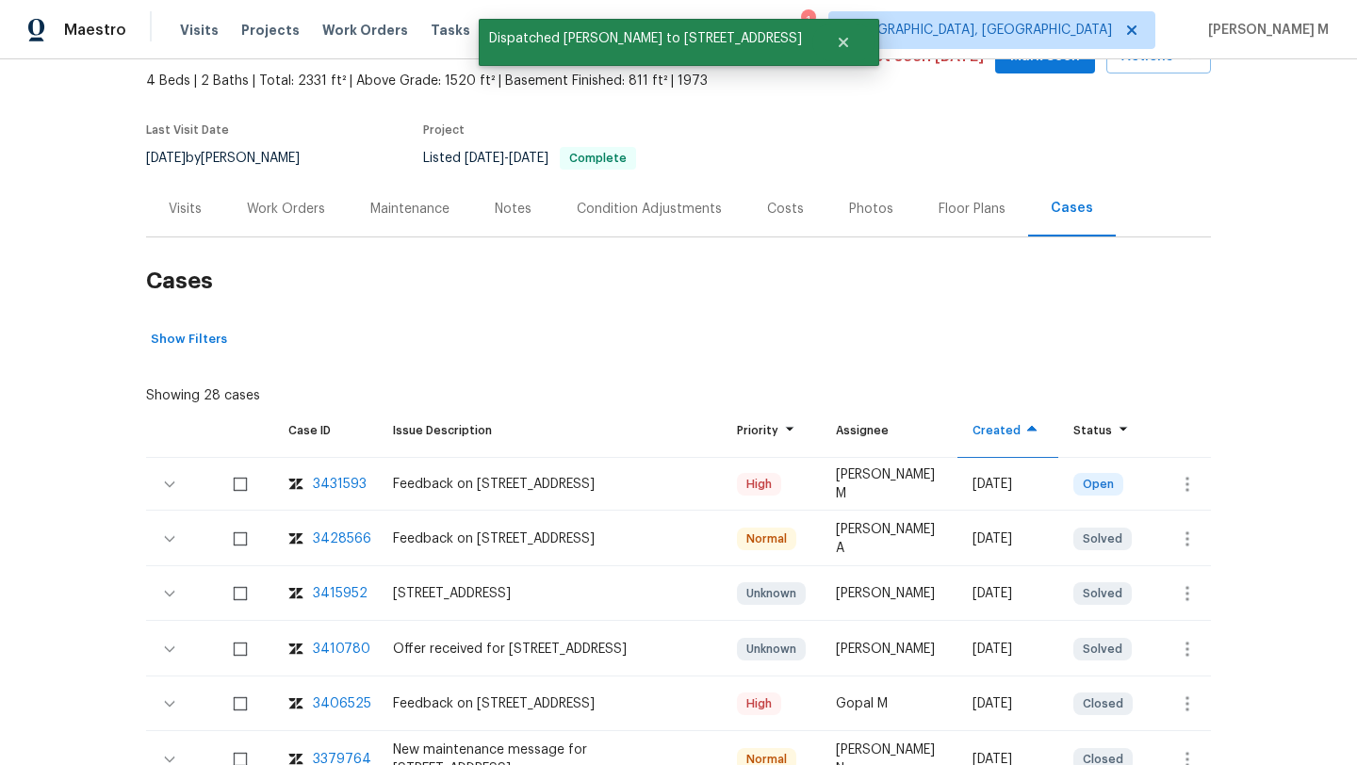
click at [169, 214] on div "Visits" at bounding box center [185, 209] width 33 height 19
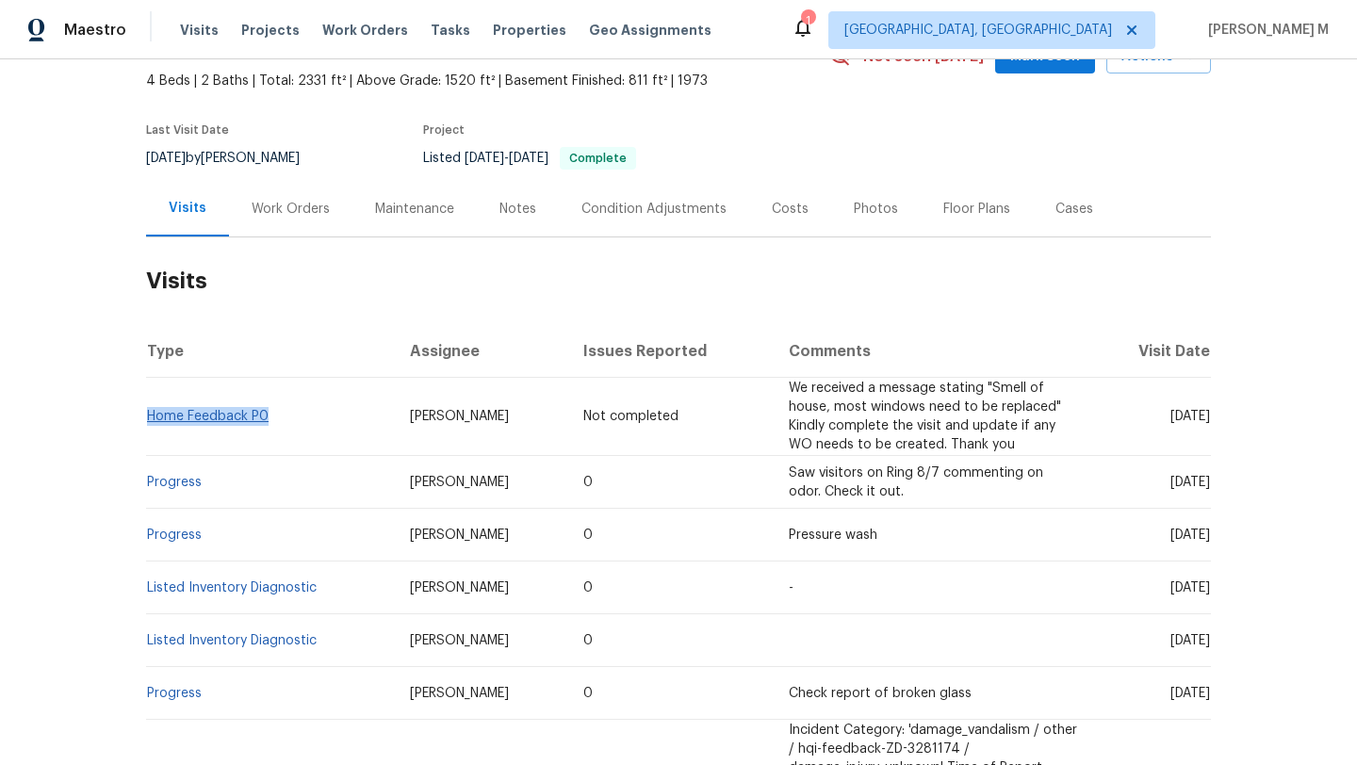
drag, startPoint x: 297, startPoint y: 417, endPoint x: 142, endPoint y: 419, distance: 154.6
click at [146, 419] on td "Home Feedback P0" at bounding box center [270, 417] width 249 height 78
copy link "Home Feedback P0"
drag, startPoint x: 473, startPoint y: 418, endPoint x: 506, endPoint y: 418, distance: 33.0
click at [506, 418] on td "Jeffrey Lenz" at bounding box center [481, 417] width 173 height 78
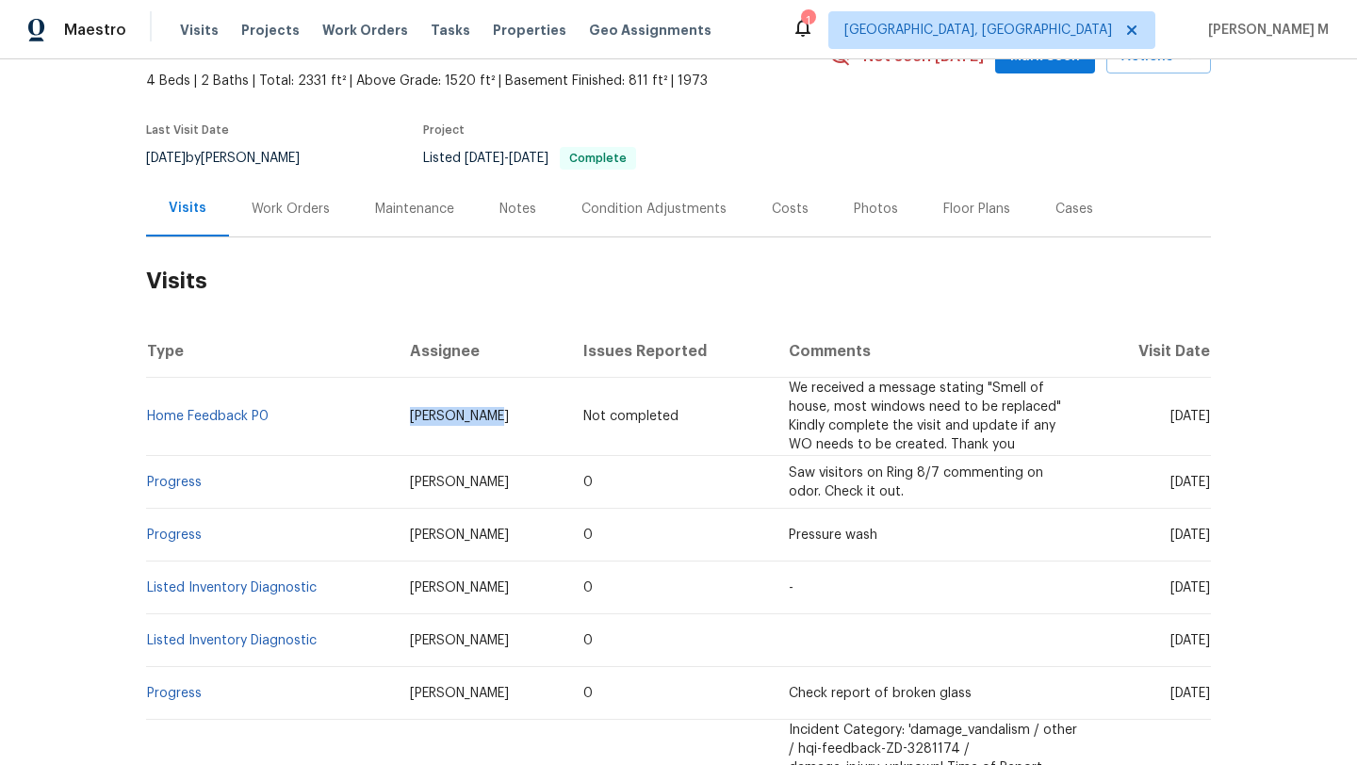
copy span "Jeffrey Lenz"
drag, startPoint x: 1130, startPoint y: 416, endPoint x: 1170, endPoint y: 417, distance: 39.6
click at [1171, 417] on span "[DATE]" at bounding box center [1191, 416] width 40 height 13
copy span "Aug 21"
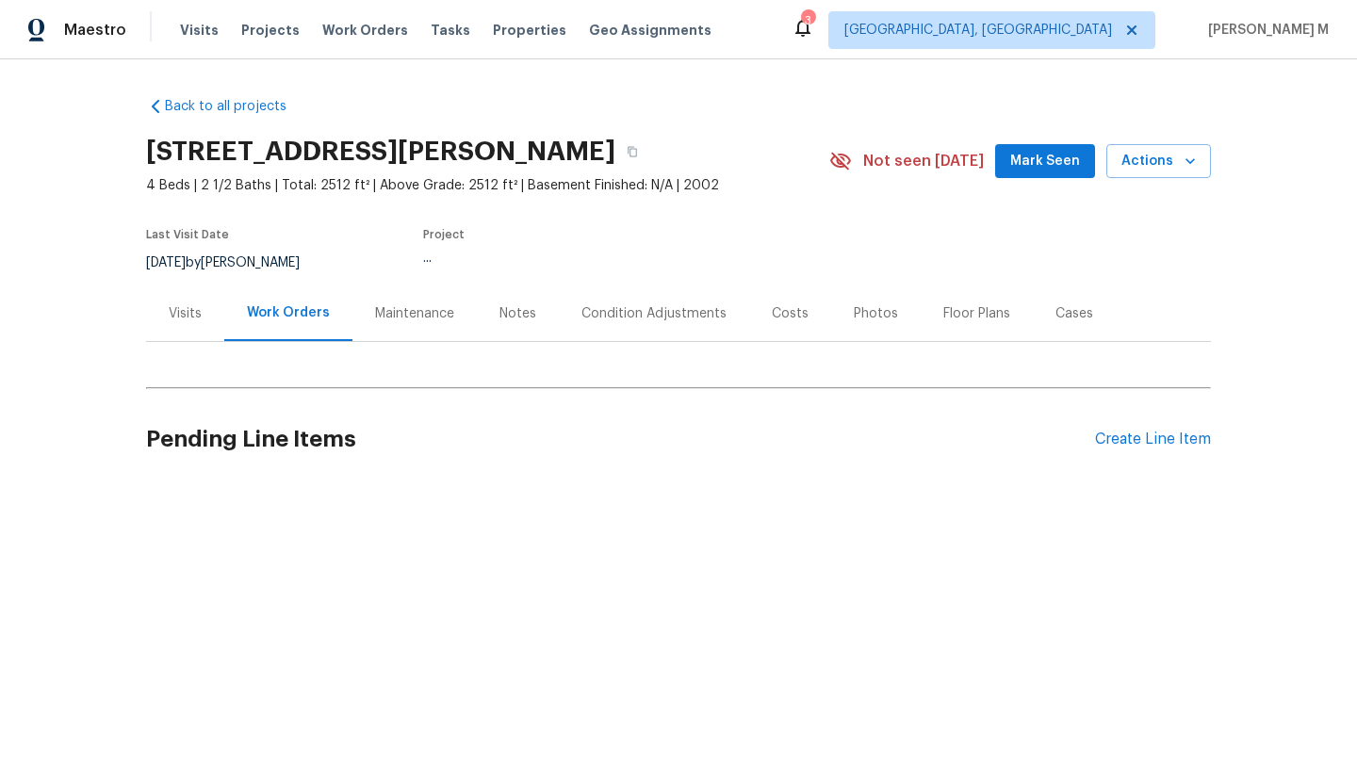
click at [184, 312] on div "Visits" at bounding box center [185, 313] width 33 height 19
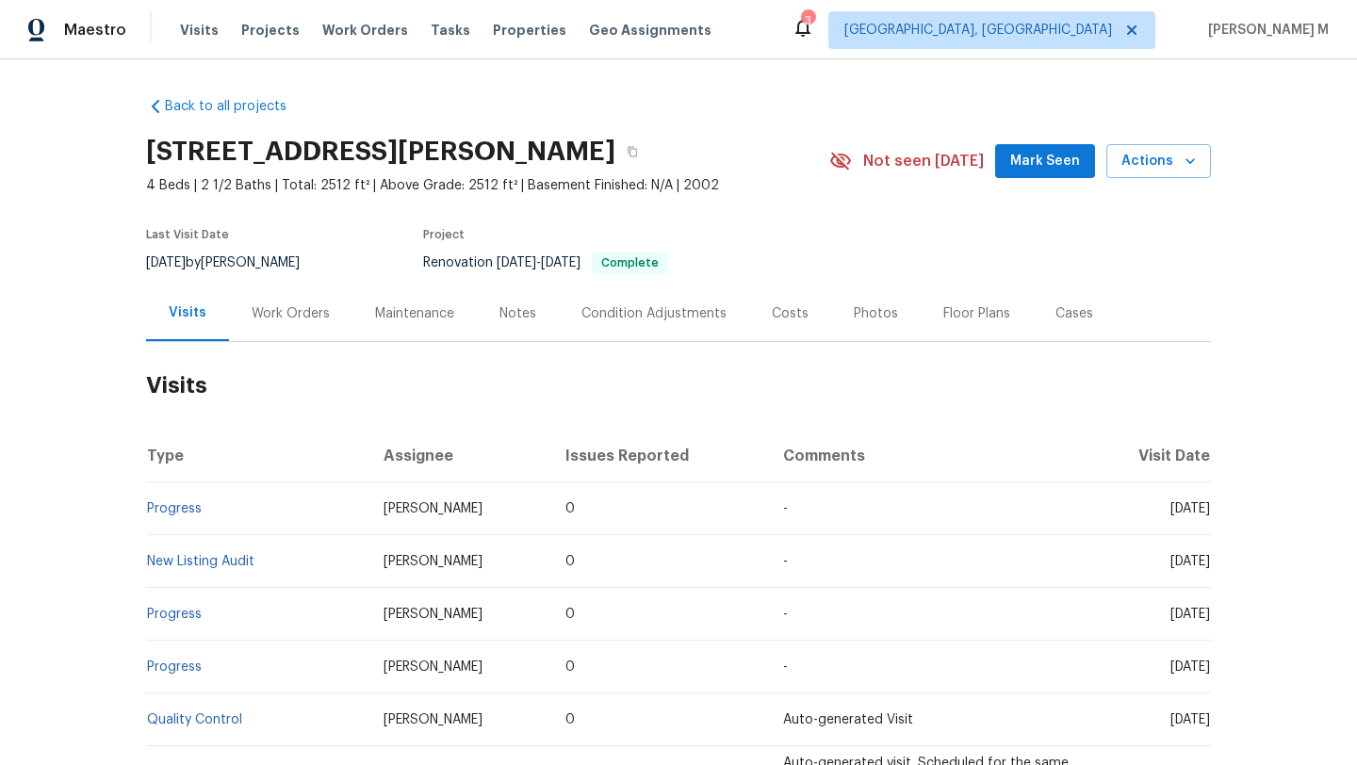
drag, startPoint x: 1122, startPoint y: 506, endPoint x: 1166, endPoint y: 505, distance: 44.3
click at [1171, 505] on span "[DATE]" at bounding box center [1191, 508] width 40 height 13
copy span "[DATE]"
click at [294, 327] on div "Work Orders" at bounding box center [290, 314] width 123 height 56
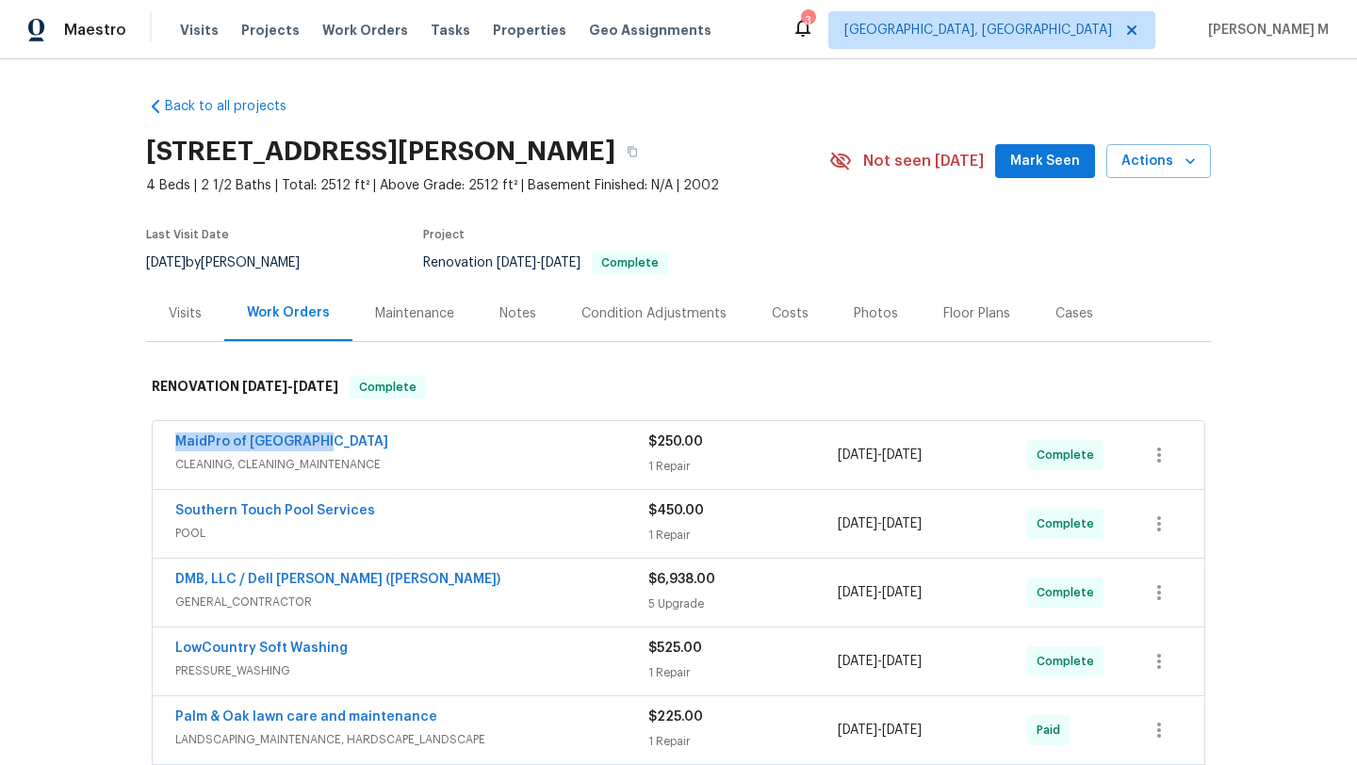
drag, startPoint x: 159, startPoint y: 439, endPoint x: 418, endPoint y: 439, distance: 258.3
click at [418, 439] on div "MaidPro of Charleston CLEANING, CLEANING_MAINTENANCE $250.00 1 Repair [DATE] - …" at bounding box center [679, 455] width 1052 height 68
copy link "MaidPro of [GEOGRAPHIC_DATA]"
click at [446, 444] on div "MaidPro of [GEOGRAPHIC_DATA]" at bounding box center [411, 444] width 473 height 23
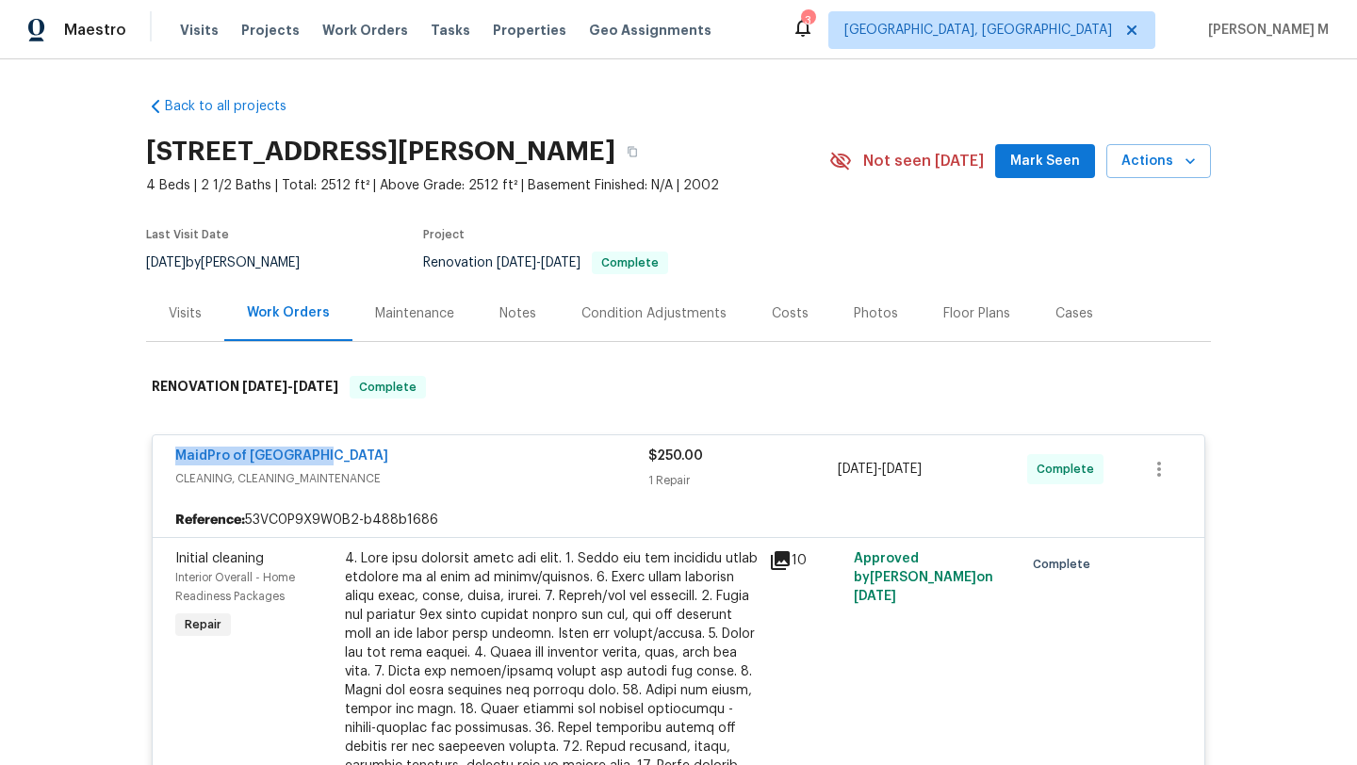
drag, startPoint x: 176, startPoint y: 461, endPoint x: 440, endPoint y: 461, distance: 263.9
click at [441, 461] on div "MaidPro of Charleston CLEANING, CLEANING_MAINTENANCE $250.00 1 Repair [DATE] - …" at bounding box center [679, 469] width 1052 height 68
copy link "MaidPro of [GEOGRAPHIC_DATA]"
drag, startPoint x: 828, startPoint y: 466, endPoint x: 959, endPoint y: 467, distance: 130.1
click at [959, 467] on div "MaidPro of Charleston CLEANING, CLEANING_MAINTENANCE $250.00 1 Repair [DATE] - …" at bounding box center [655, 469] width 961 height 45
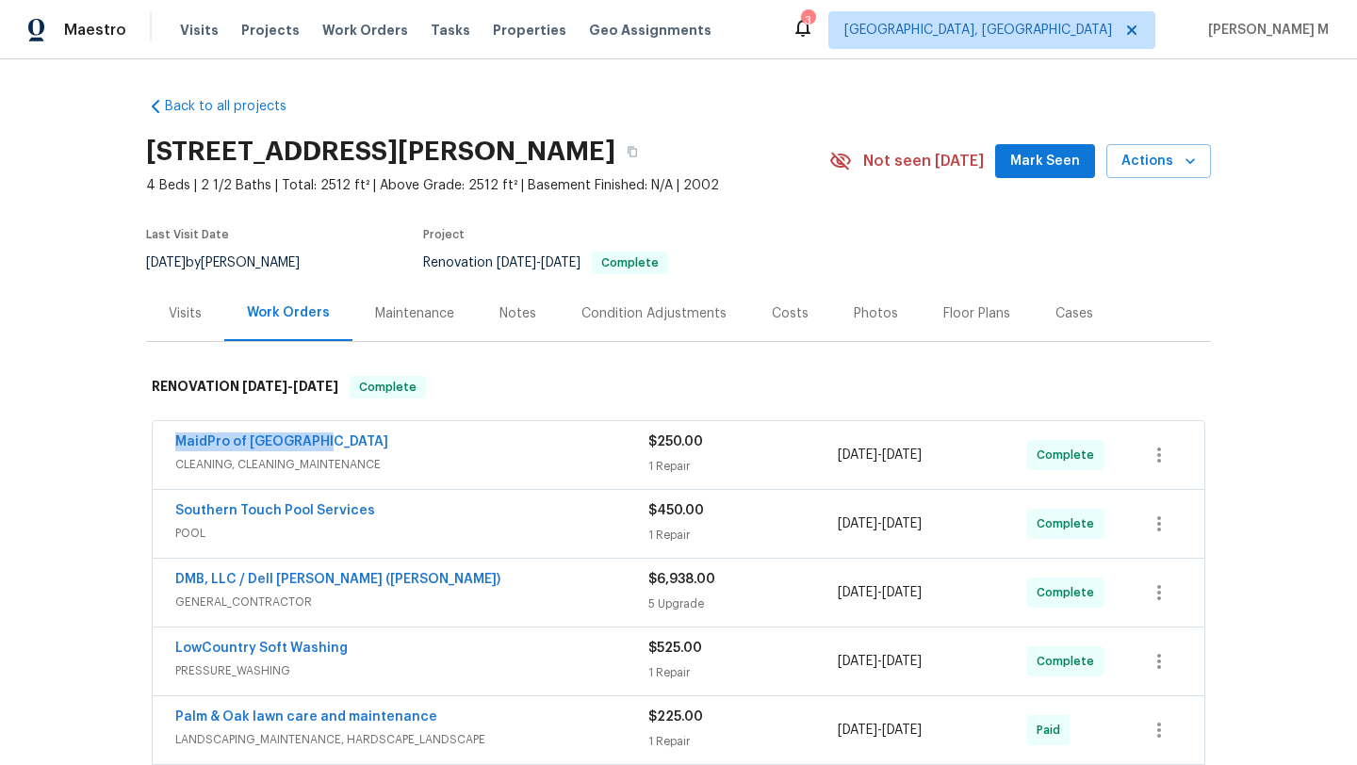
click at [842, 467] on div "[DATE] - [DATE]" at bounding box center [932, 455] width 189 height 45
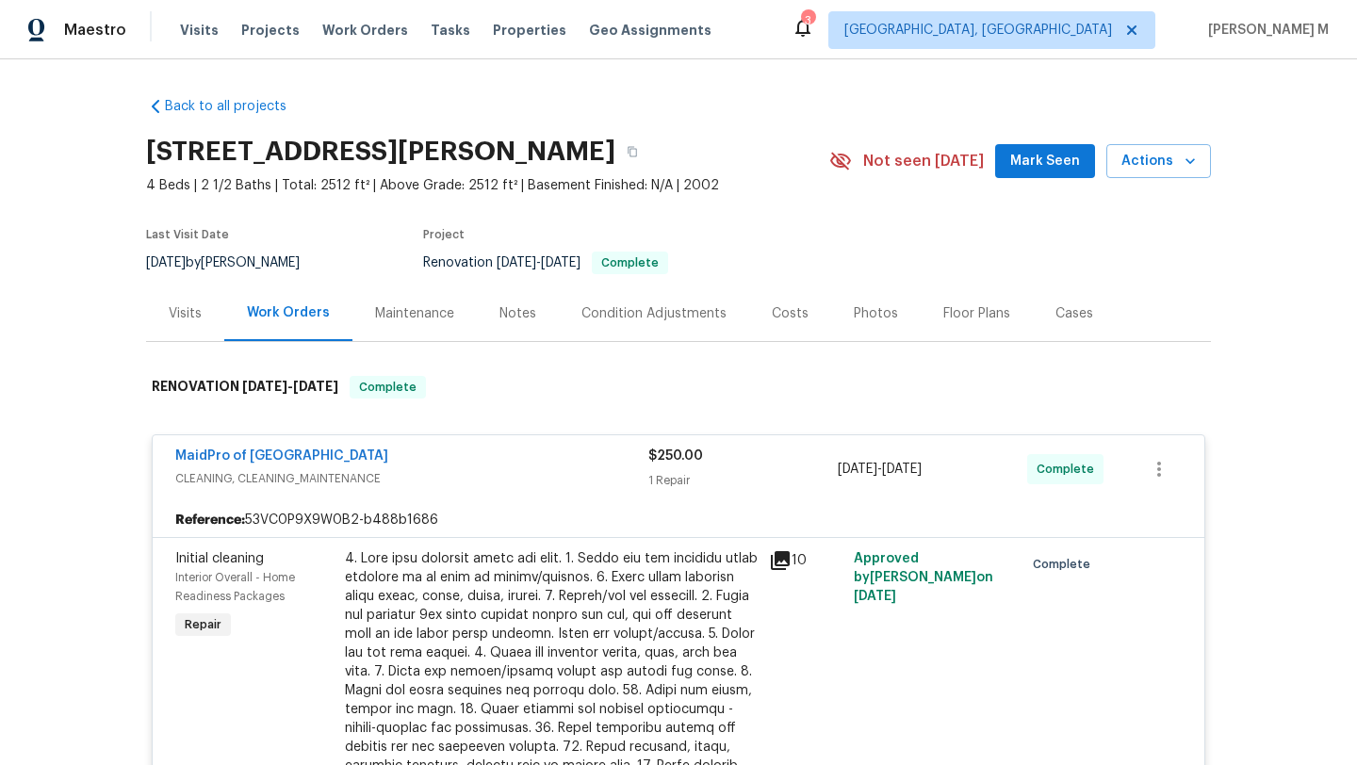
drag, startPoint x: 830, startPoint y: 468, endPoint x: 960, endPoint y: 468, distance: 129.1
click at [960, 468] on div "[DATE] - [DATE]" at bounding box center [932, 469] width 189 height 45
copy span "[DATE] - [DATE]"
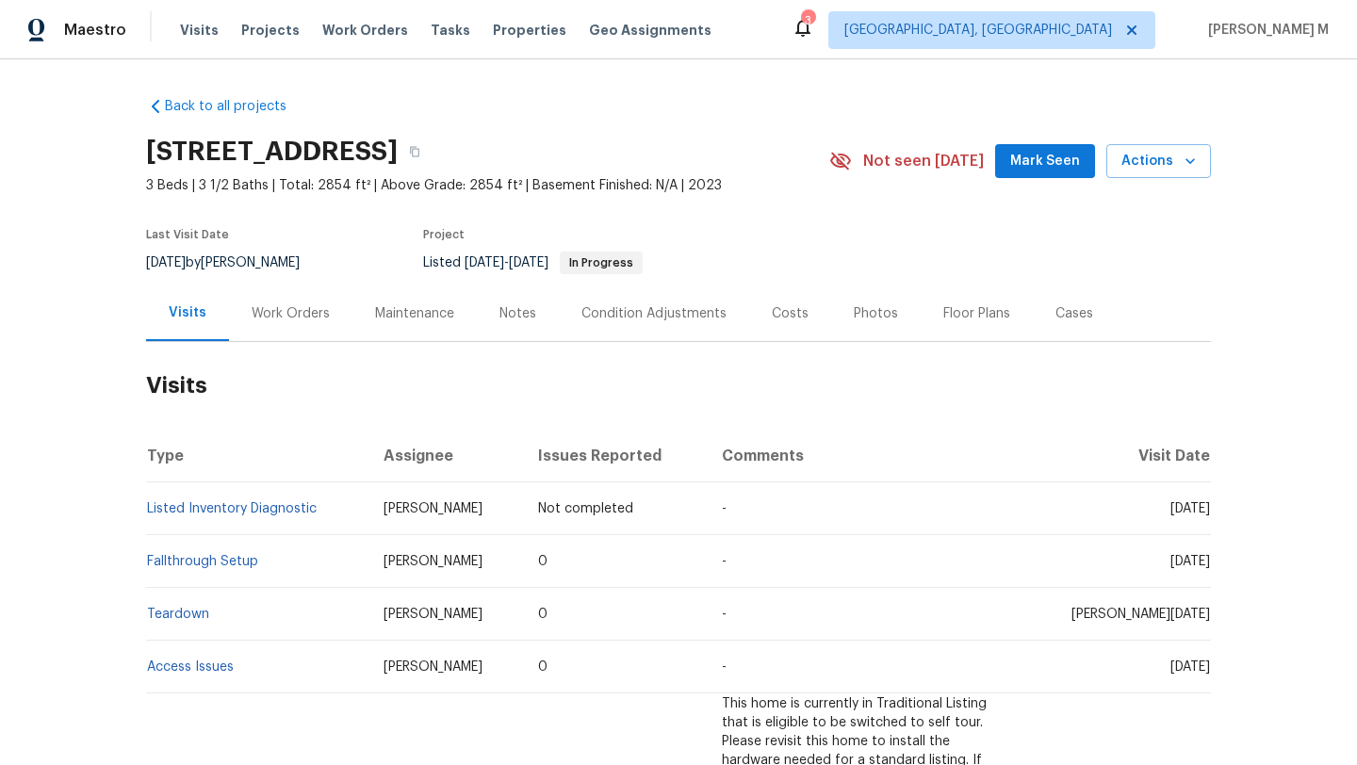
click at [268, 315] on div "Work Orders" at bounding box center [291, 313] width 78 height 19
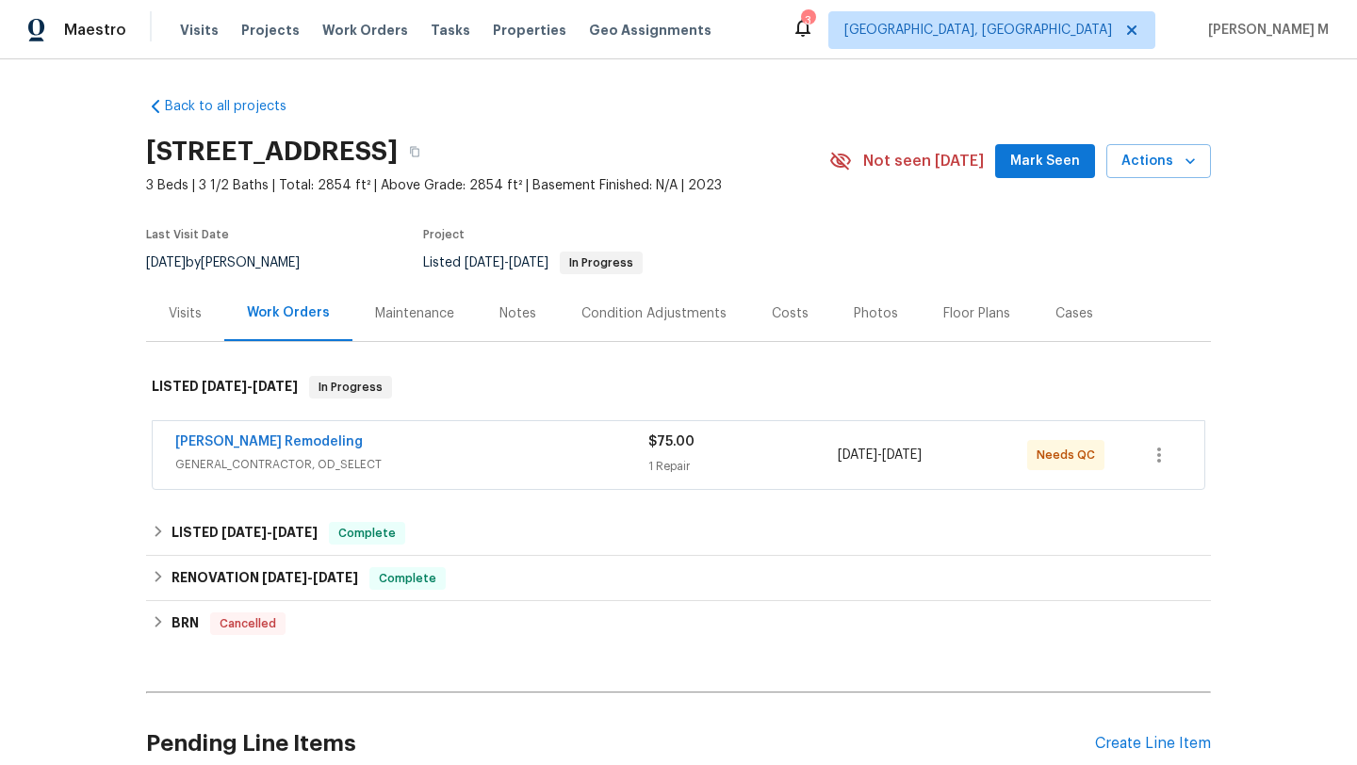
click at [387, 452] on div "Pino Remodeling" at bounding box center [411, 444] width 473 height 23
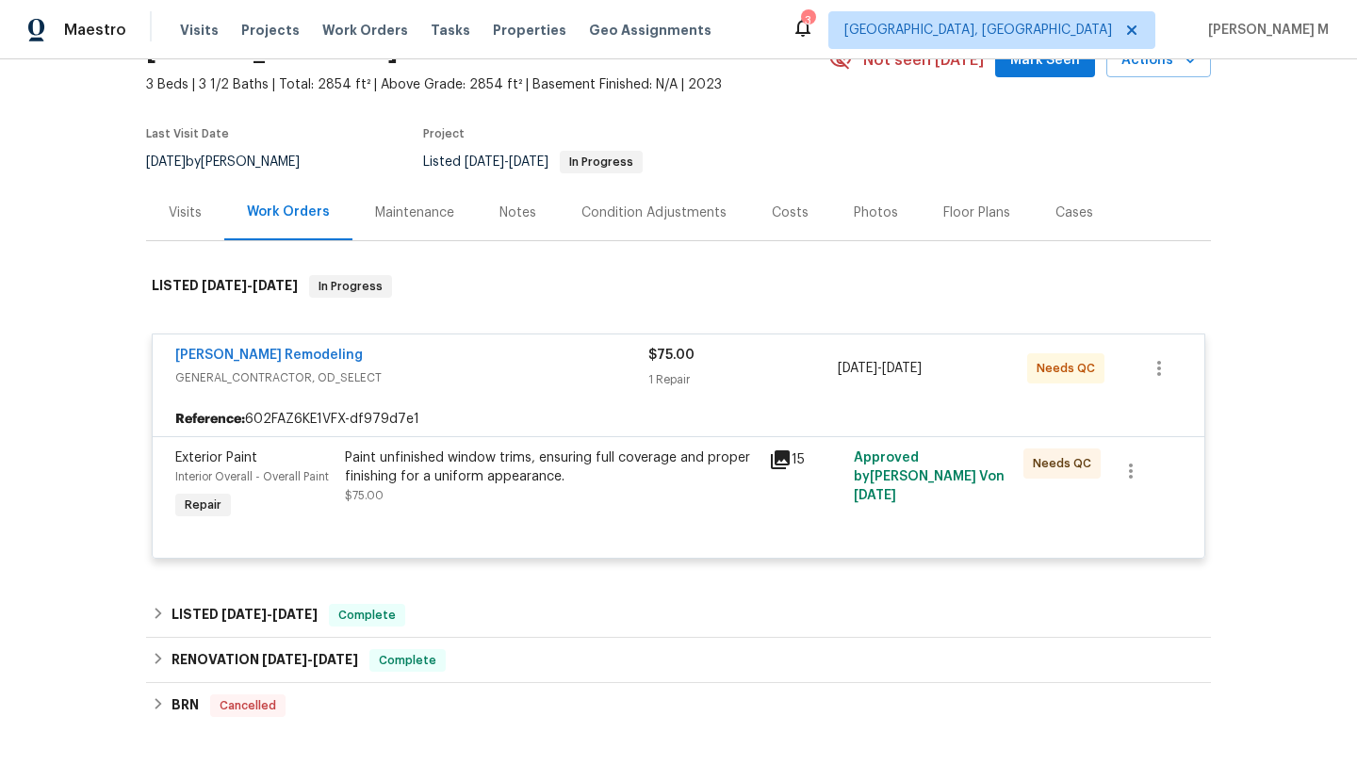
scroll to position [105, 0]
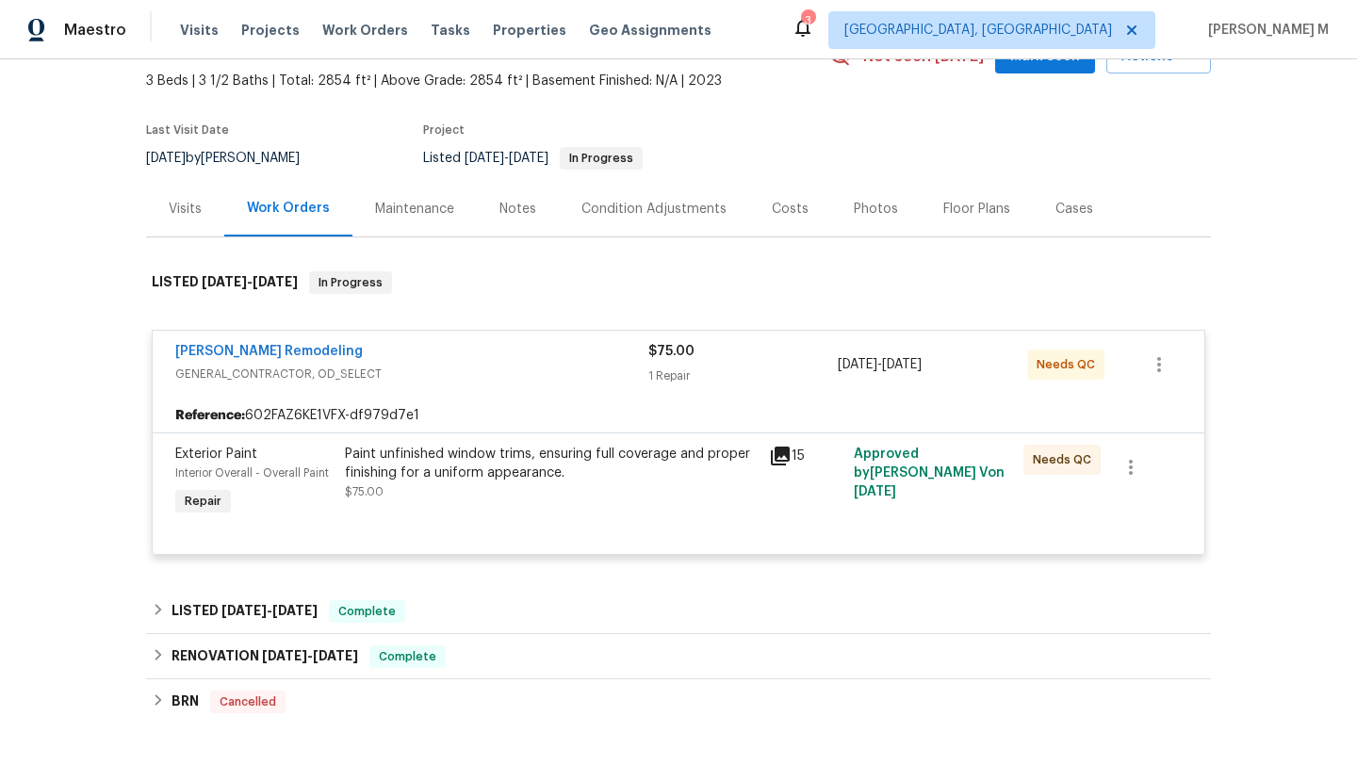
click at [179, 219] on div "Visits" at bounding box center [185, 209] width 78 height 56
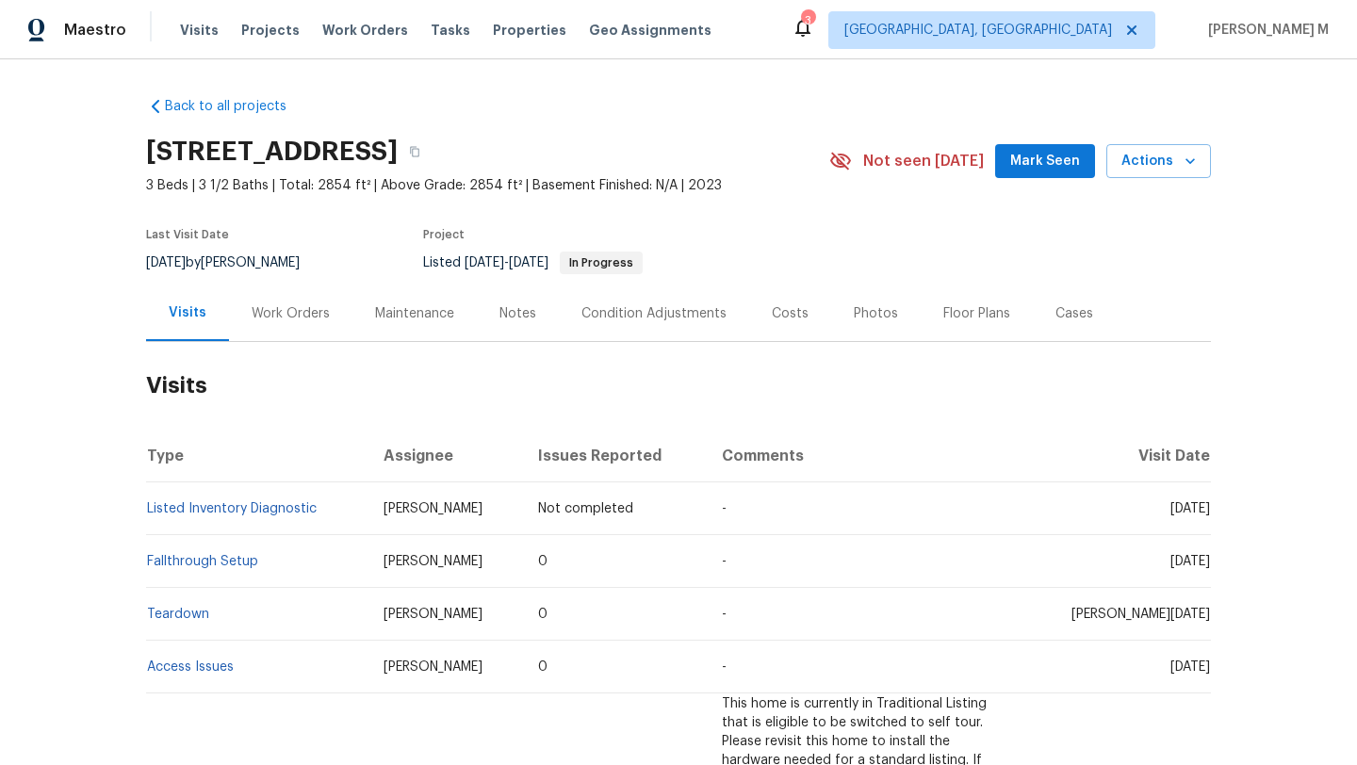
drag, startPoint x: 1126, startPoint y: 507, endPoint x: 1167, endPoint y: 508, distance: 40.5
click at [1171, 508] on span "Thu, Sep 25 2025" at bounding box center [1191, 508] width 40 height 13
copy span "Sep 25"
click at [268, 328] on div "Work Orders" at bounding box center [290, 314] width 123 height 56
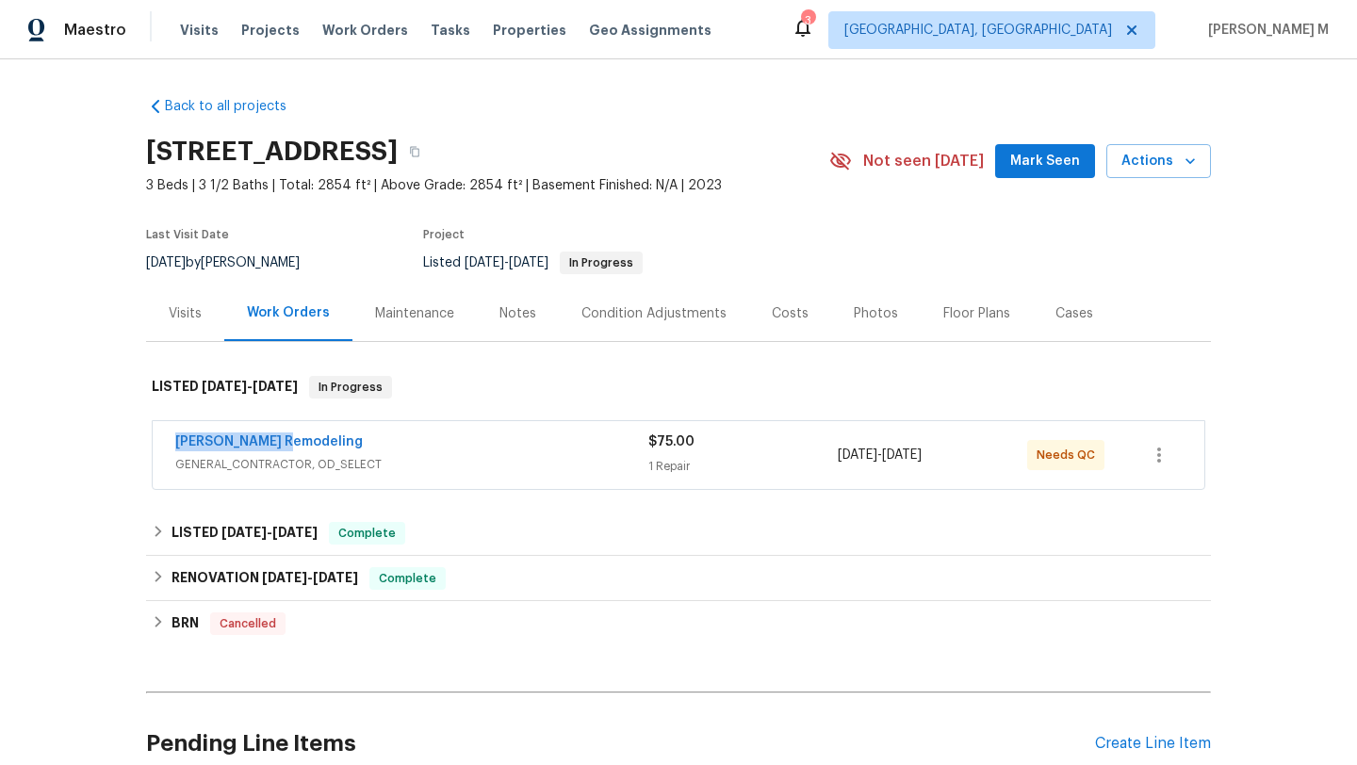
drag, startPoint x: 237, startPoint y: 438, endPoint x: 386, endPoint y: 438, distance: 149.9
click at [386, 438] on div "Pino Remodeling GENERAL_CONTRACTOR, OD_SELECT $75.00 1 Repair 8/14/2025 - 8/18/…" at bounding box center [679, 455] width 1052 height 68
copy link "Pino Remodeling"
click at [408, 446] on div "Pino Remodeling" at bounding box center [411, 444] width 473 height 23
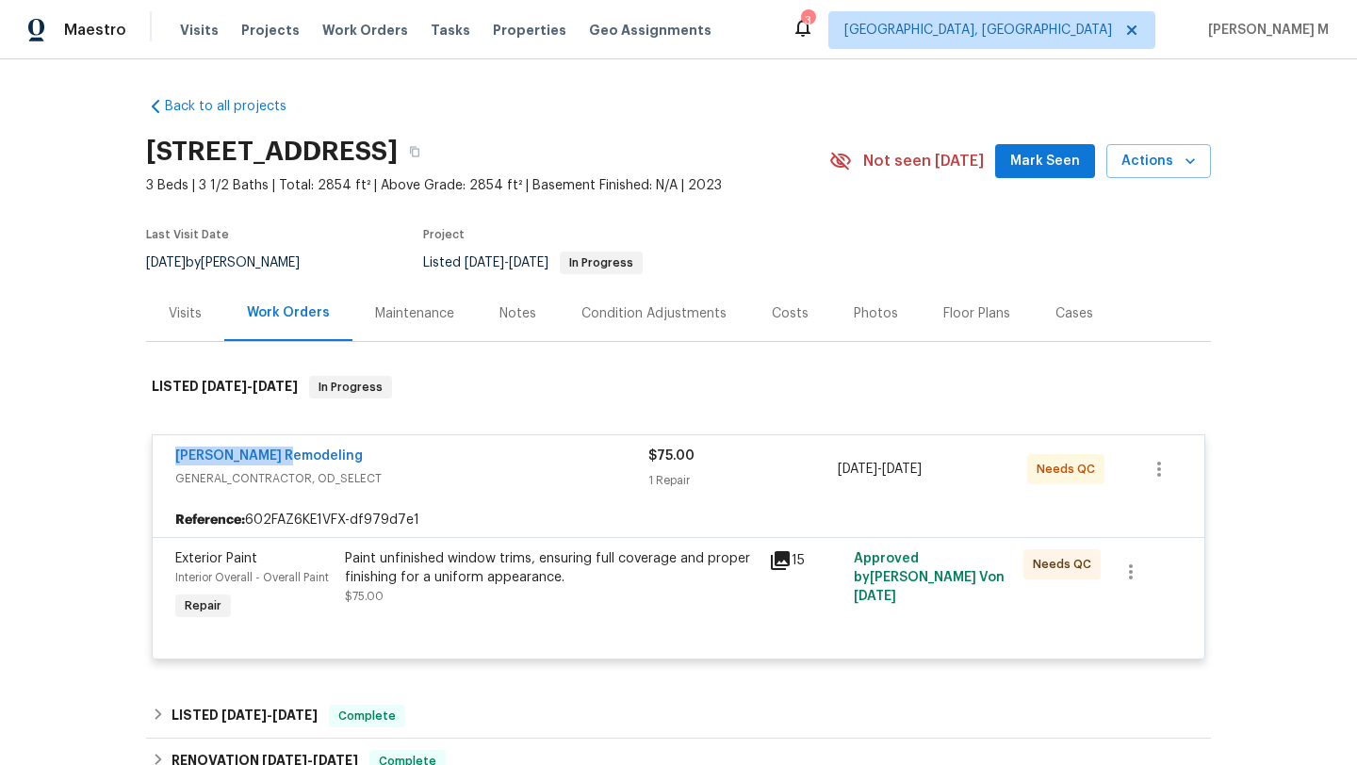
drag, startPoint x: 191, startPoint y: 455, endPoint x: 343, endPoint y: 455, distance: 151.7
click at [343, 455] on div "Pino Remodeling GENERAL_CONTRACTOR, OD_SELECT $75.00 1 Repair 8/14/2025 - 8/18/…" at bounding box center [679, 469] width 1052 height 68
copy link "Pino Remodeling"
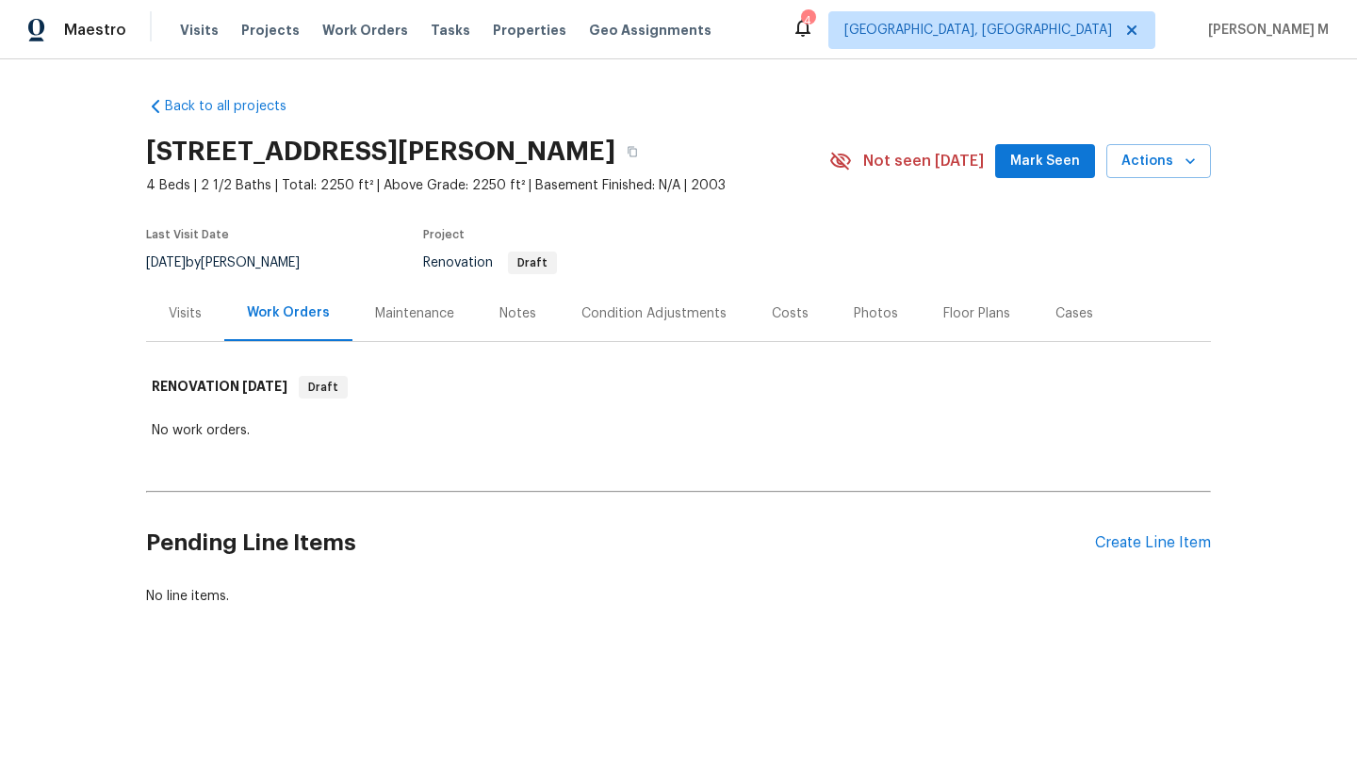
click at [181, 327] on div "Visits" at bounding box center [185, 314] width 78 height 56
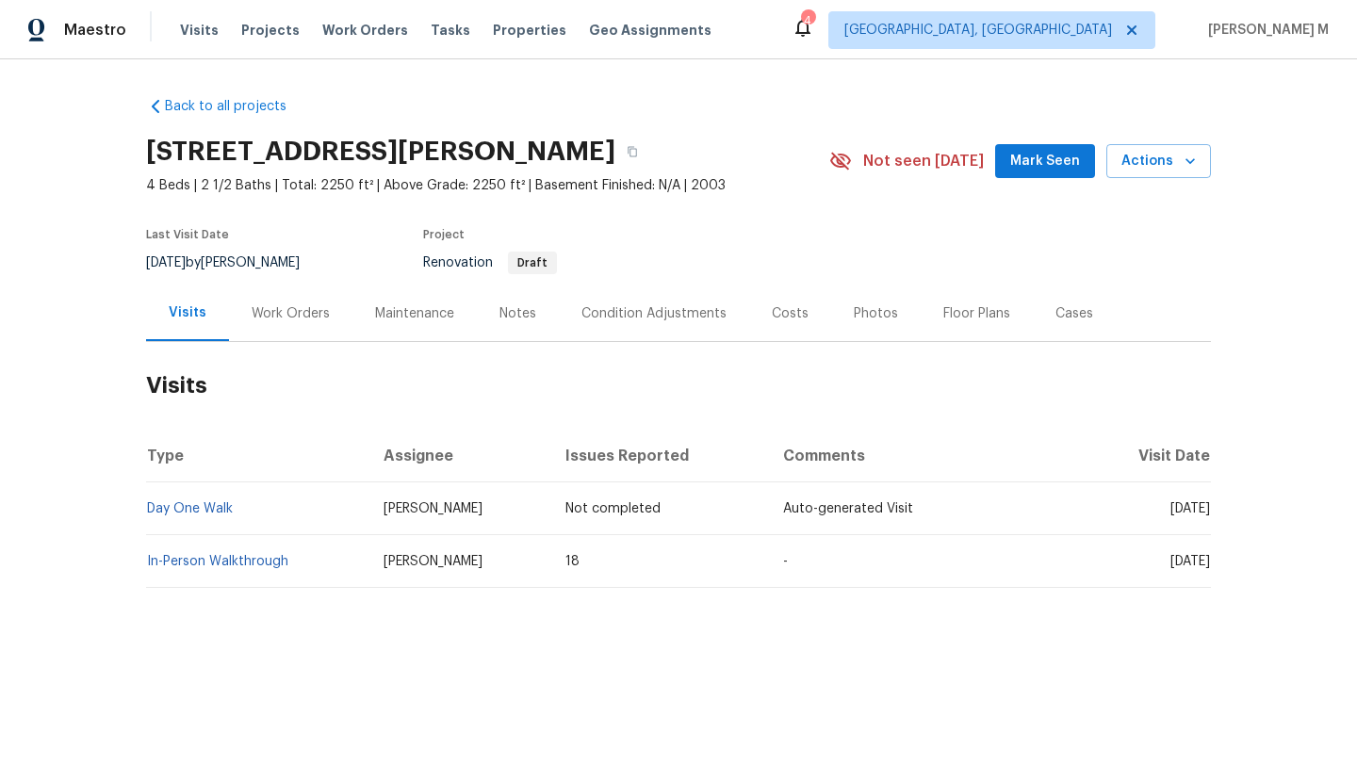
click at [284, 301] on div "Work Orders" at bounding box center [290, 314] width 123 height 56
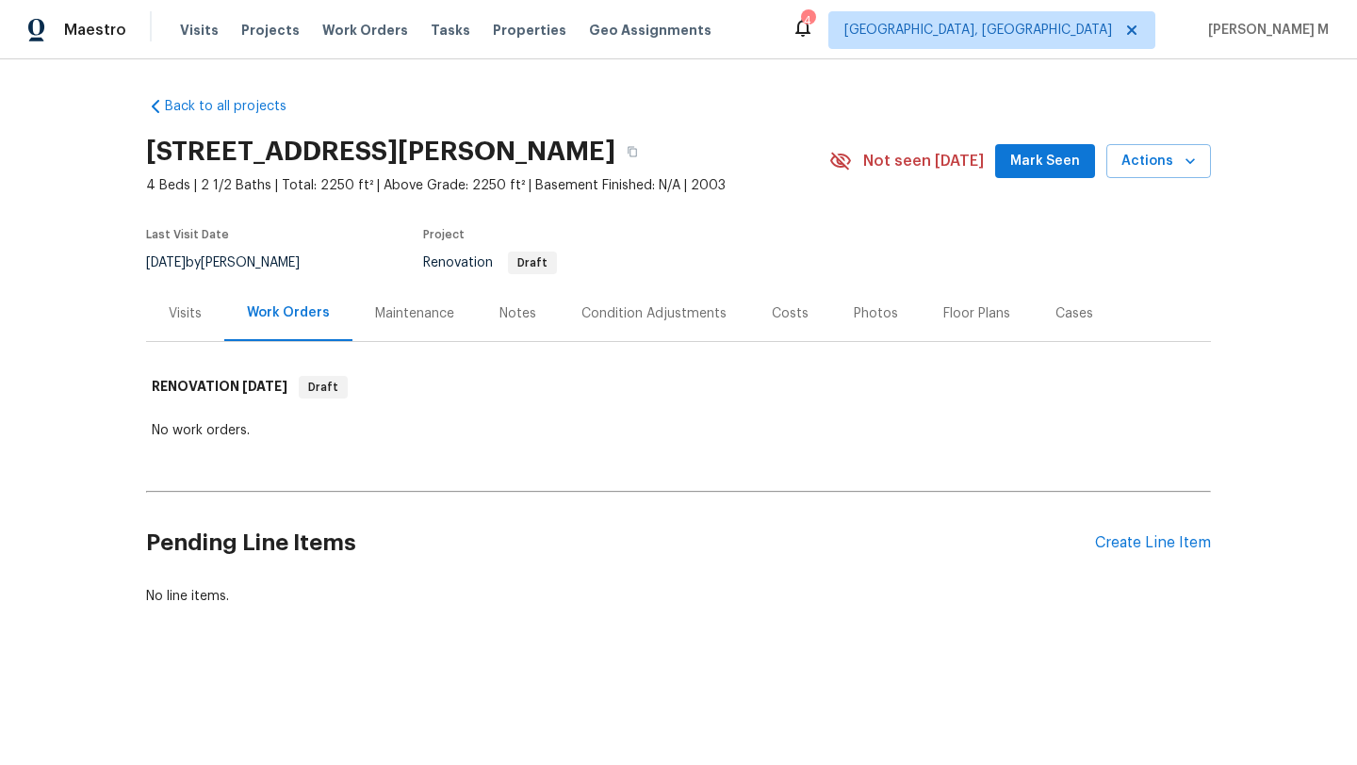
click at [285, 323] on div "Work Orders" at bounding box center [288, 314] width 128 height 56
click at [192, 316] on div "Visits" at bounding box center [185, 313] width 33 height 19
click at [184, 319] on div "Visits" at bounding box center [185, 313] width 33 height 19
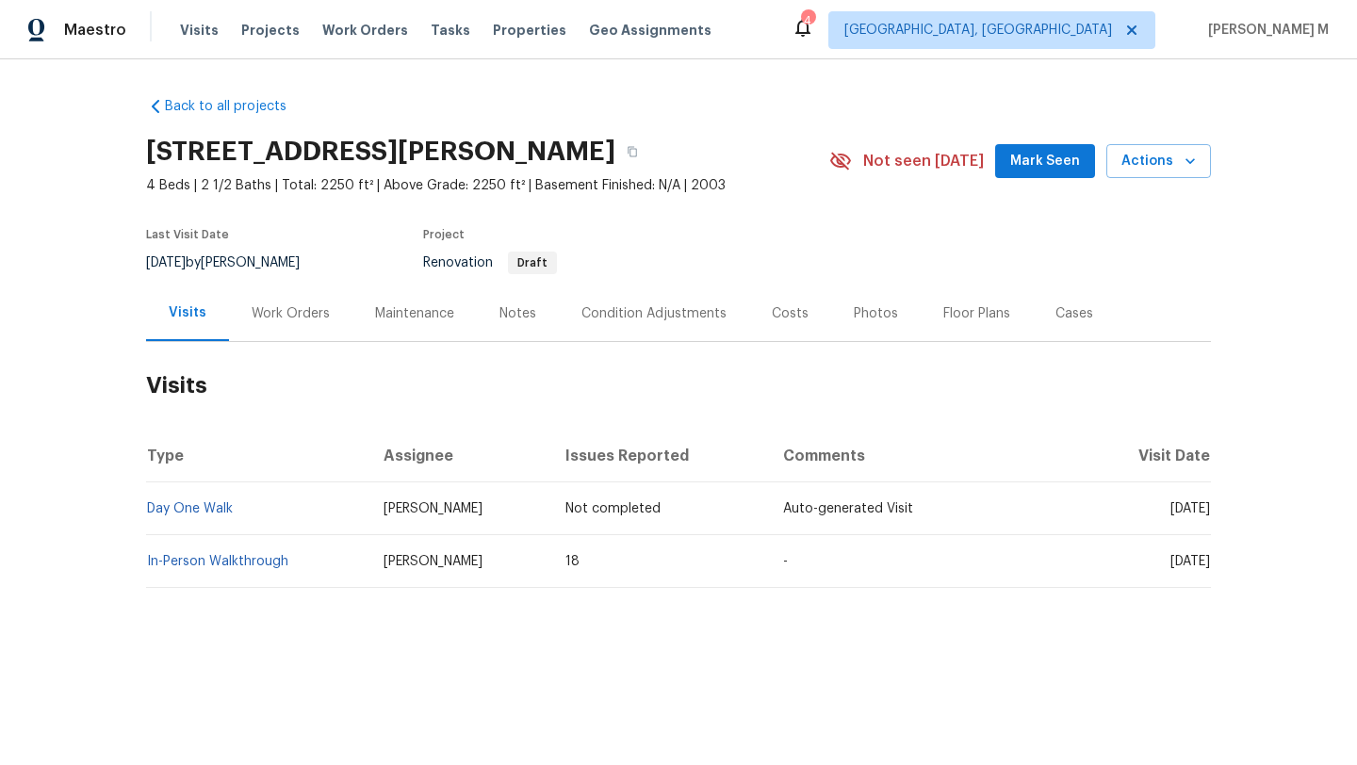
drag, startPoint x: 1127, startPoint y: 510, endPoint x: 1167, endPoint y: 511, distance: 39.6
click at [1171, 511] on span "Mon, Aug 25 2025" at bounding box center [1191, 508] width 40 height 13
copy span "Aug 25"
click at [298, 326] on div "Work Orders" at bounding box center [290, 314] width 123 height 56
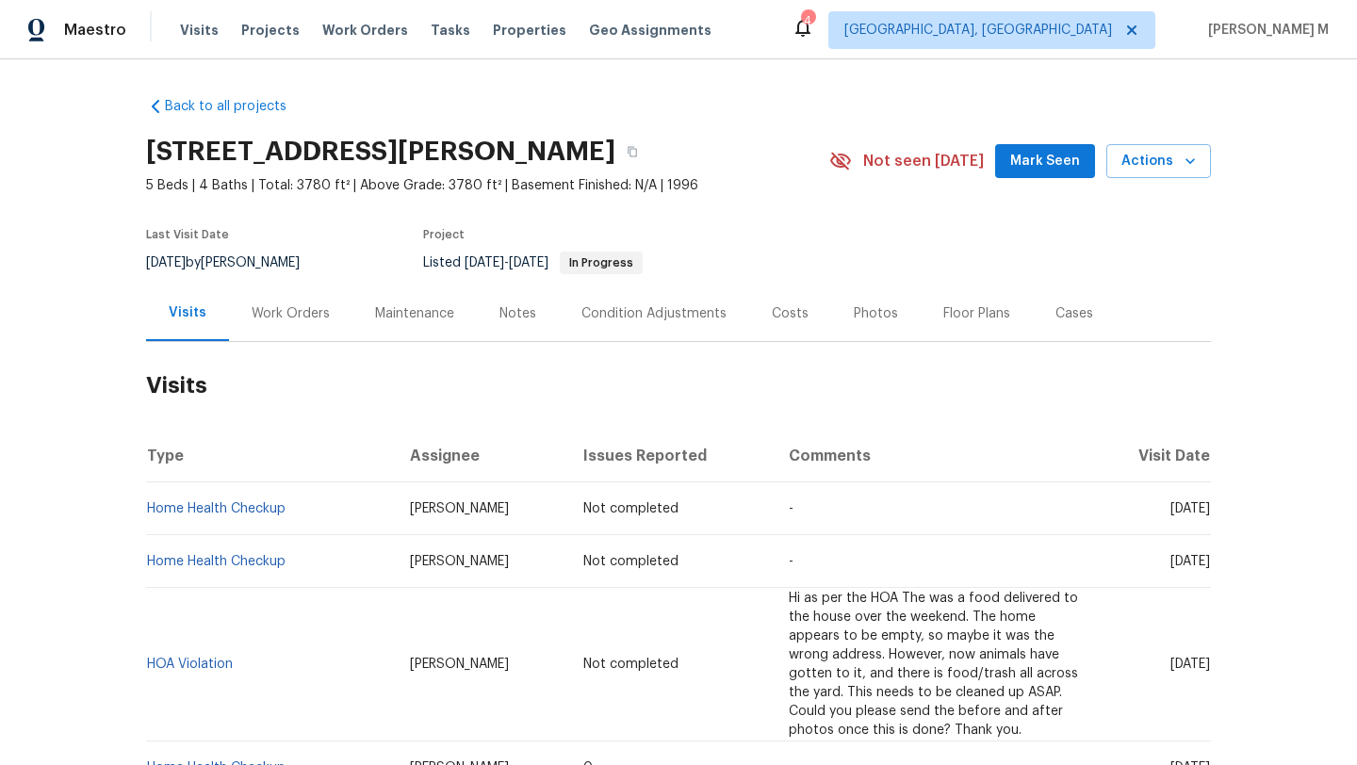
drag, startPoint x: 1134, startPoint y: 512, endPoint x: 1171, endPoint y: 512, distance: 36.8
click at [1171, 512] on span "[DATE]" at bounding box center [1191, 508] width 40 height 13
copy span "[DATE]"
click at [789, 634] on span "Hi as per the HOA The was a food delivered to the house over the weekend. The h…" at bounding box center [933, 664] width 289 height 145
drag, startPoint x: 254, startPoint y: 647, endPoint x: 140, endPoint y: 648, distance: 113.1
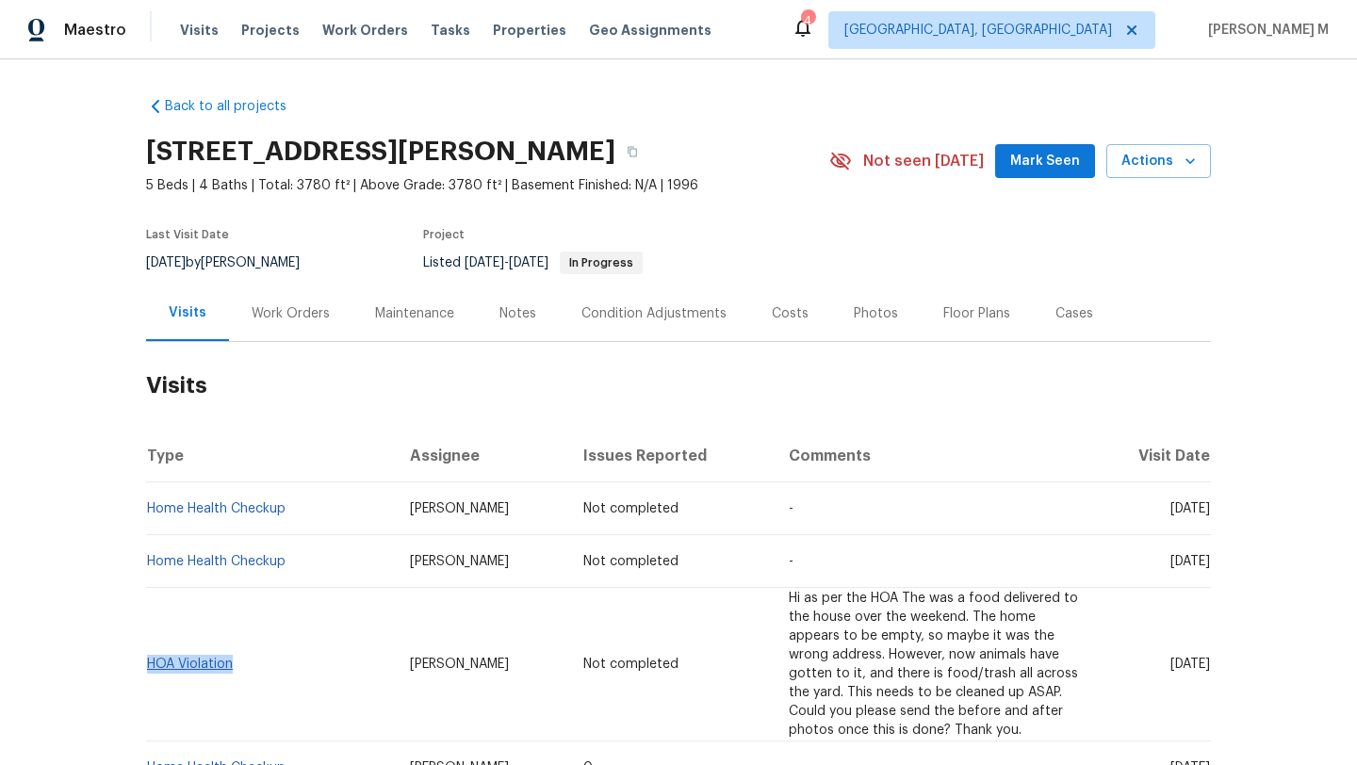
click at [146, 648] on td "HOA Violation" at bounding box center [270, 665] width 249 height 154
copy link "HOA Violation"
click at [1067, 307] on div "Cases" at bounding box center [1075, 313] width 38 height 19
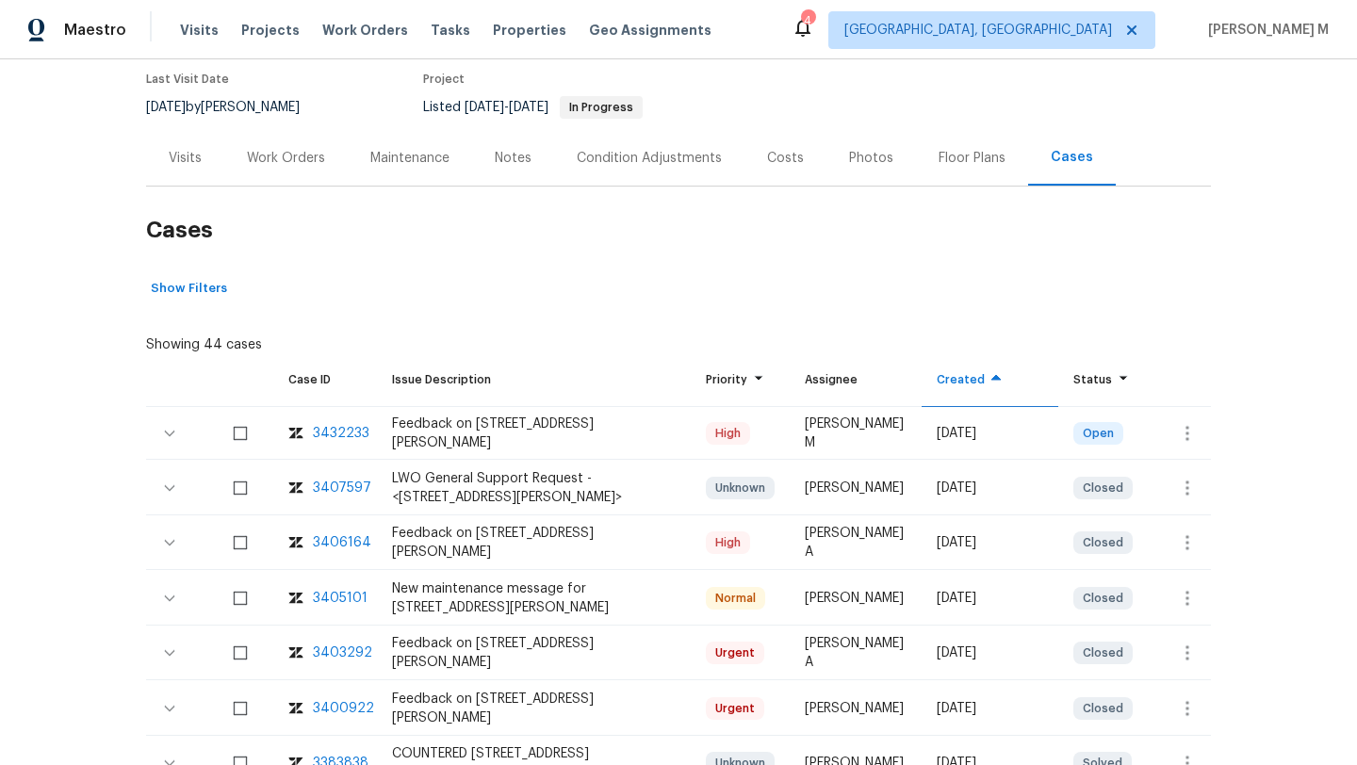
scroll to position [153, 0]
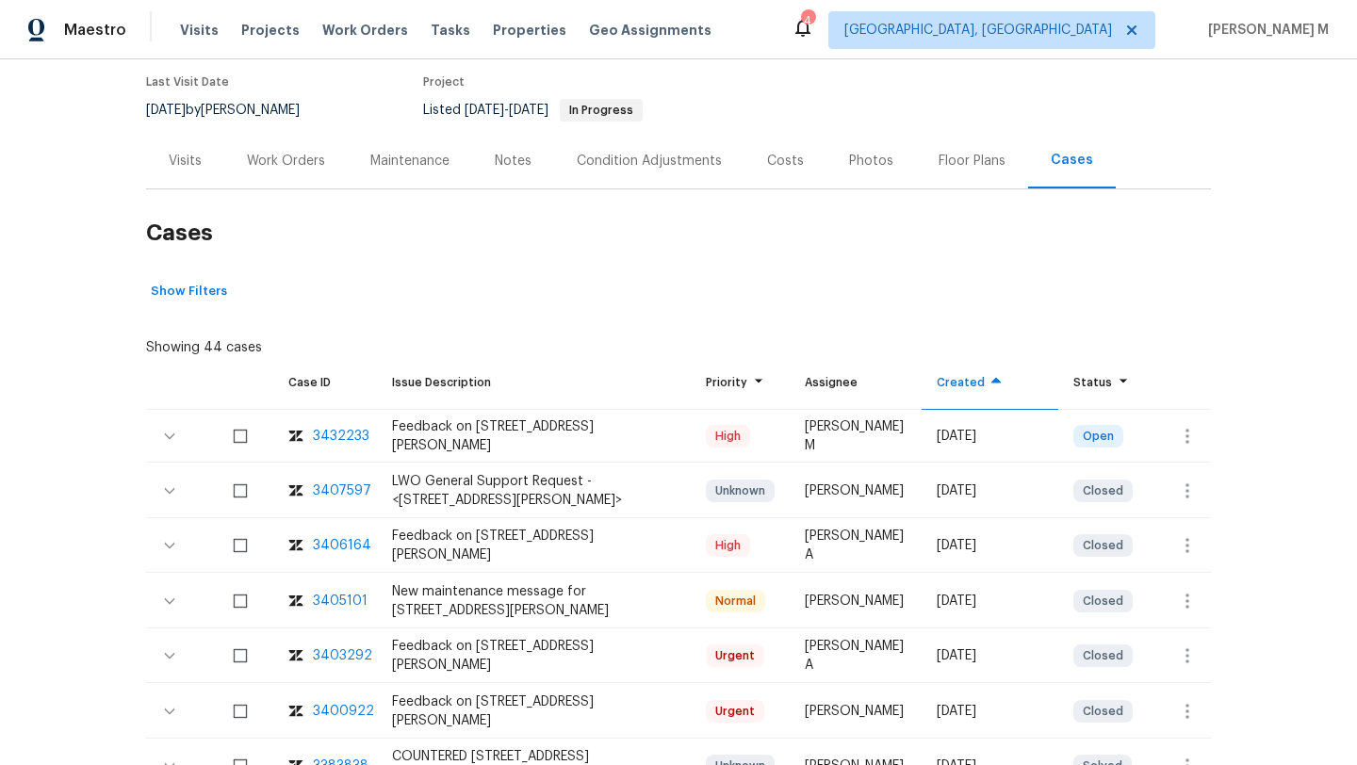
click at [169, 156] on div "Visits" at bounding box center [185, 161] width 33 height 19
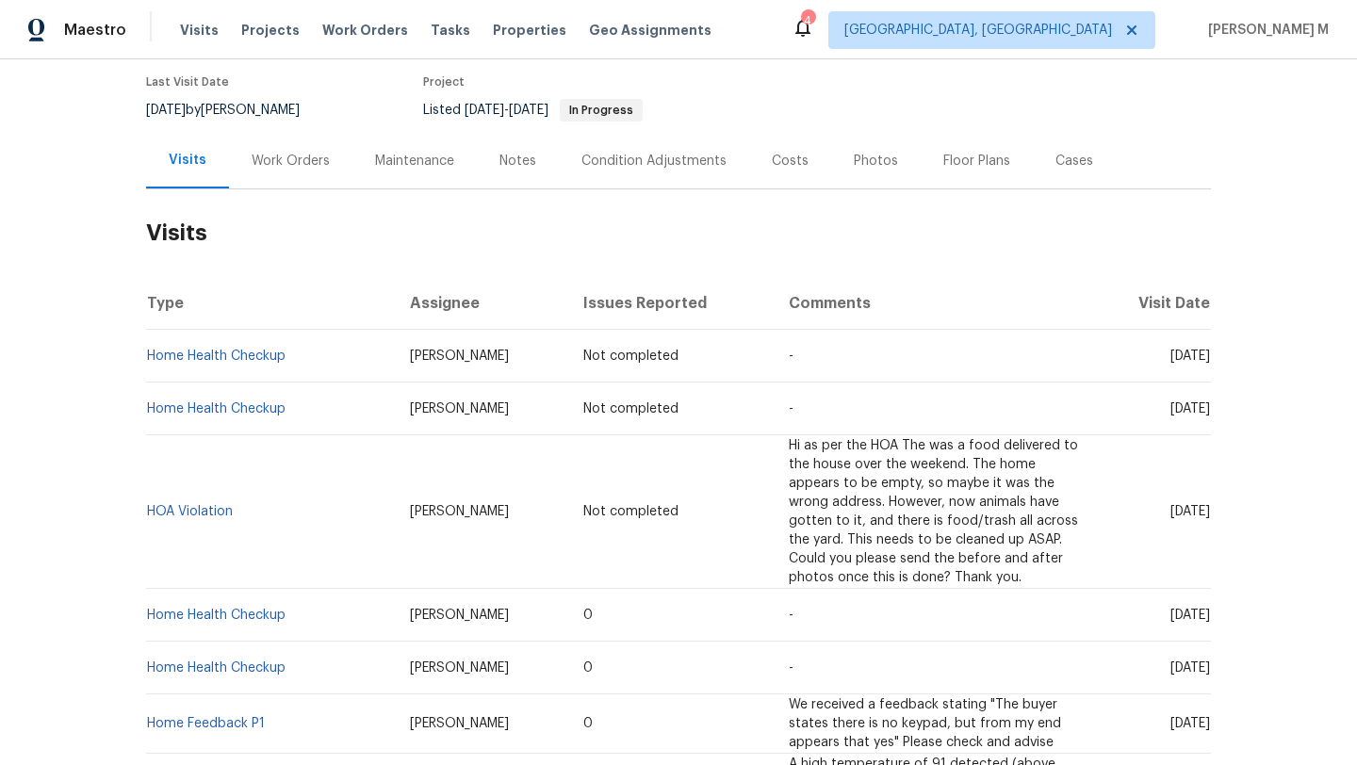
click at [1065, 172] on div "Cases" at bounding box center [1074, 161] width 83 height 56
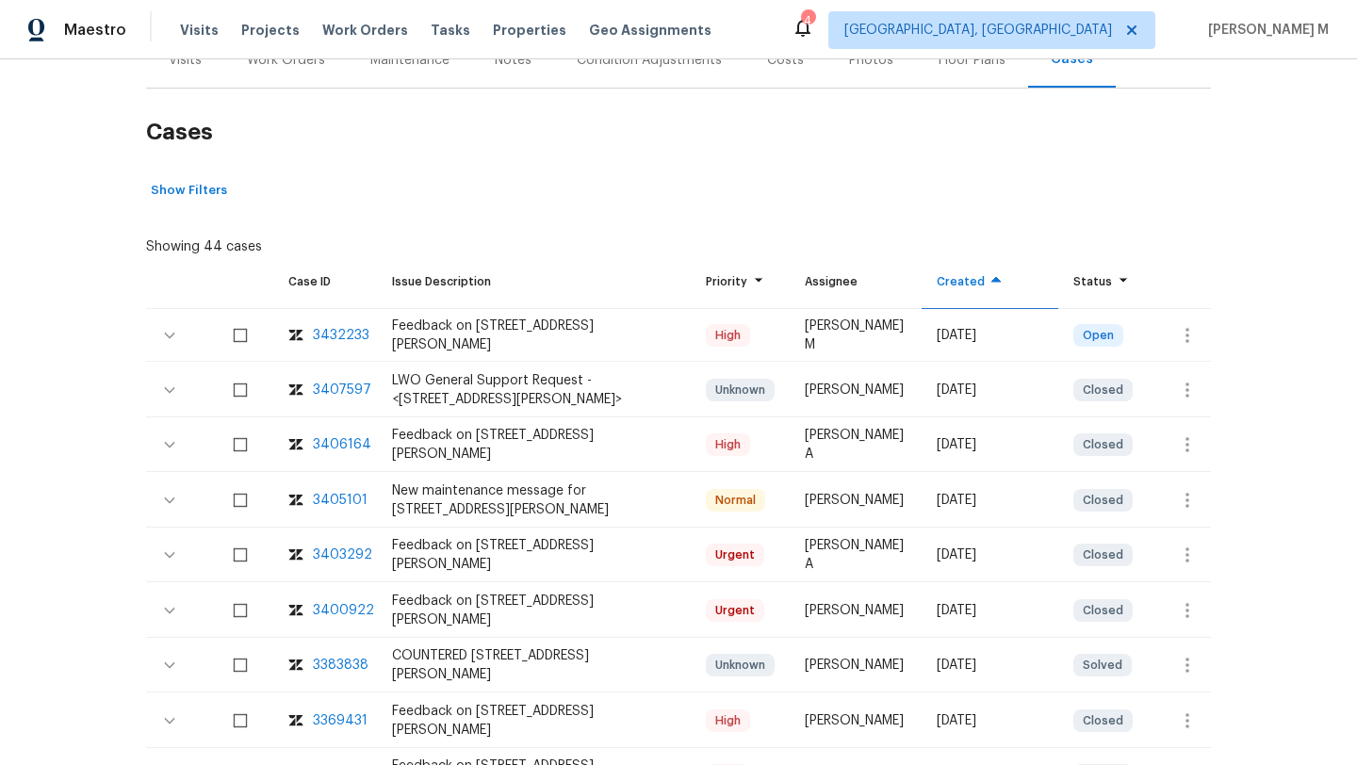
scroll to position [287, 0]
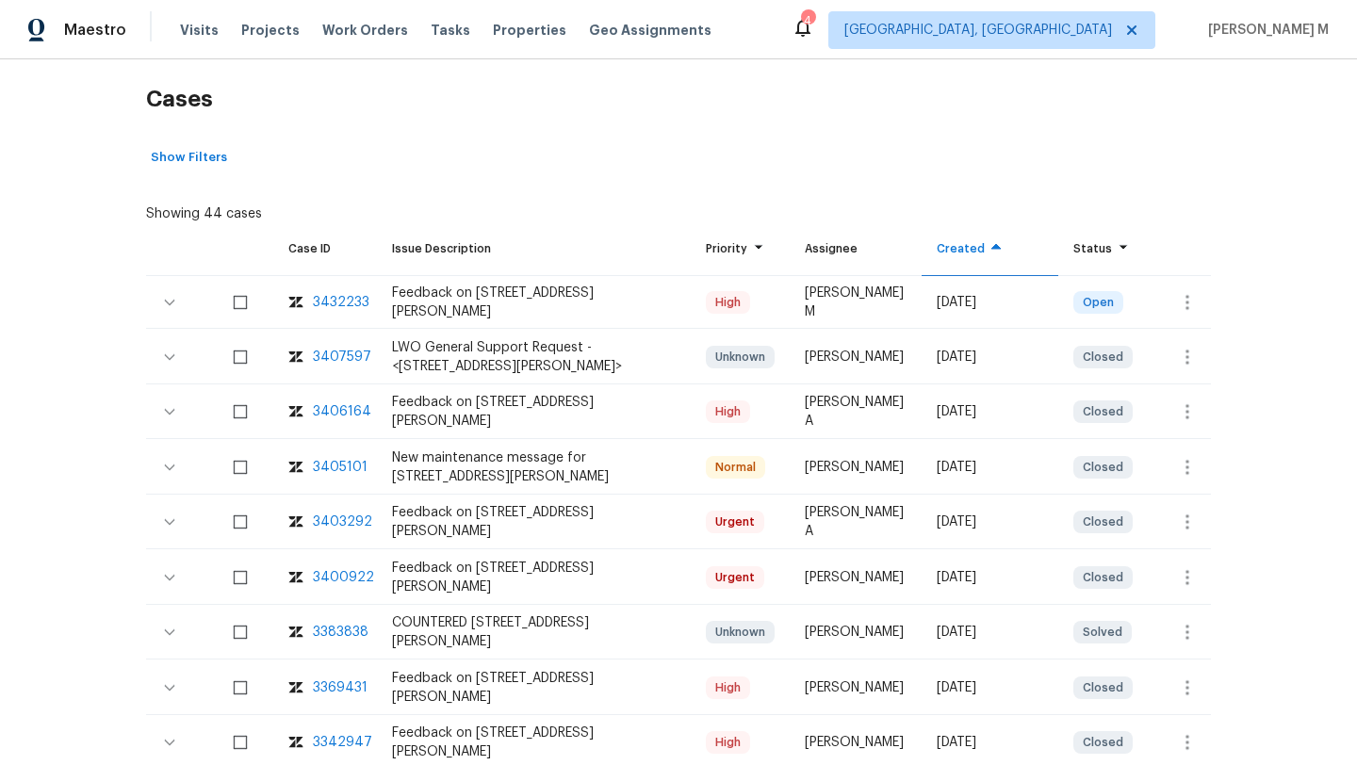
click at [342, 465] on div "3405101" at bounding box center [340, 467] width 55 height 19
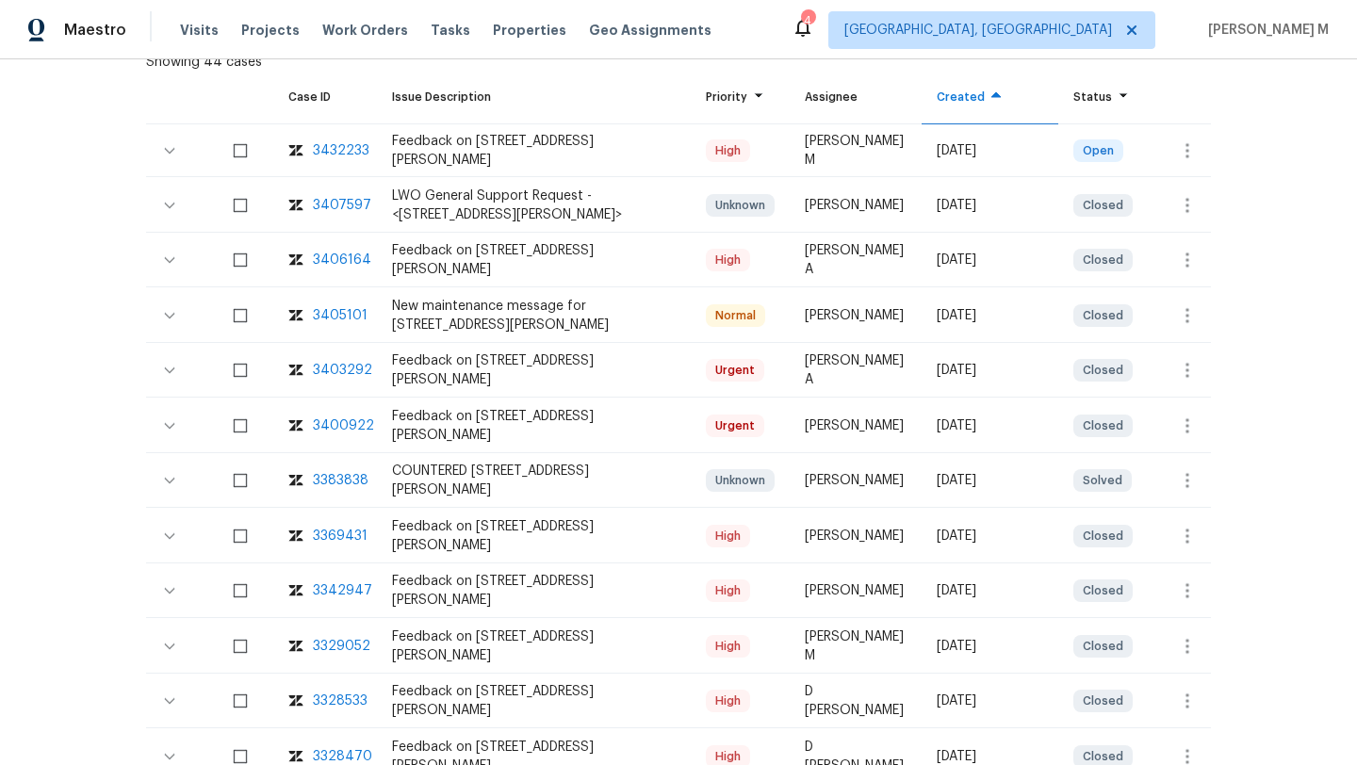
scroll to position [0, 0]
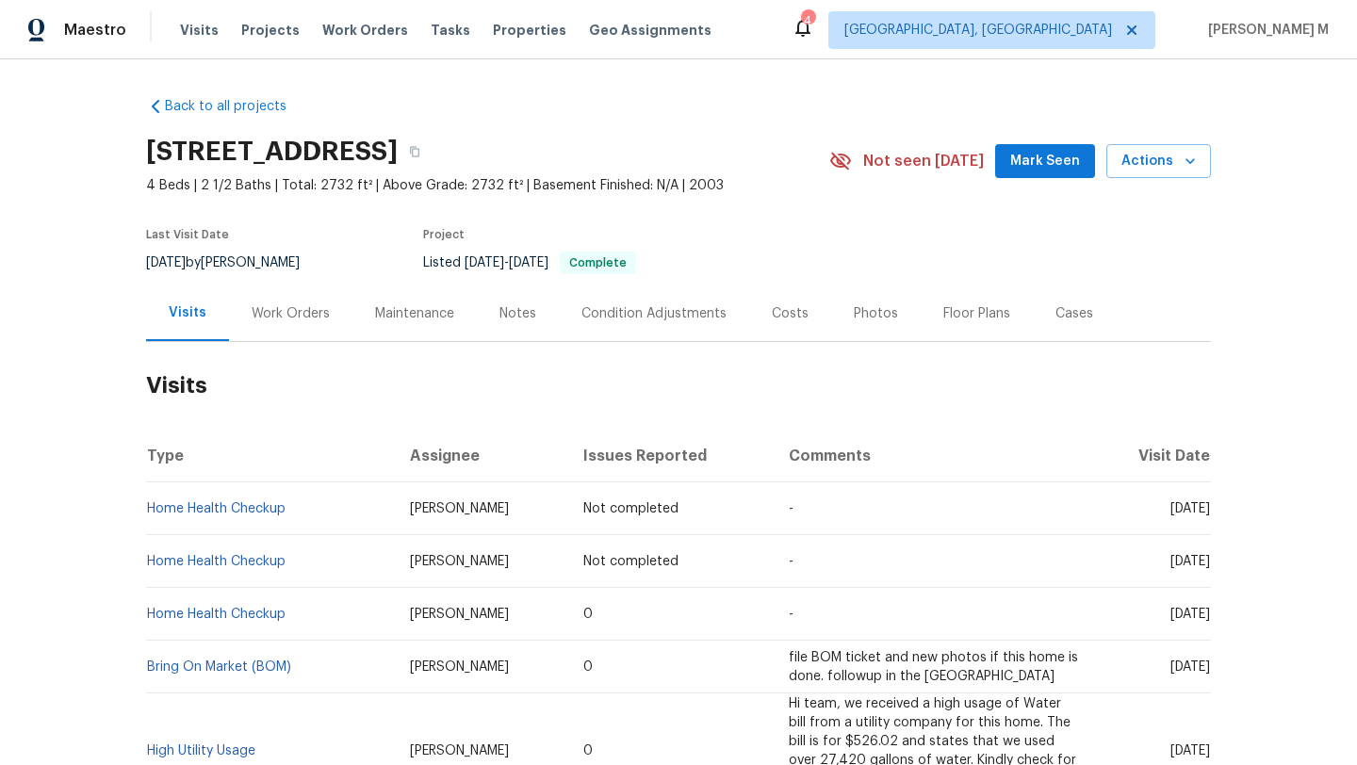
drag, startPoint x: 1130, startPoint y: 510, endPoint x: 1168, endPoint y: 509, distance: 37.7
click at [1171, 509] on span "[DATE]" at bounding box center [1191, 508] width 40 height 13
copy span "[DATE]"
click at [276, 325] on div "Work Orders" at bounding box center [290, 314] width 123 height 56
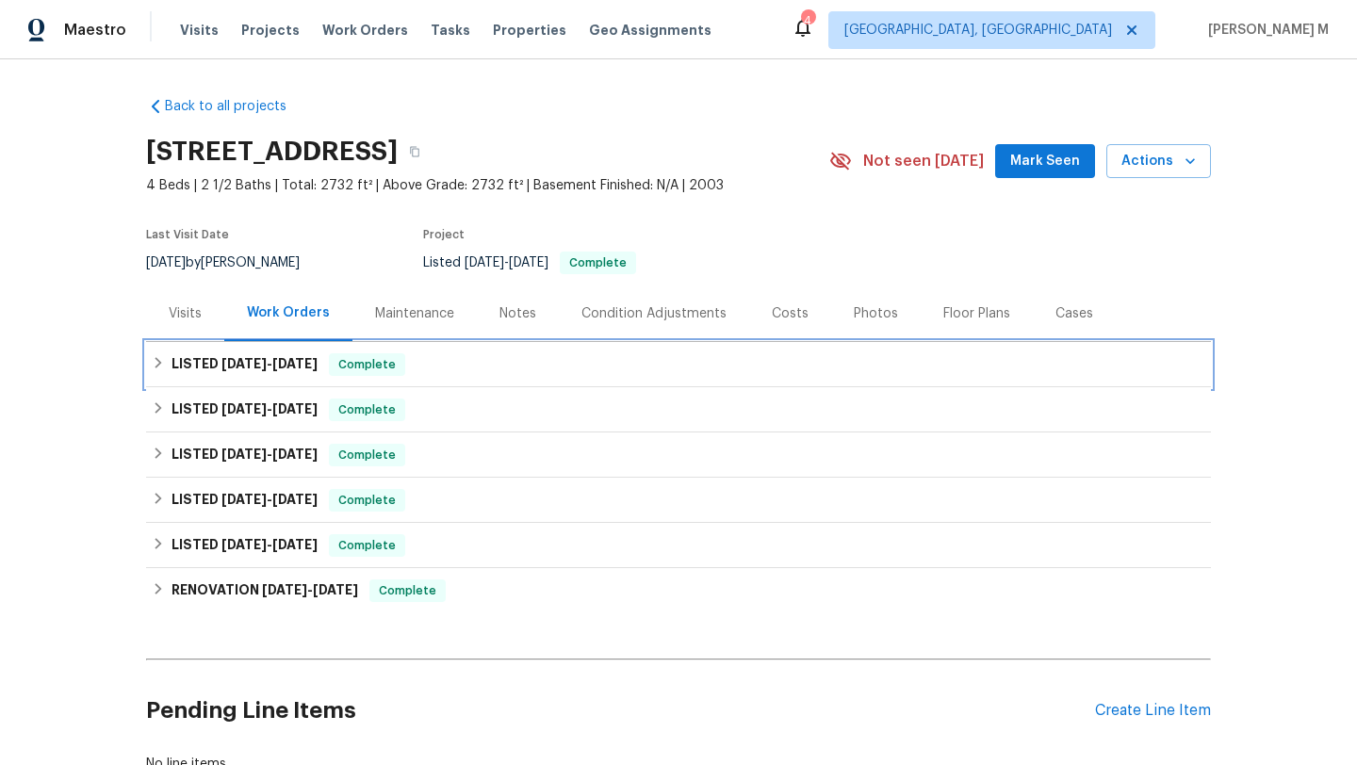
click at [271, 373] on h6 "LISTED 8/6/25 - 8/11/25" at bounding box center [245, 364] width 146 height 23
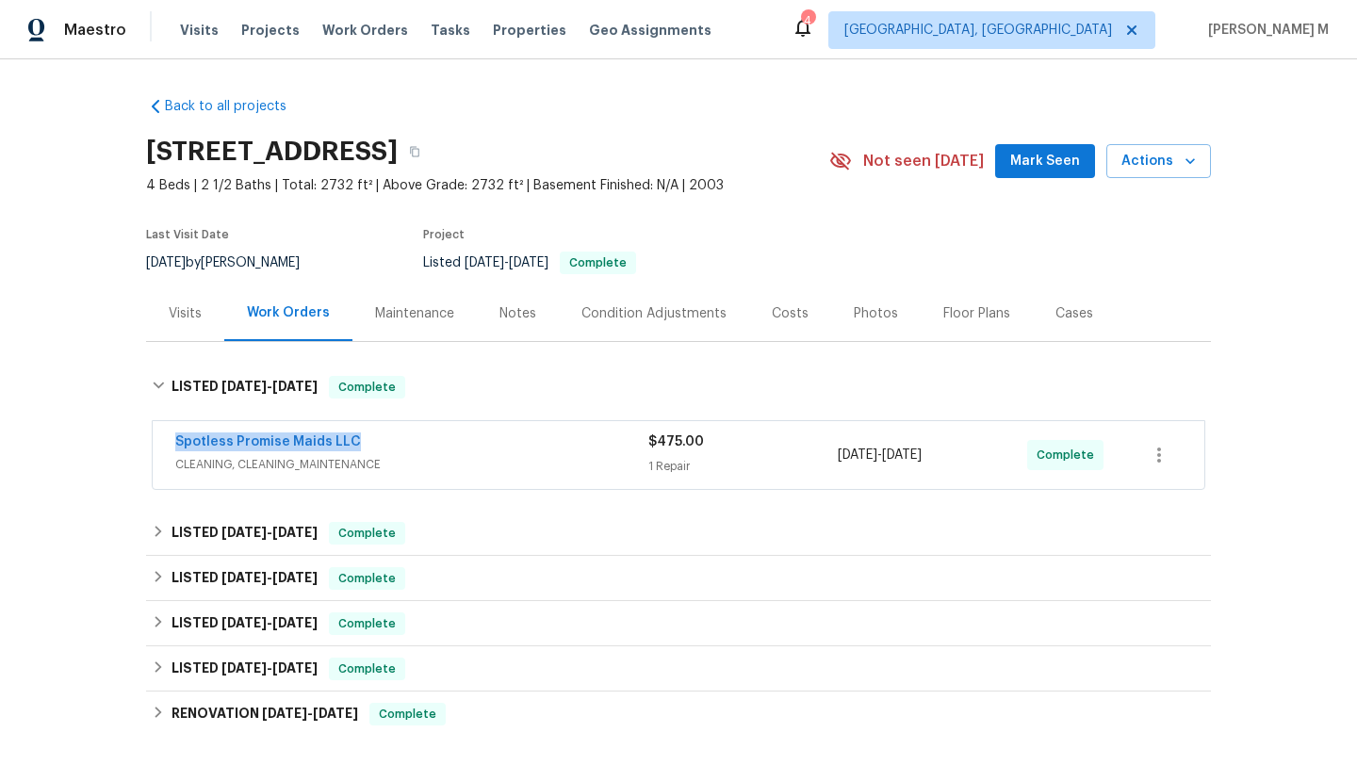
drag, startPoint x: 155, startPoint y: 441, endPoint x: 387, endPoint y: 441, distance: 232.8
click at [387, 441] on div "Spotless Promise Maids LLC CLEANING, CLEANING_MAINTENANCE $475.00 1 Repair 8/10…" at bounding box center [679, 455] width 1052 height 68
drag, startPoint x: 828, startPoint y: 457, endPoint x: 964, endPoint y: 459, distance: 135.7
click at [964, 459] on div "Spotless Promise Maids LLC CLEANING, CLEANING_MAINTENANCE $475.00 1 Repair 8/10…" at bounding box center [655, 455] width 961 height 45
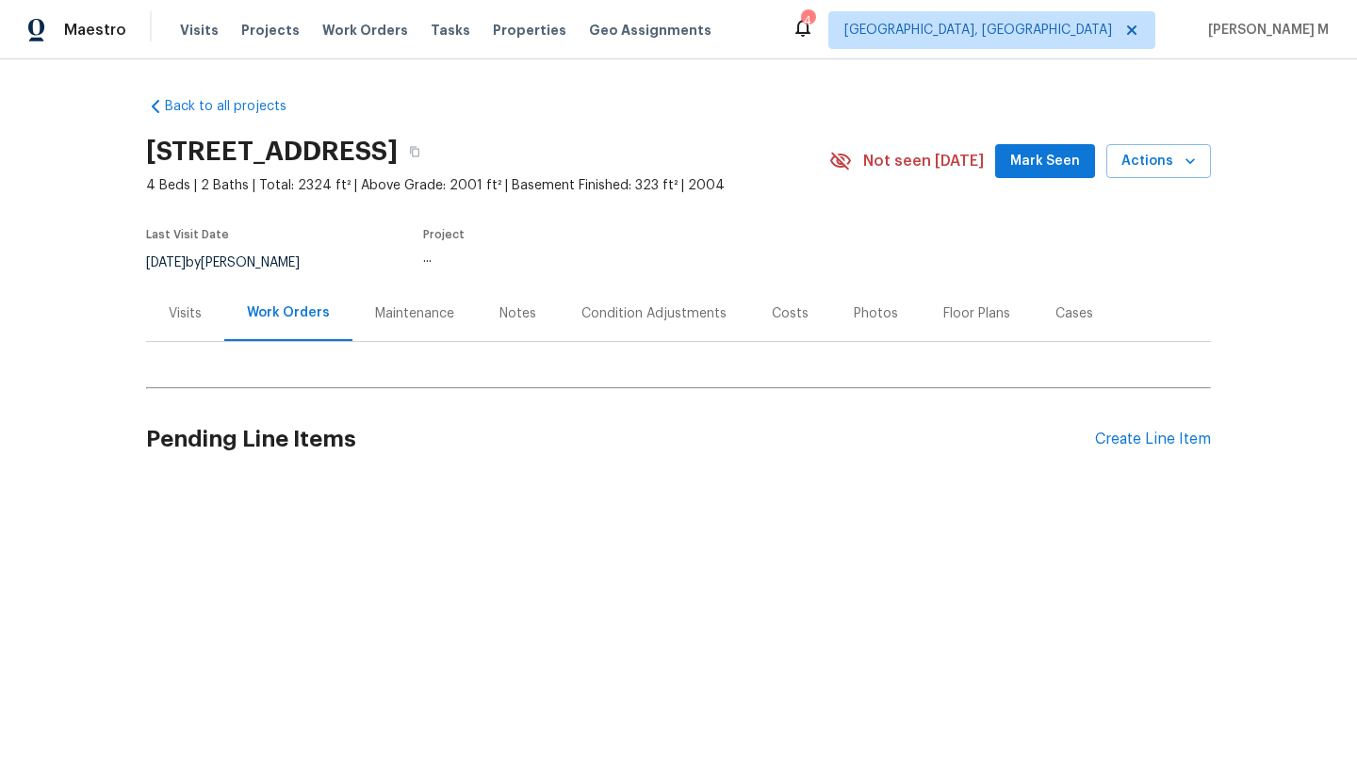
click at [1074, 330] on div "Cases" at bounding box center [1074, 314] width 83 height 56
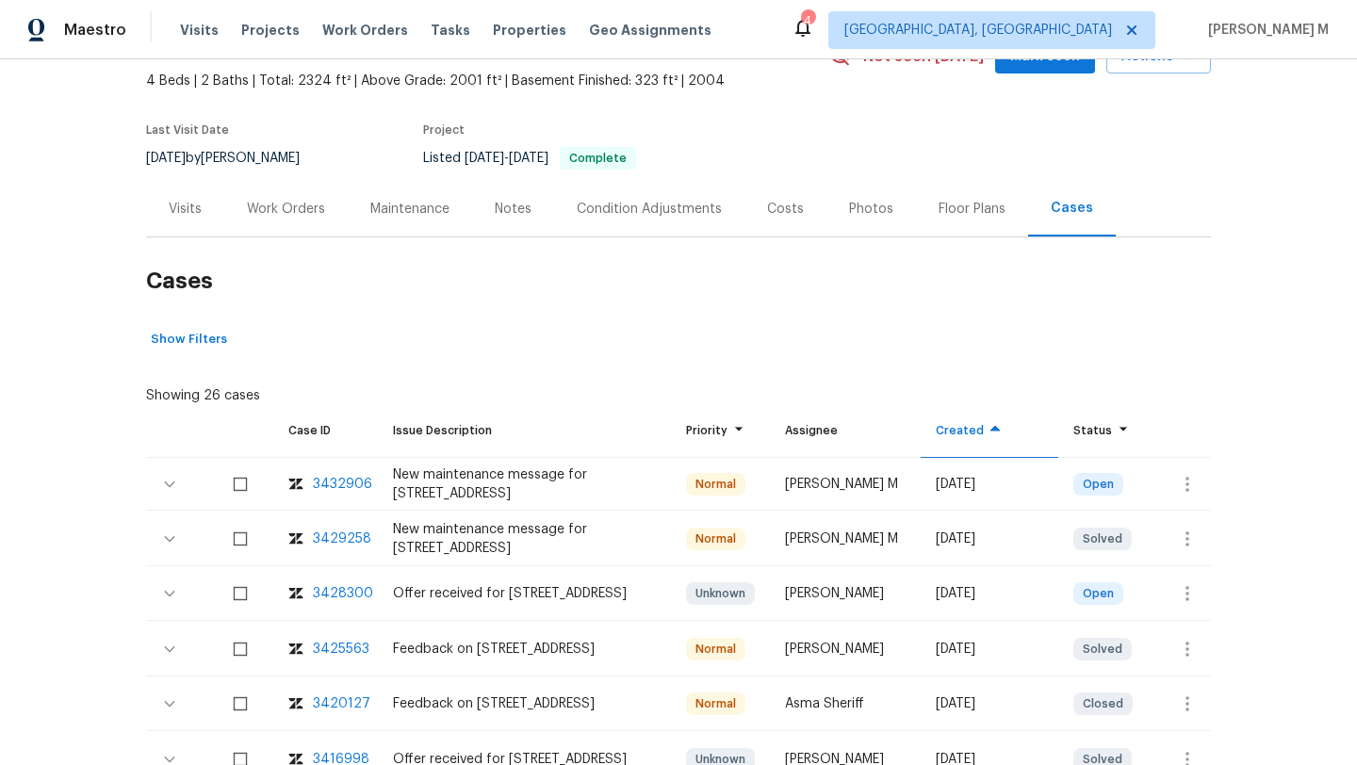
scroll to position [107, 0]
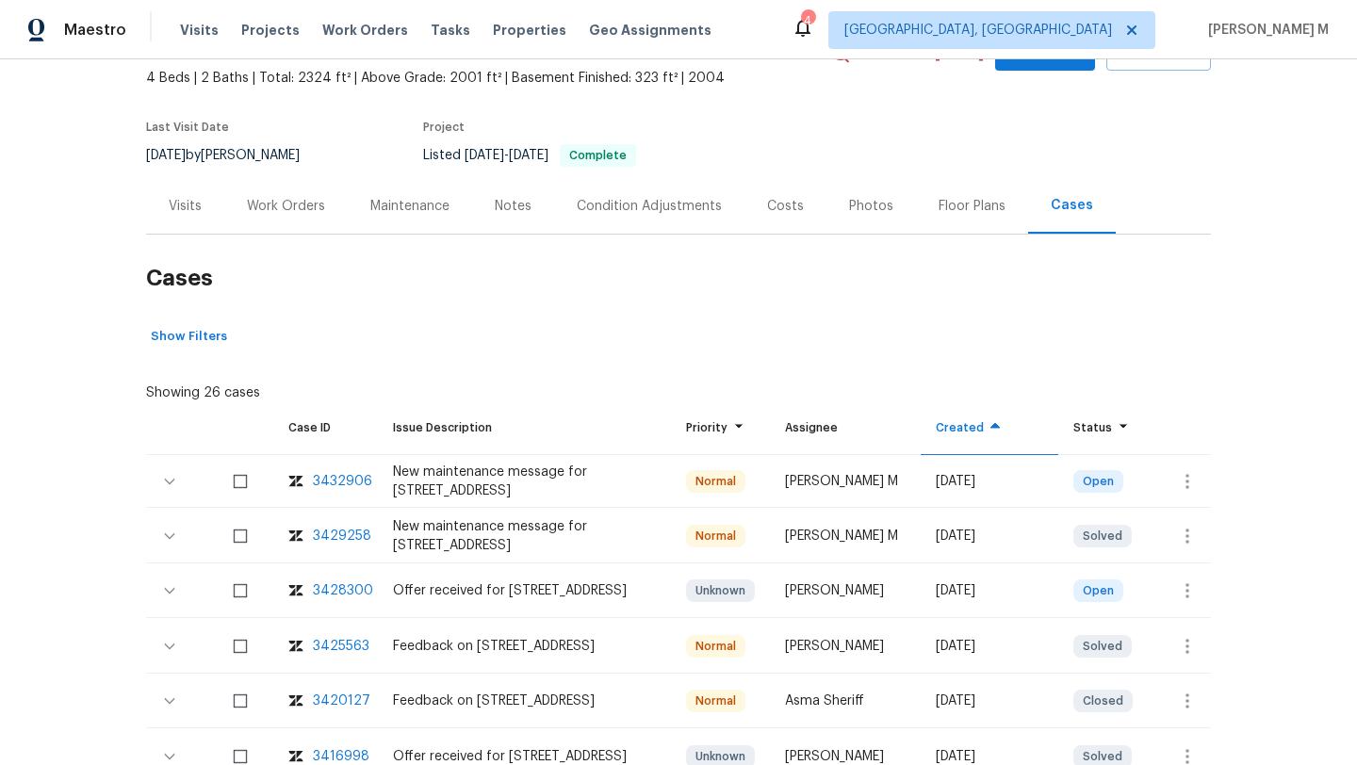
click at [337, 536] on div "3429258" at bounding box center [342, 536] width 58 height 19
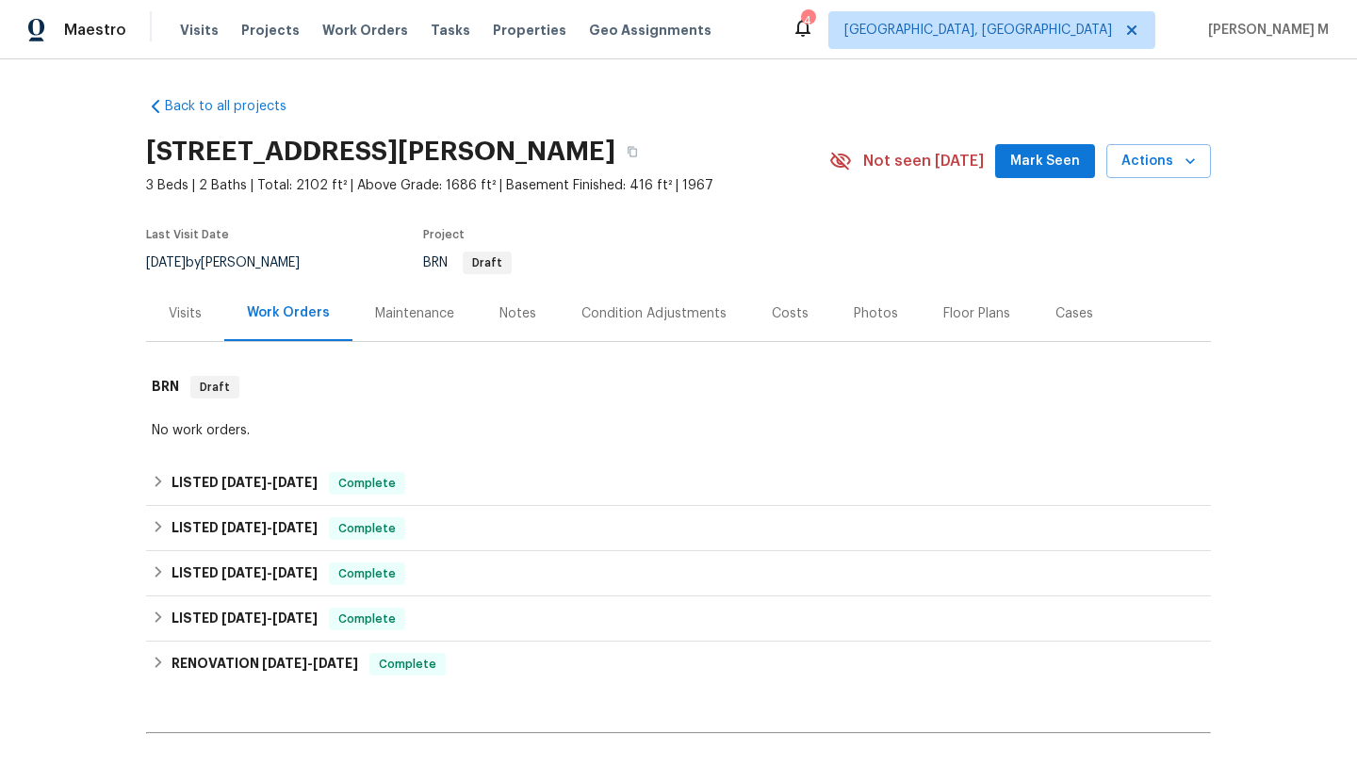
click at [169, 311] on div "Visits" at bounding box center [185, 313] width 33 height 19
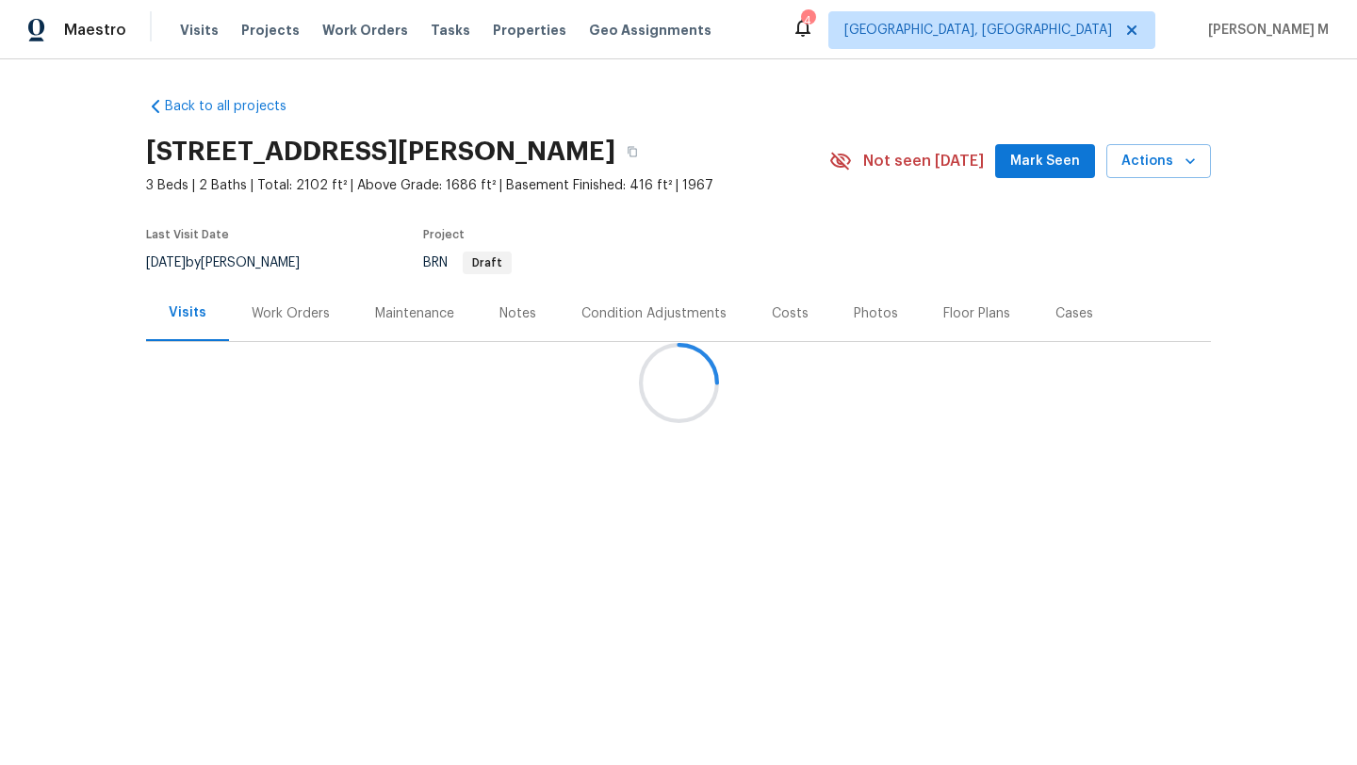
click at [653, 454] on div at bounding box center [678, 382] width 1357 height 765
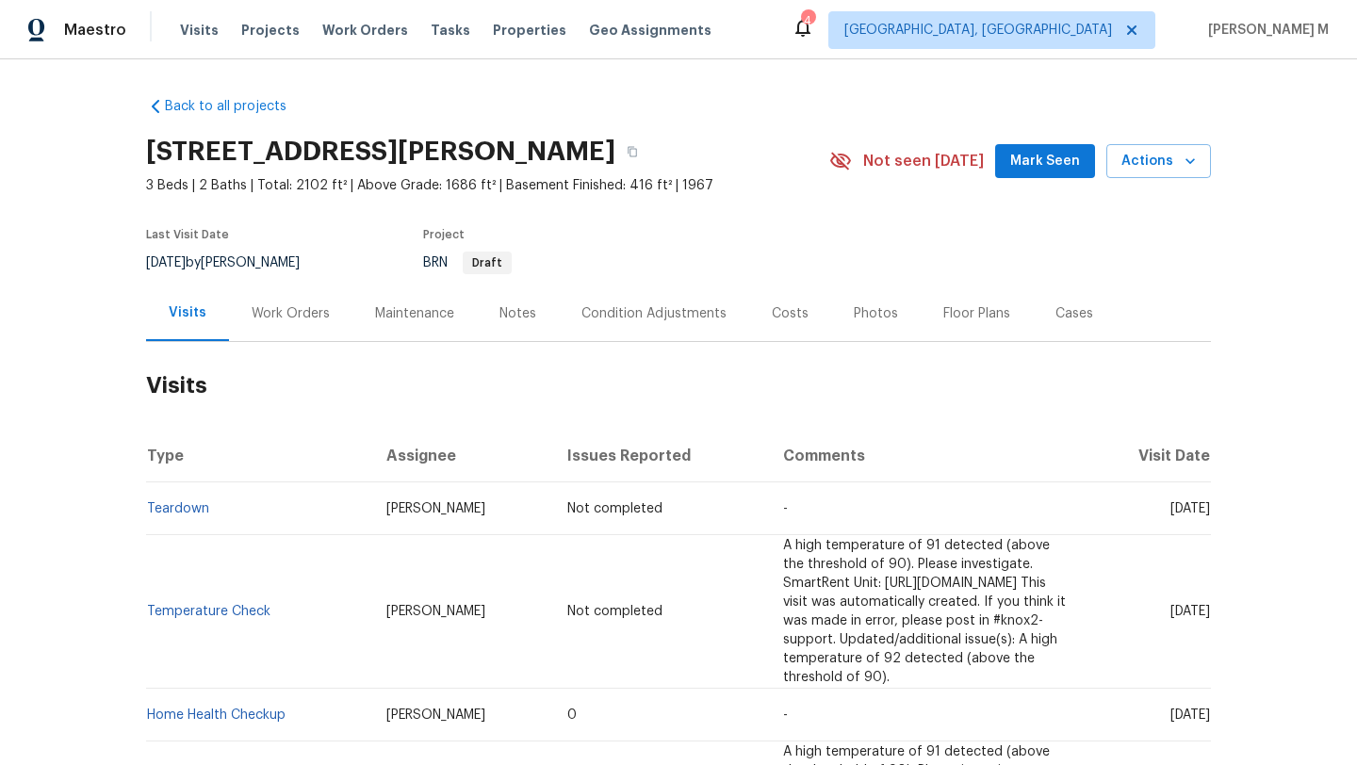
drag, startPoint x: 1126, startPoint y: 511, endPoint x: 1170, endPoint y: 512, distance: 43.4
click at [1171, 512] on span "Sun, Aug 24 2025" at bounding box center [1191, 508] width 40 height 13
copy span "Aug 24"
click at [306, 322] on div "Work Orders" at bounding box center [291, 313] width 78 height 19
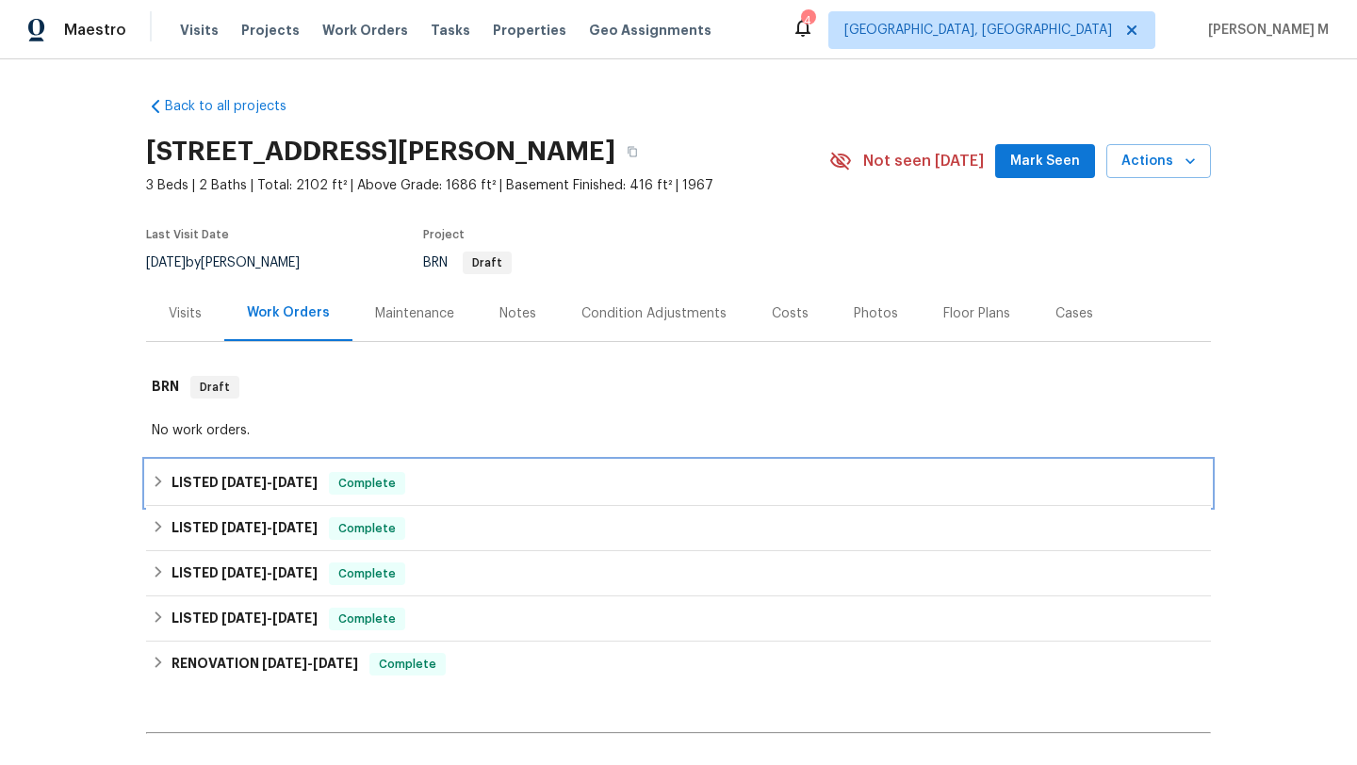
click at [363, 478] on span "Complete" at bounding box center [367, 483] width 73 height 19
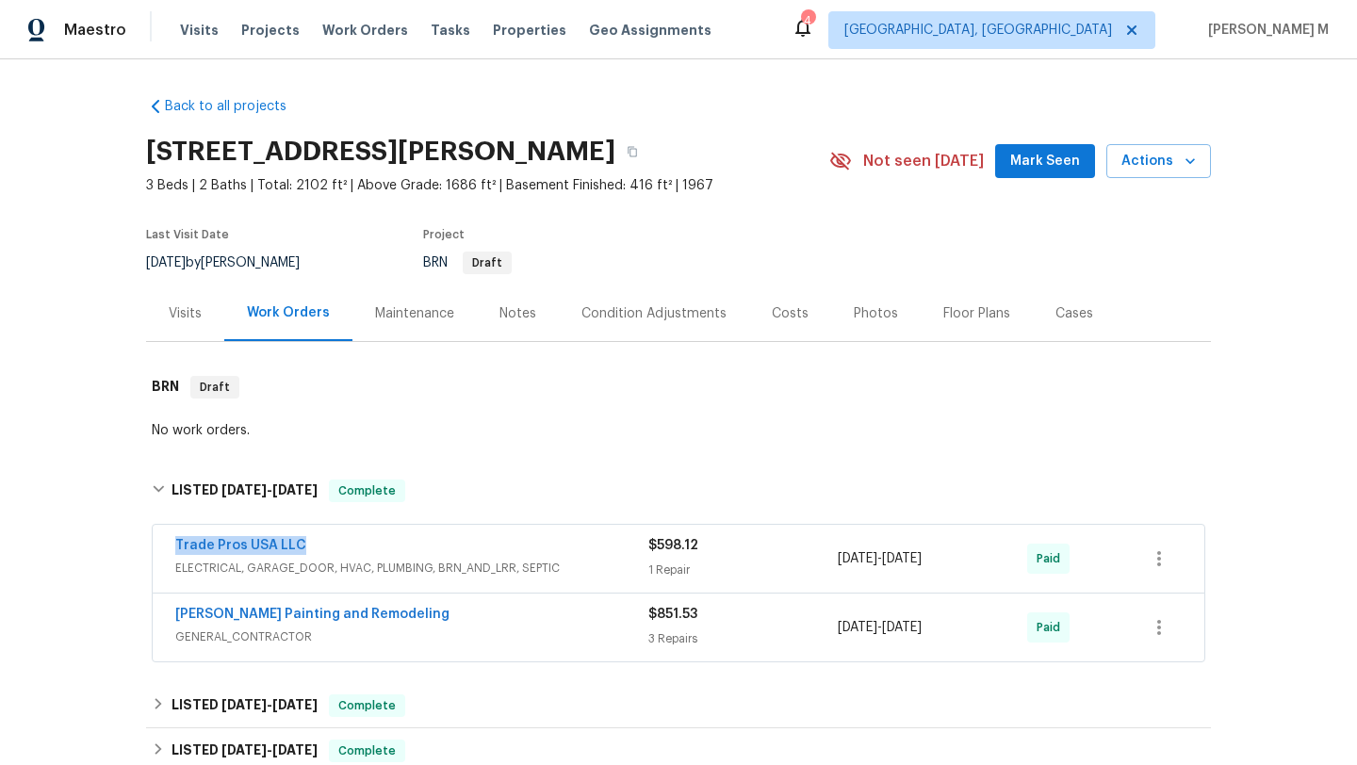
drag, startPoint x: 164, startPoint y: 547, endPoint x: 298, endPoint y: 548, distance: 133.8
click at [298, 548] on div "Trade Pros USA LLC ELECTRICAL, GARAGE_DOOR, HVAC, PLUMBING, BRN_AND_LRR, SEPTIC…" at bounding box center [679, 559] width 1052 height 68
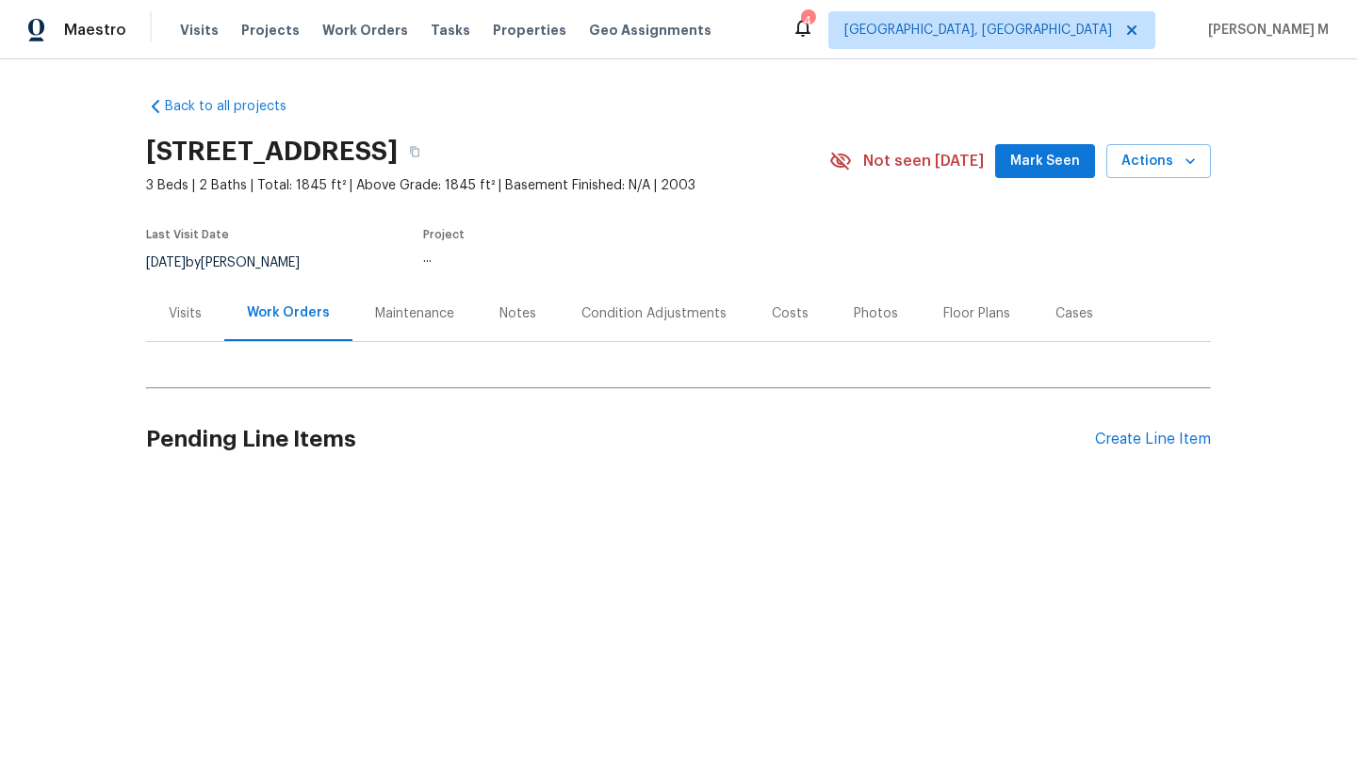
click at [1036, 328] on div "Cases" at bounding box center [1074, 314] width 83 height 56
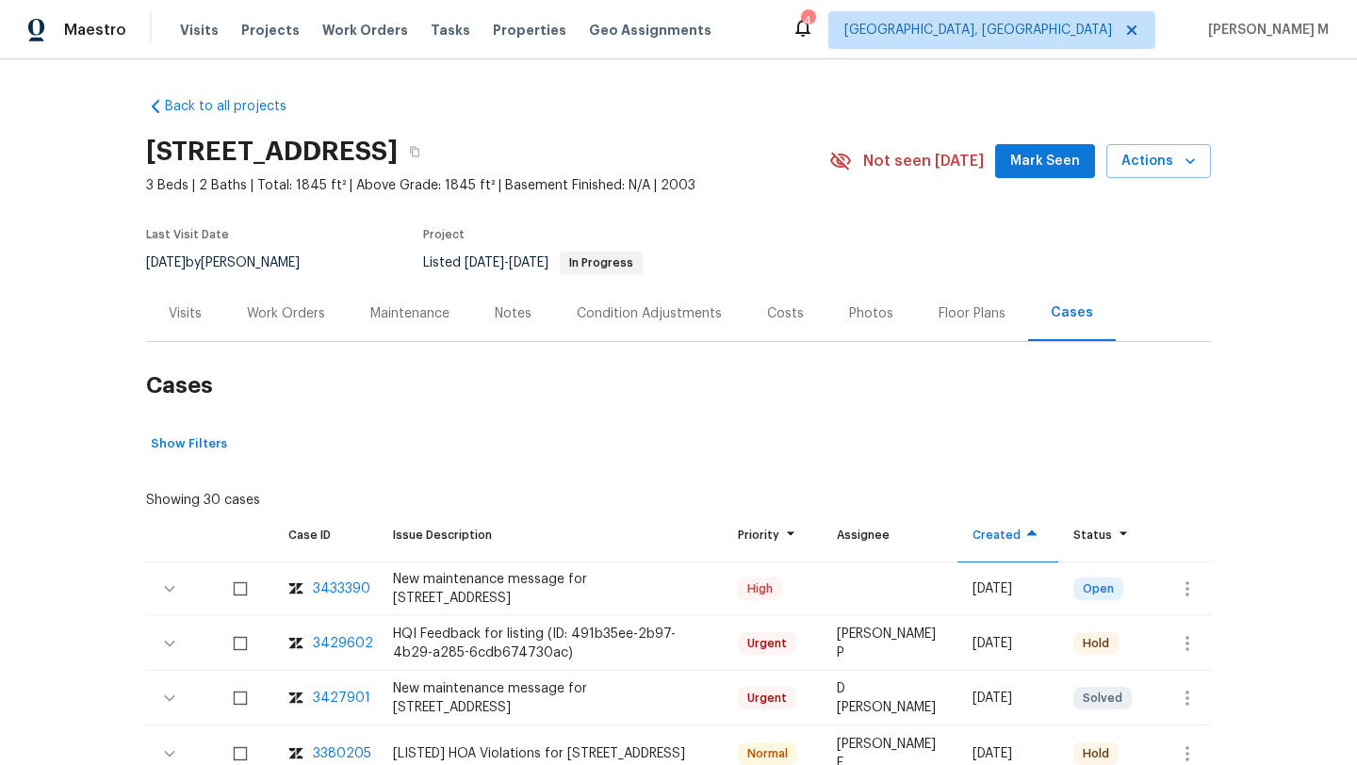
scroll to position [128, 0]
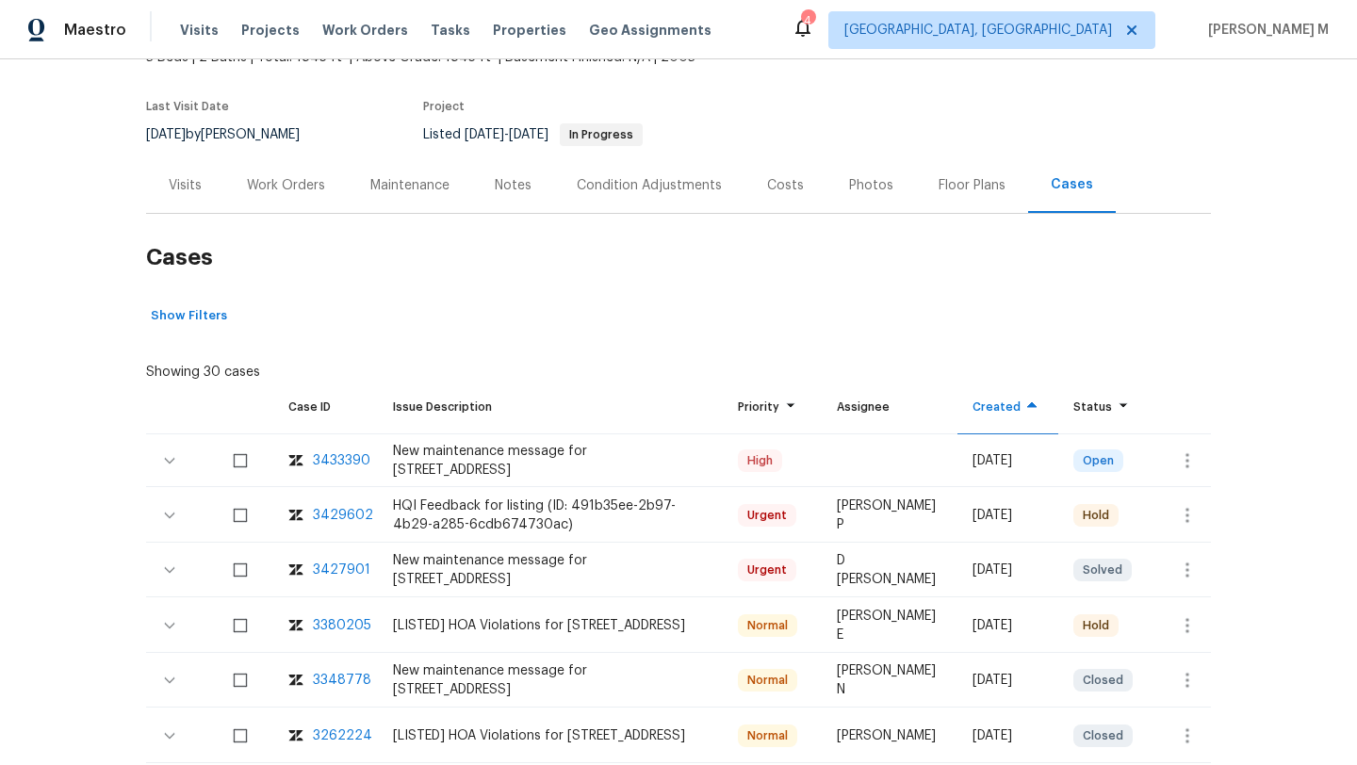
click at [341, 625] on div "3380205" at bounding box center [342, 625] width 58 height 19
click at [338, 565] on div "3427901" at bounding box center [341, 570] width 57 height 19
click at [345, 519] on div "3429602" at bounding box center [343, 515] width 60 height 19
click at [252, 195] on div "Work Orders" at bounding box center [285, 185] width 123 height 56
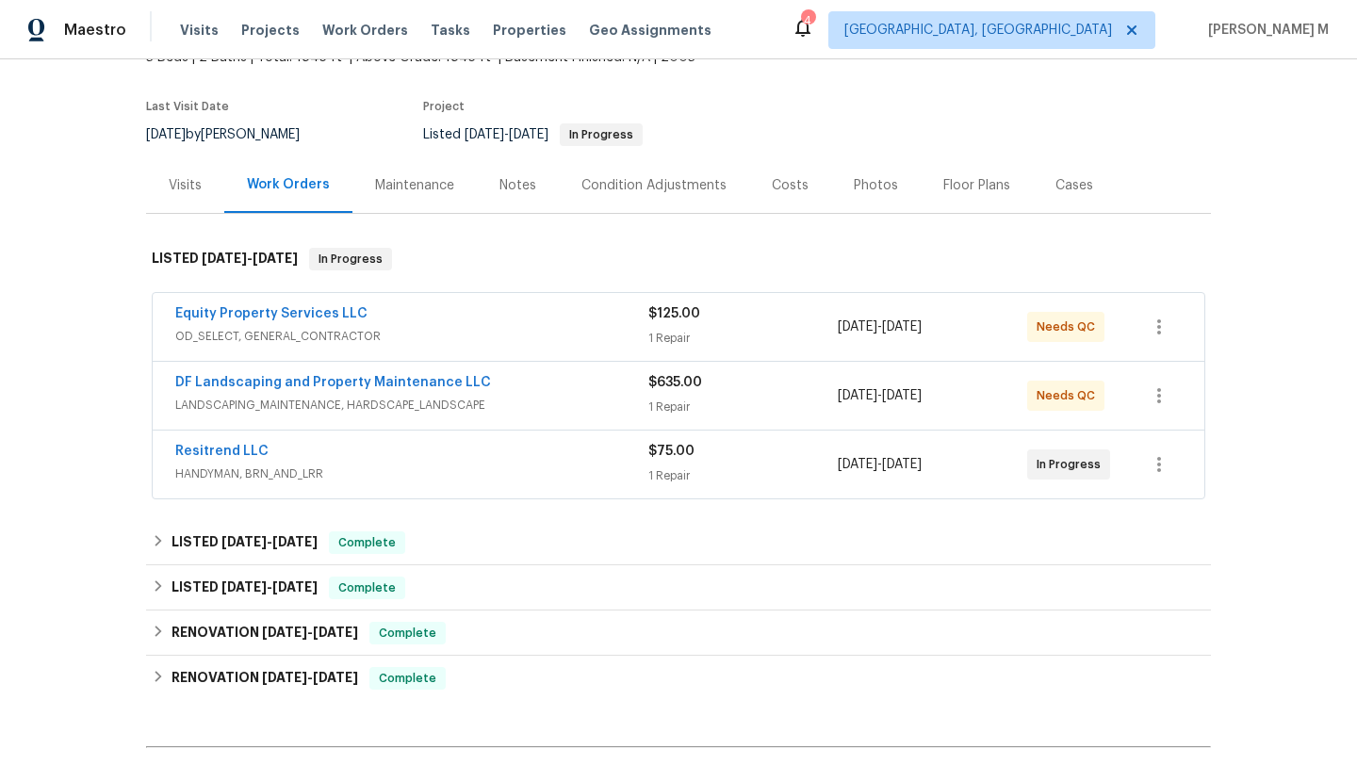
click at [179, 183] on div "Visits" at bounding box center [185, 185] width 33 height 19
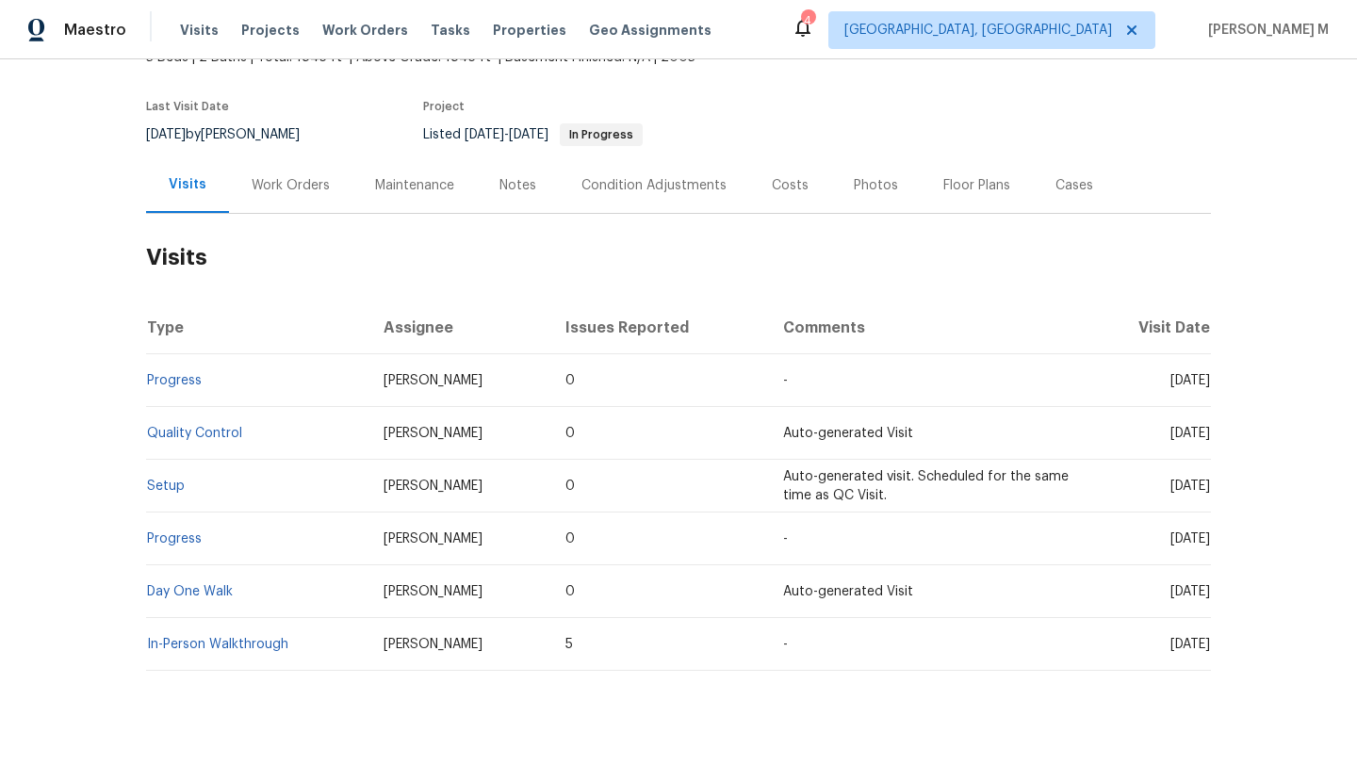
click at [253, 198] on div "Work Orders" at bounding box center [290, 185] width 123 height 56
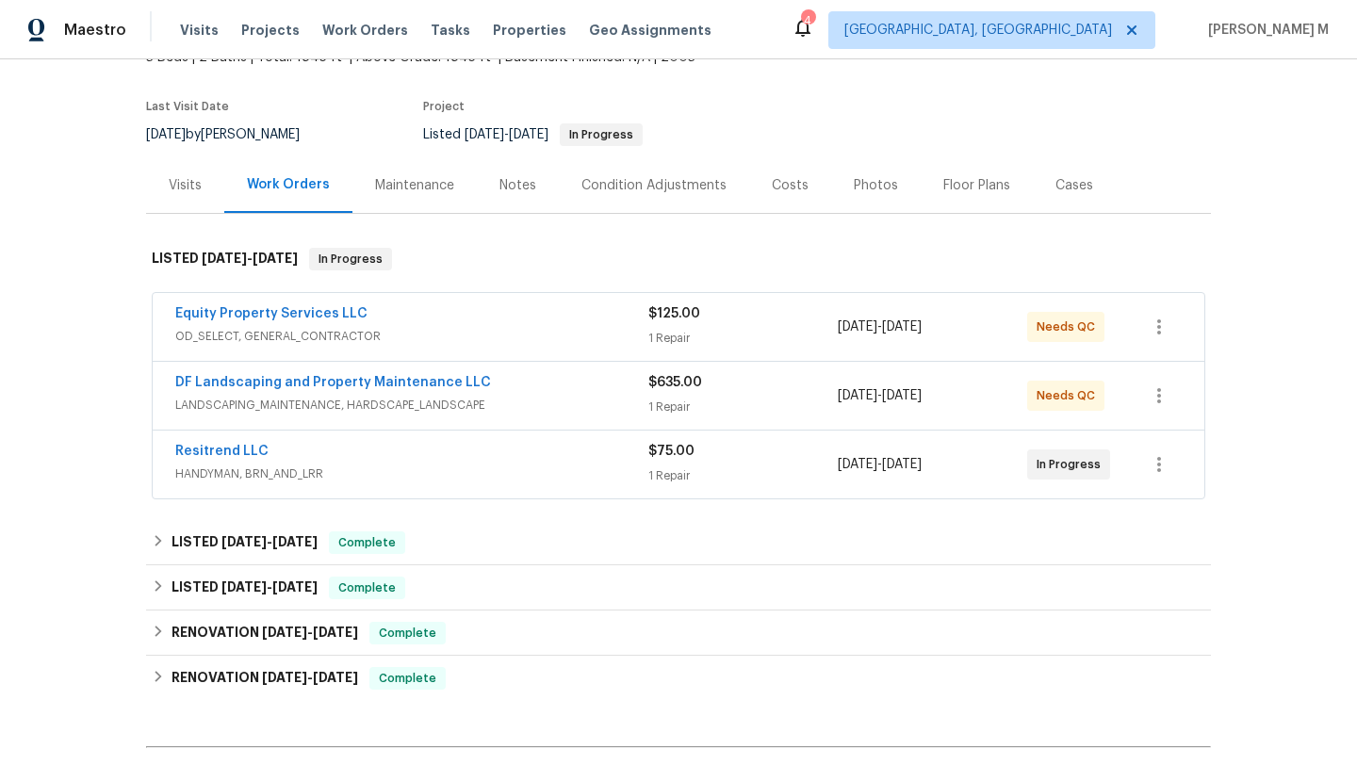
click at [463, 325] on div "Equity Property Services LLC" at bounding box center [411, 315] width 473 height 23
